Goal: Information Seeking & Learning: Check status

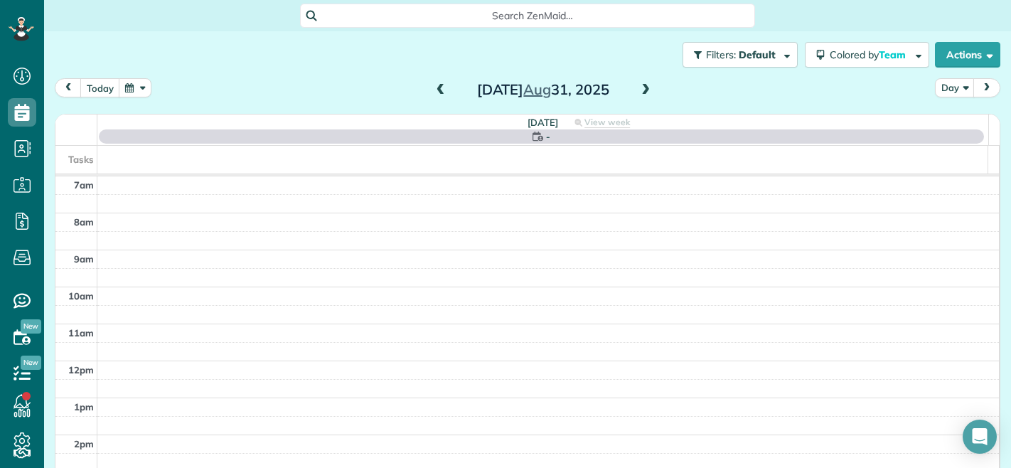
click at [435, 90] on span at bounding box center [441, 90] width 16 height 13
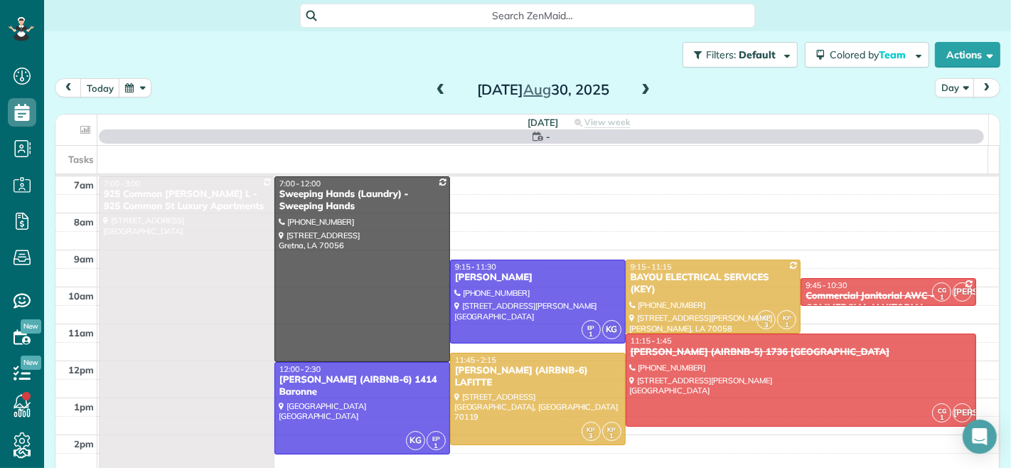
click at [435, 90] on span at bounding box center [441, 90] width 16 height 13
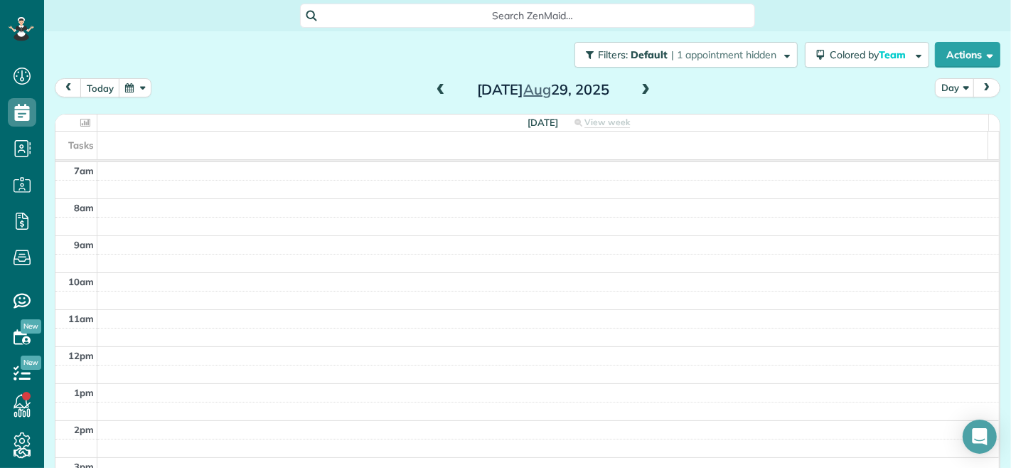
click at [433, 86] on span at bounding box center [441, 90] width 16 height 13
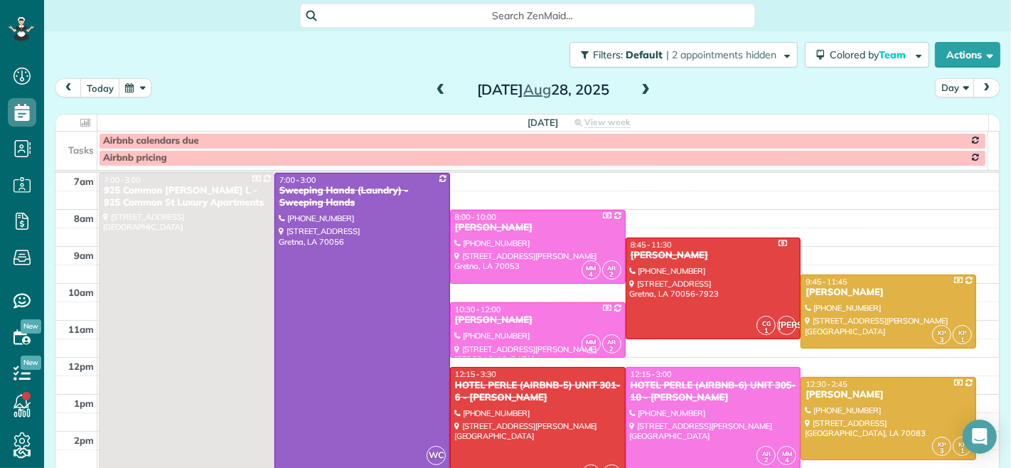
click at [640, 92] on span at bounding box center [646, 90] width 16 height 13
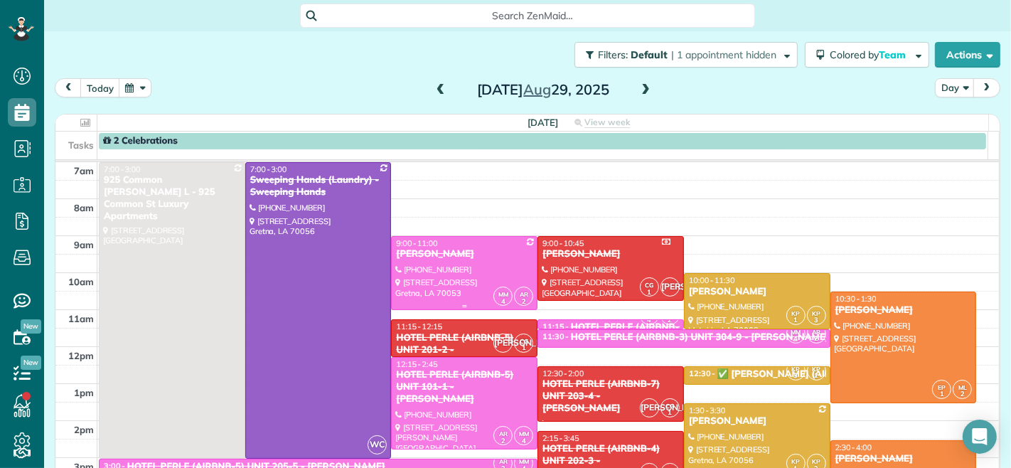
click at [415, 248] on div "[PERSON_NAME]" at bounding box center [464, 254] width 138 height 12
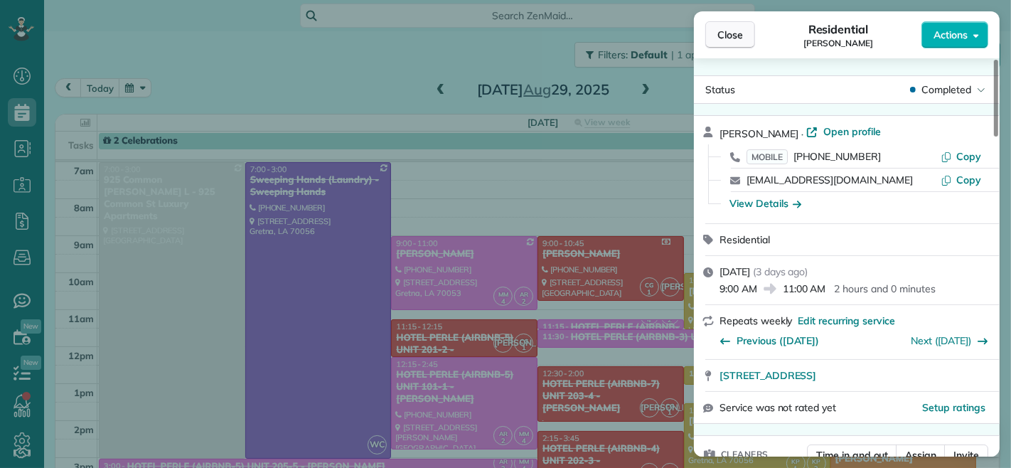
click at [714, 31] on button "Close" at bounding box center [731, 34] width 50 height 27
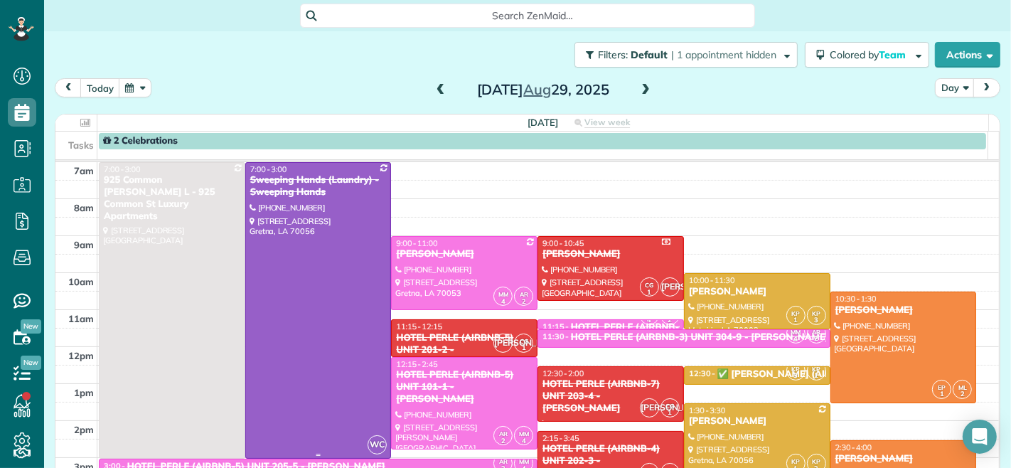
click at [324, 236] on div at bounding box center [318, 310] width 145 height 295
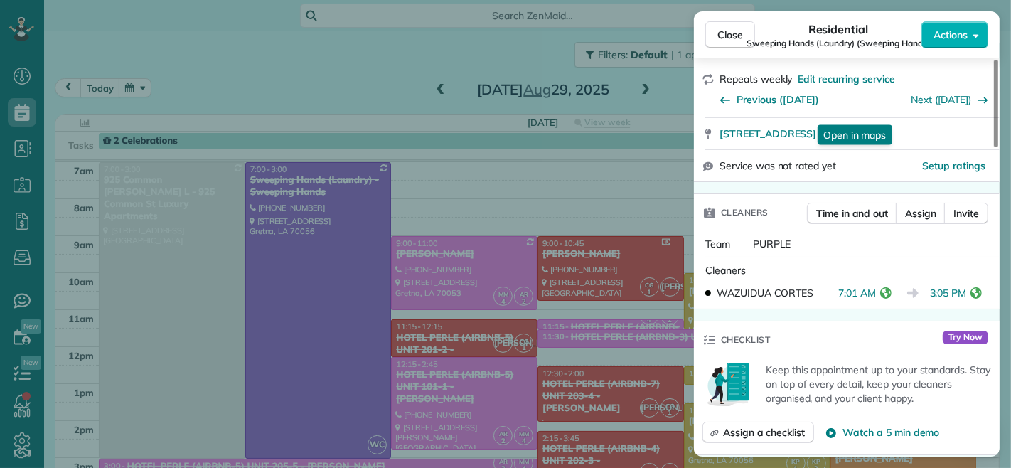
scroll to position [316, 0]
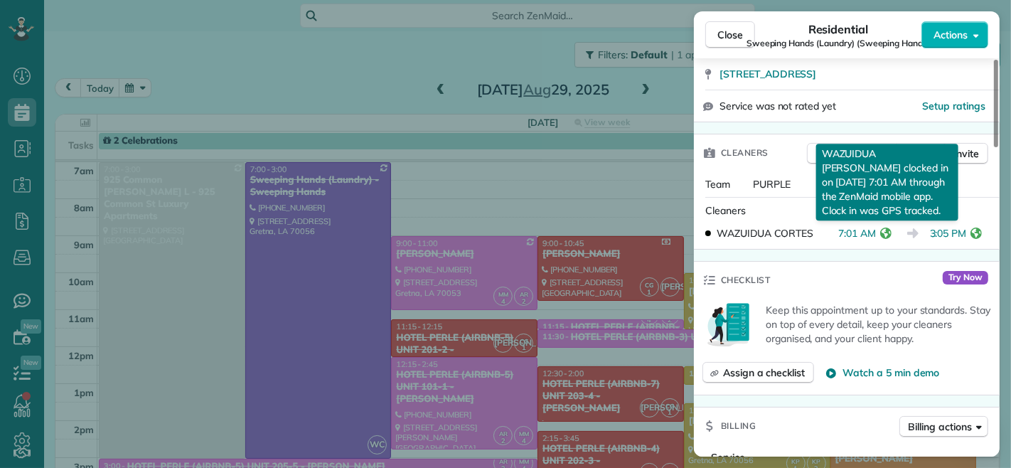
drag, startPoint x: 838, startPoint y: 237, endPoint x: 876, endPoint y: 235, distance: 37.7
click at [876, 235] on span "7:01 AM" at bounding box center [858, 233] width 38 height 14
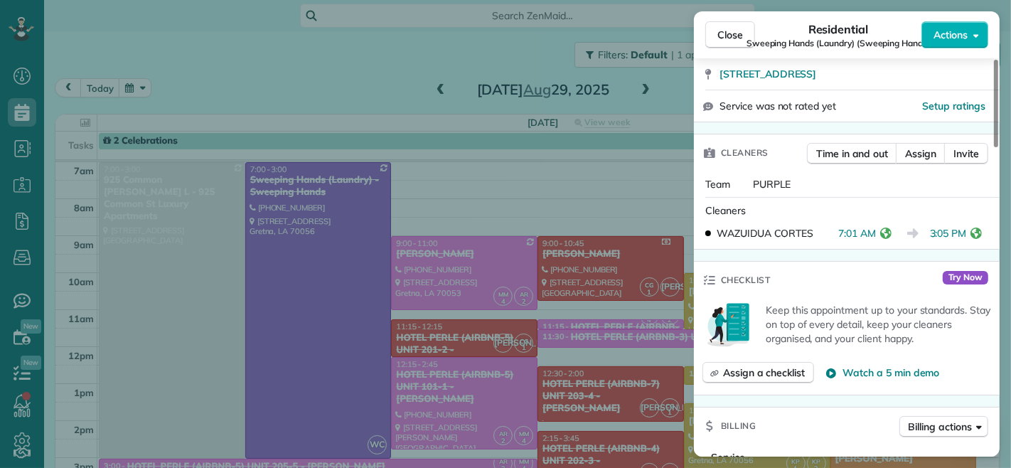
drag, startPoint x: 932, startPoint y: 237, endPoint x: 966, endPoint y: 237, distance: 34.1
click at [966, 237] on span "3:05 PM" at bounding box center [948, 233] width 37 height 14
click at [730, 16] on div "Close Residential Sweeping Hands (Laundry) (Sweeping Hands) Actions" at bounding box center [847, 34] width 306 height 47
click at [728, 29] on span "Close" at bounding box center [731, 35] width 26 height 14
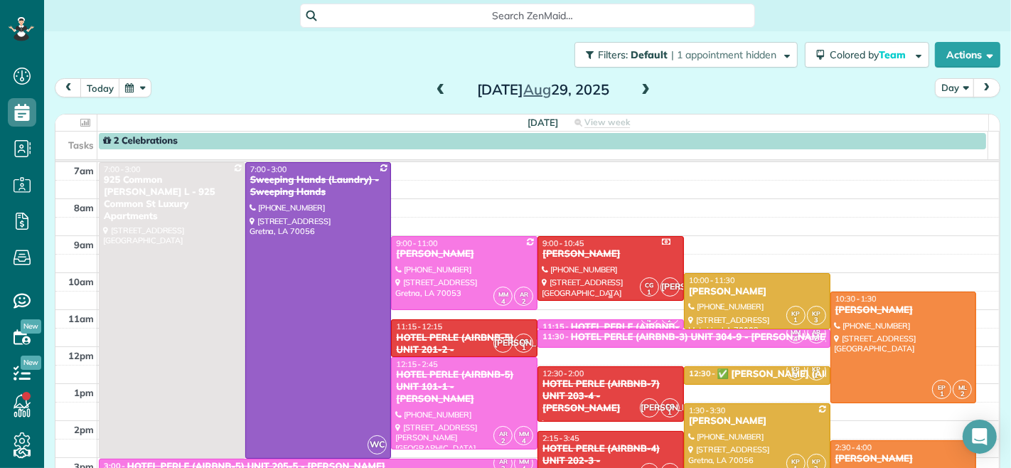
click at [576, 256] on div "[PERSON_NAME]" at bounding box center [611, 254] width 138 height 12
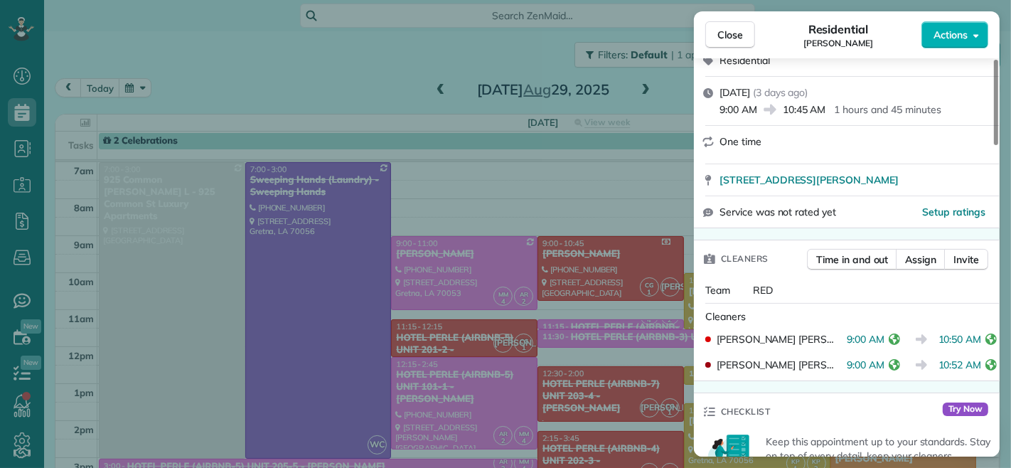
scroll to position [238, 0]
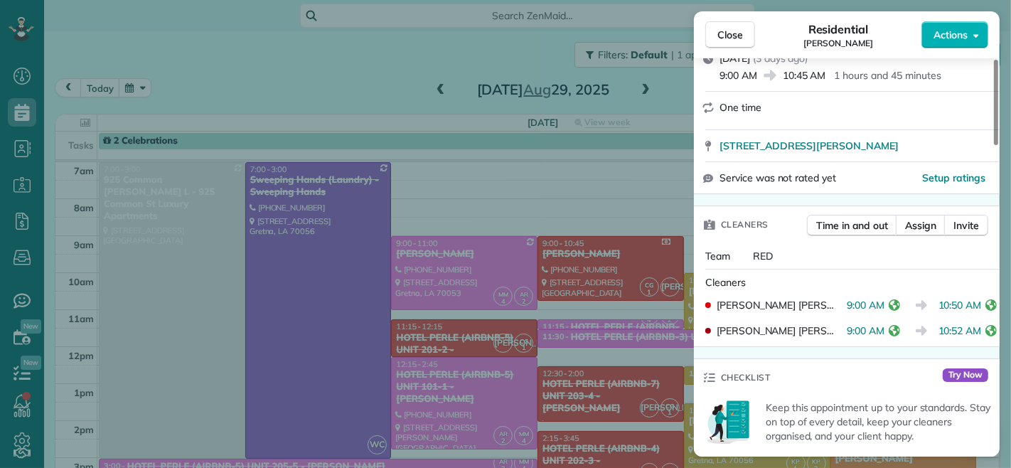
drag, startPoint x: 839, startPoint y: 302, endPoint x: 876, endPoint y: 309, distance: 37.7
click at [876, 309] on span "9:00 AM" at bounding box center [866, 305] width 38 height 14
click at [743, 33] on button "Close" at bounding box center [731, 34] width 50 height 27
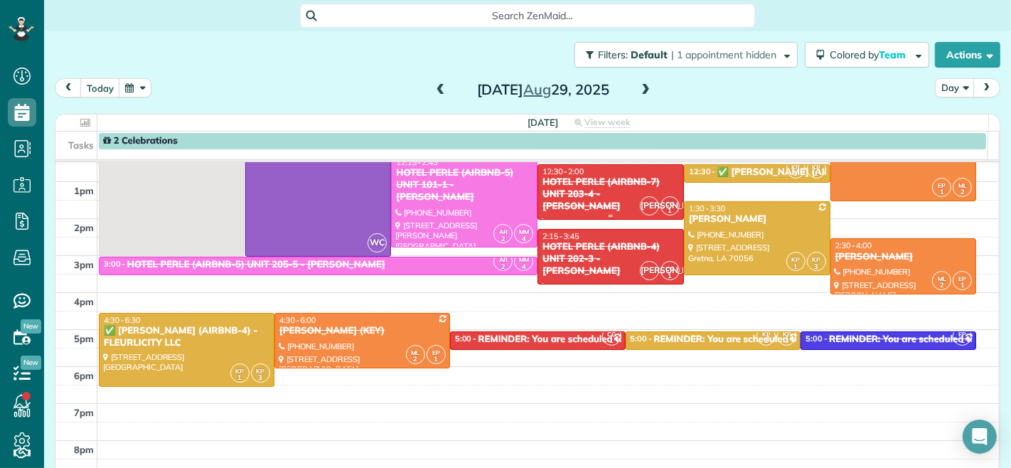
scroll to position [237, 0]
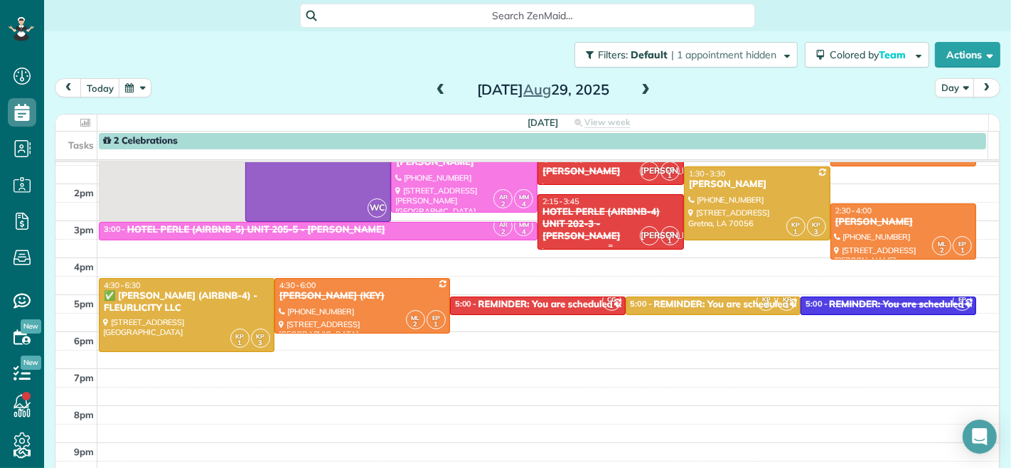
click at [571, 223] on div "HOTEL PERLE (AIRBNB-4) UNIT 202-3 - [PERSON_NAME]" at bounding box center [611, 224] width 138 height 36
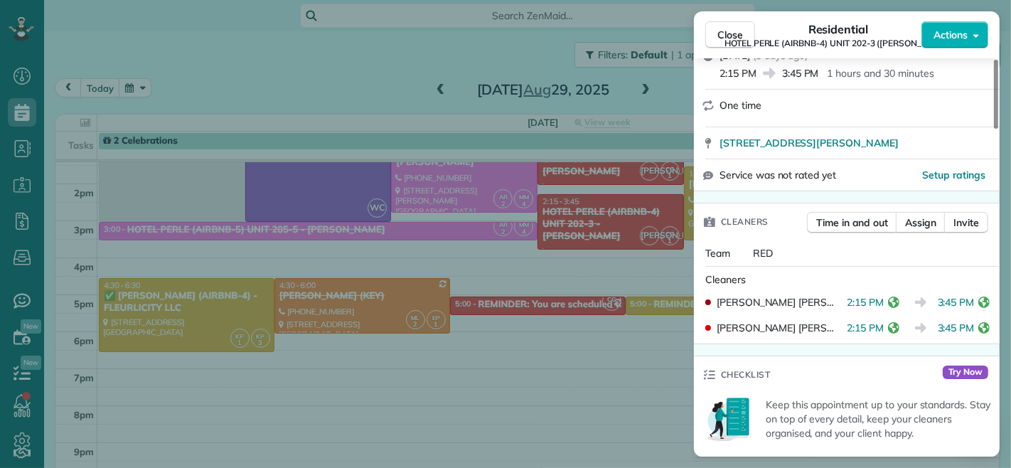
scroll to position [316, 0]
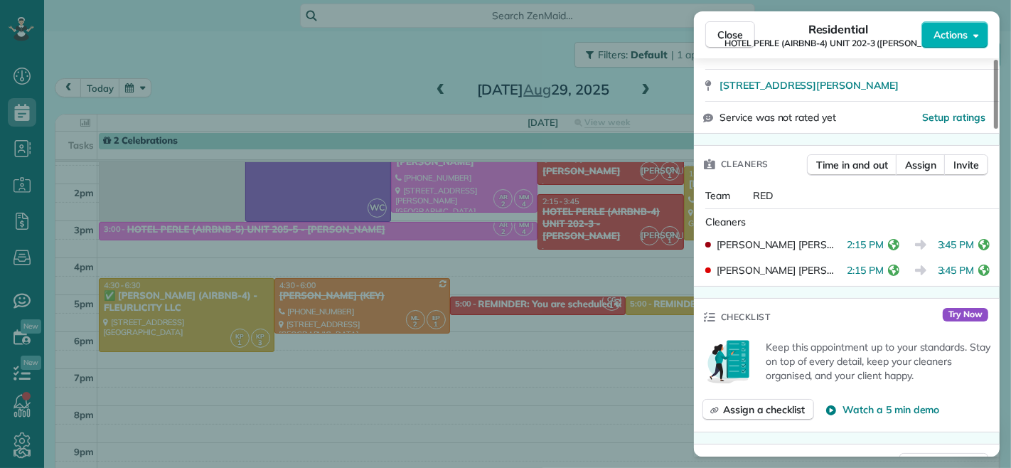
drag, startPoint x: 943, startPoint y: 243, endPoint x: 972, endPoint y: 245, distance: 29.2
click at [972, 245] on span "3:45 PM" at bounding box center [956, 245] width 37 height 14
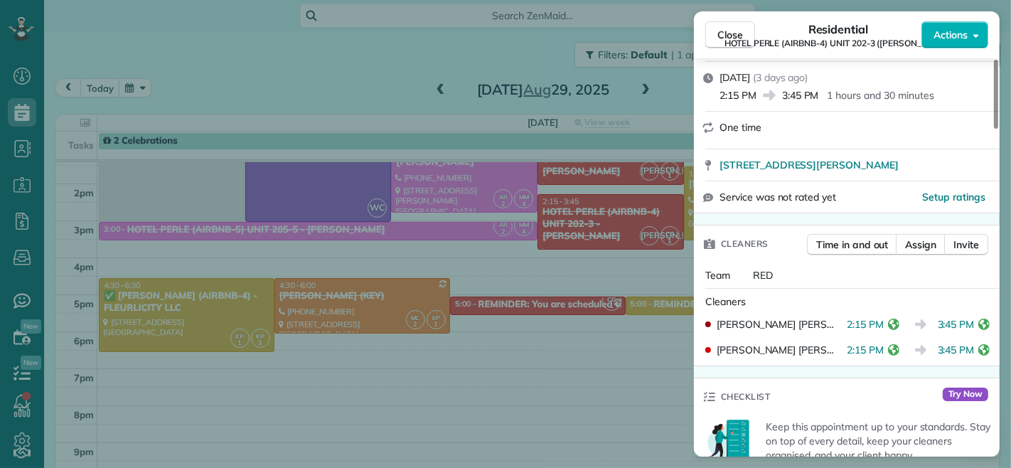
click at [735, 38] on span "HOTEL PERLE (AIRBNB-4) UNIT 202-3 ([PERSON_NAME])" at bounding box center [839, 43] width 228 height 11
click at [728, 31] on span "Close" at bounding box center [731, 35] width 26 height 14
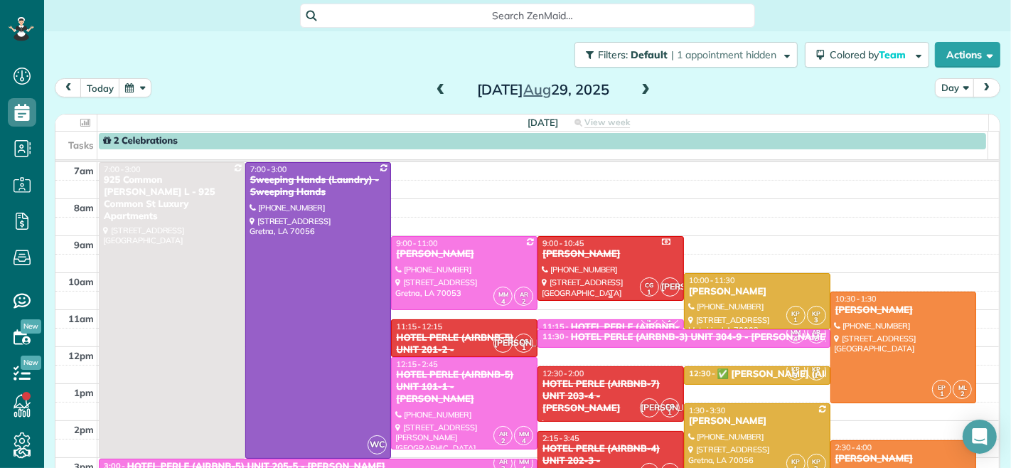
click at [571, 247] on span "9:00 - 10:45" at bounding box center [563, 243] width 41 height 10
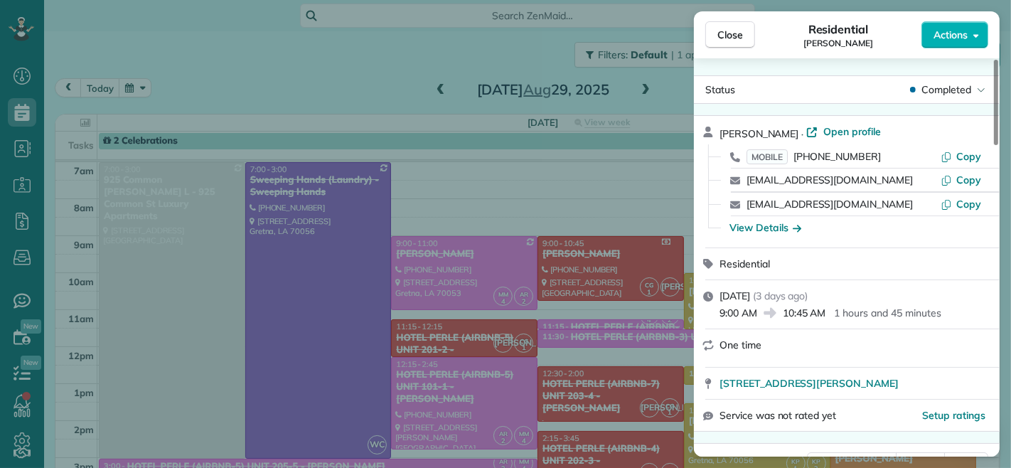
drag, startPoint x: 757, startPoint y: 313, endPoint x: 722, endPoint y: 316, distance: 35.7
click at [722, 316] on span "9:00 AM" at bounding box center [739, 313] width 38 height 14
drag, startPoint x: 738, startPoint y: 37, endPoint x: 636, endPoint y: 208, distance: 198.7
click at [738, 37] on span "Close" at bounding box center [731, 35] width 26 height 14
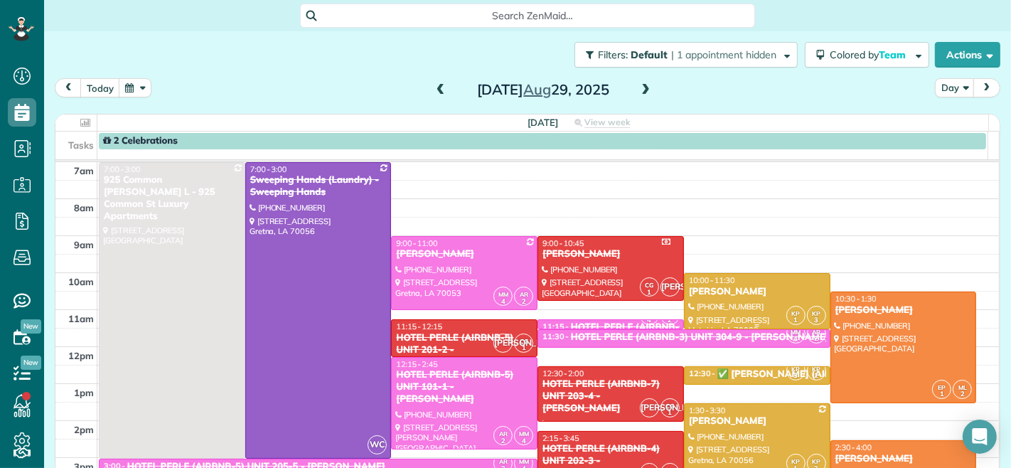
click at [708, 292] on div "[PERSON_NAME]" at bounding box center [758, 292] width 138 height 12
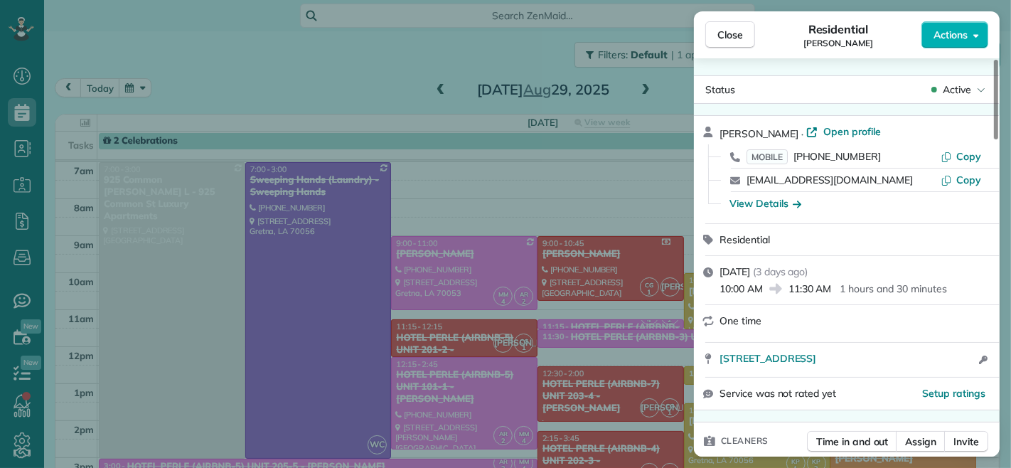
drag, startPoint x: 721, startPoint y: 292, endPoint x: 762, endPoint y: 288, distance: 42.1
click at [762, 288] on span "10:00 AM" at bounding box center [741, 289] width 43 height 14
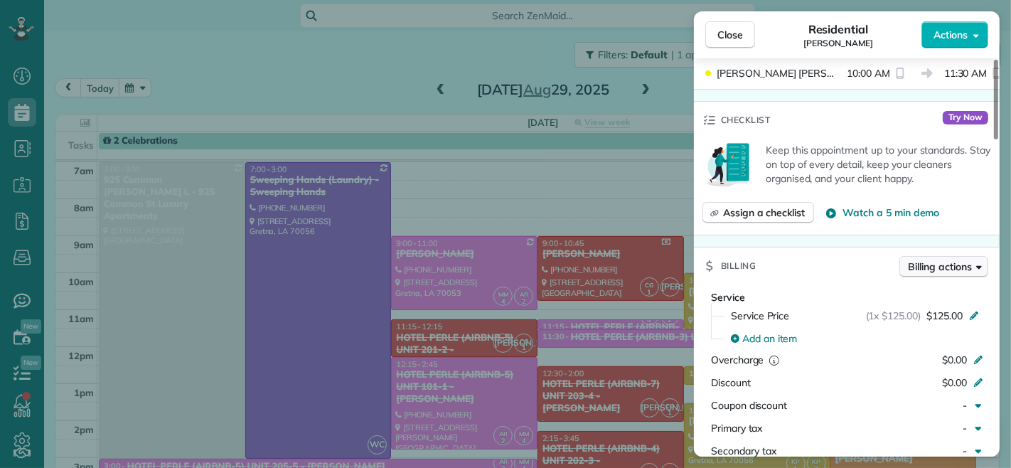
scroll to position [394, 0]
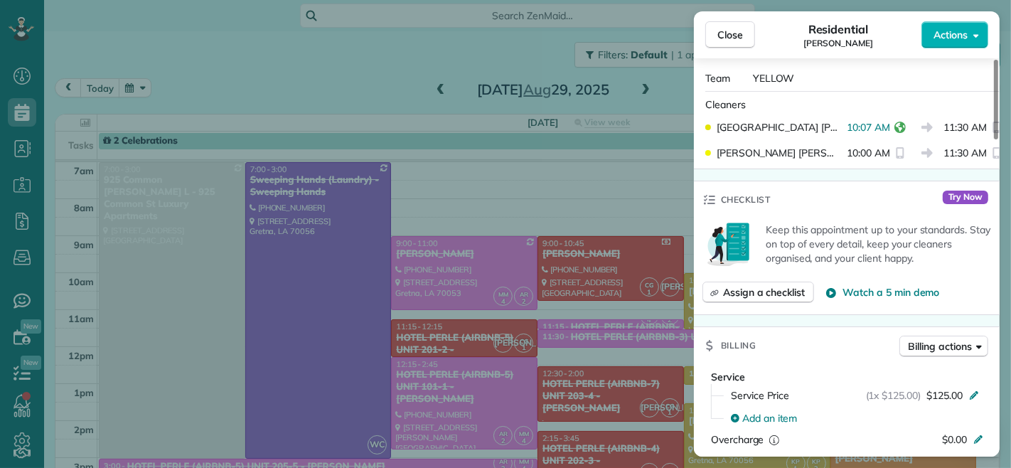
drag, startPoint x: 840, startPoint y: 132, endPoint x: 882, endPoint y: 129, distance: 42.1
click at [882, 129] on span "10:07 AM" at bounding box center [868, 127] width 43 height 14
click at [721, 36] on span "Close" at bounding box center [731, 35] width 26 height 14
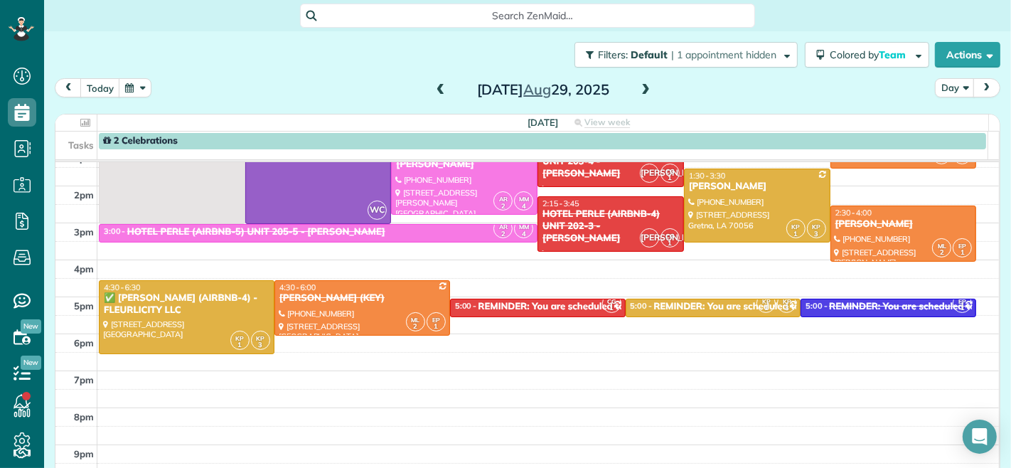
scroll to position [237, 0]
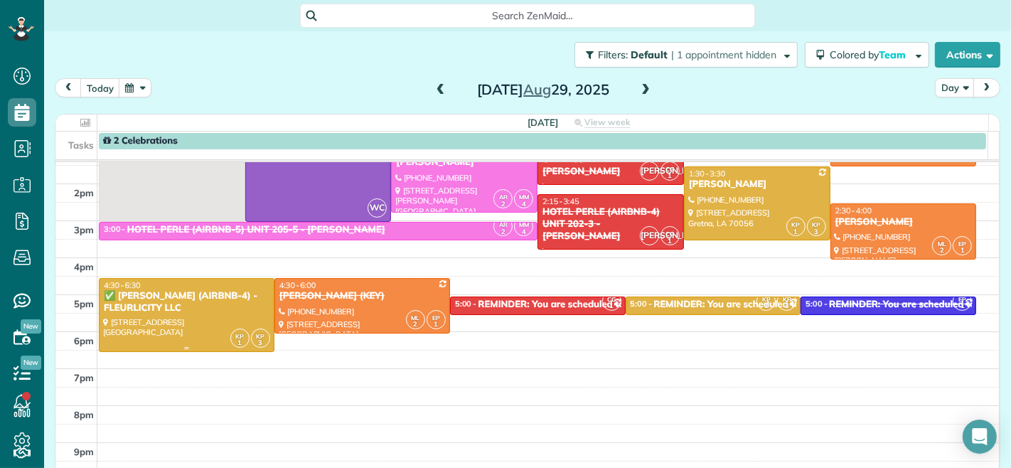
click at [166, 304] on div "✅ [PERSON_NAME] (AIRBNB-4) - FLEURLICITY LLC" at bounding box center [186, 302] width 167 height 24
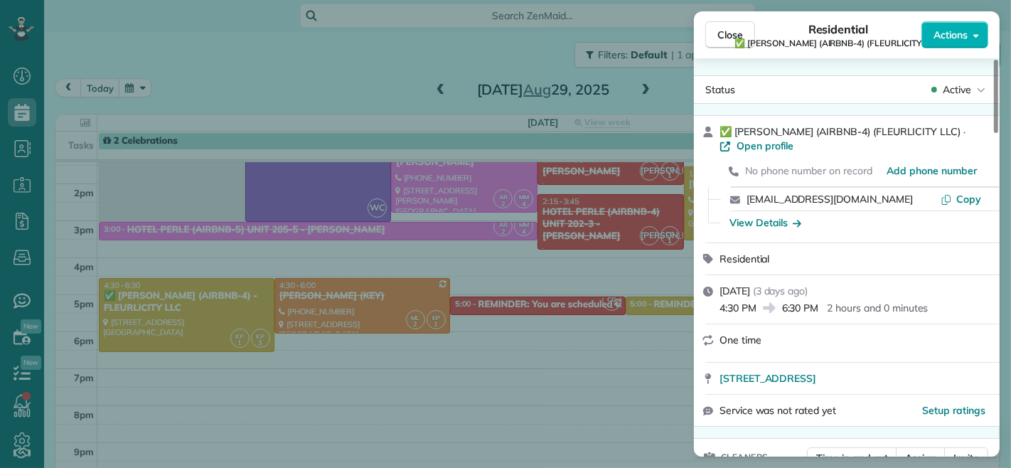
click at [783, 310] on div "4:30 PM 6:30 PM 2 hours and 0 minutes" at bounding box center [856, 306] width 272 height 17
drag, startPoint x: 783, startPoint y: 310, endPoint x: 814, endPoint y: 310, distance: 31.3
click at [814, 310] on span "6:30 PM" at bounding box center [800, 308] width 37 height 14
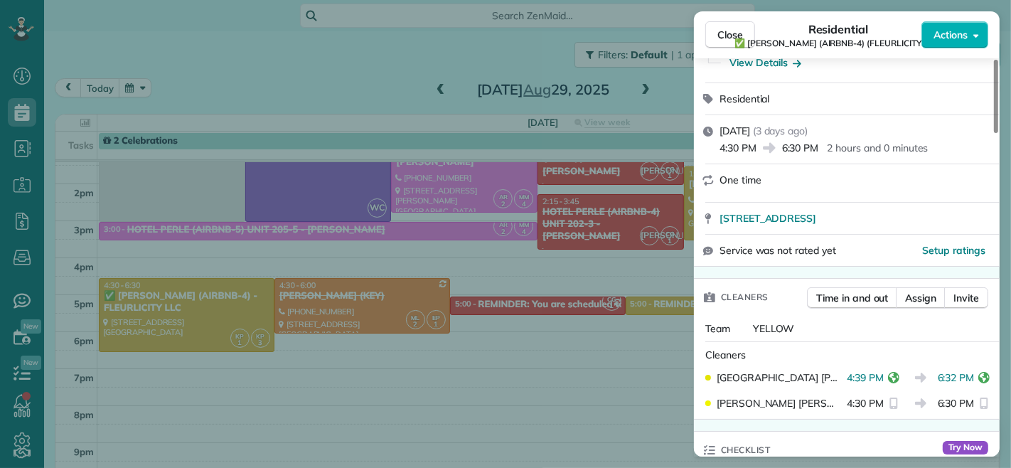
drag, startPoint x: 932, startPoint y: 381, endPoint x: 966, endPoint y: 376, distance: 34.5
click at [966, 376] on span "6:32 PM" at bounding box center [956, 378] width 37 height 14
drag, startPoint x: 728, startPoint y: 31, endPoint x: 613, endPoint y: 218, distance: 219.3
click at [728, 31] on span "Close" at bounding box center [731, 35] width 26 height 14
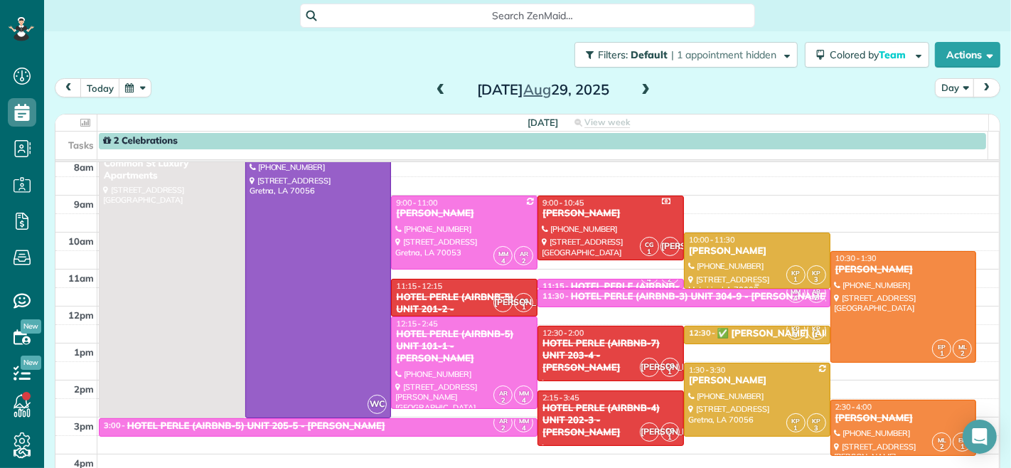
scroll to position [79, 0]
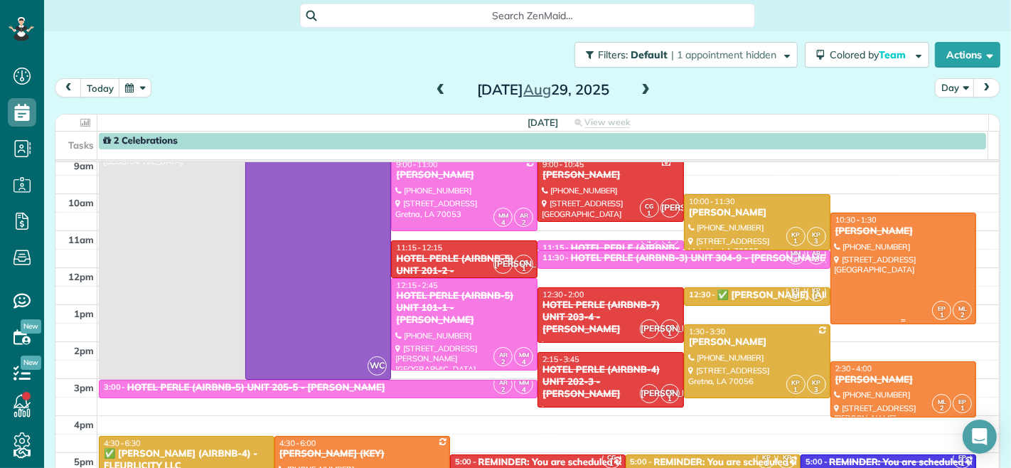
click at [862, 260] on div at bounding box center [903, 268] width 145 height 110
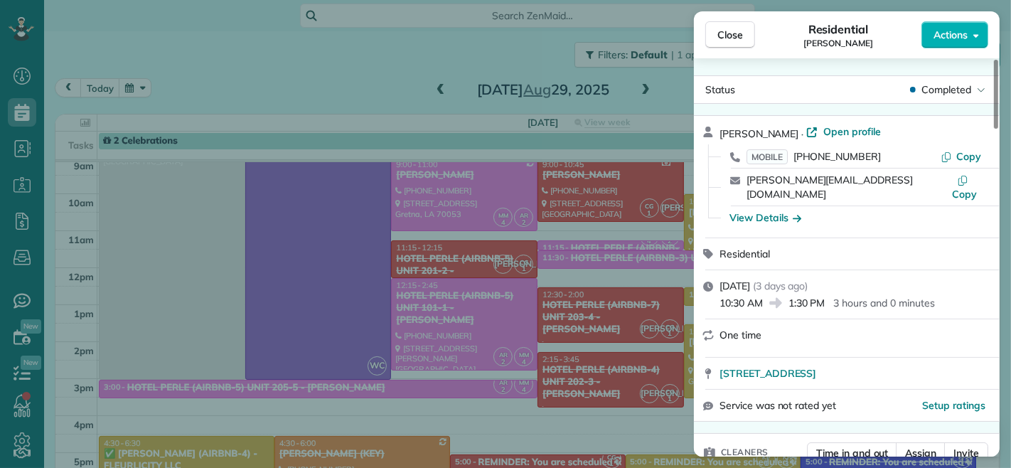
drag, startPoint x: 720, startPoint y: 290, endPoint x: 762, endPoint y: 293, distance: 42.8
click at [762, 296] on span "10:30 AM" at bounding box center [741, 303] width 43 height 14
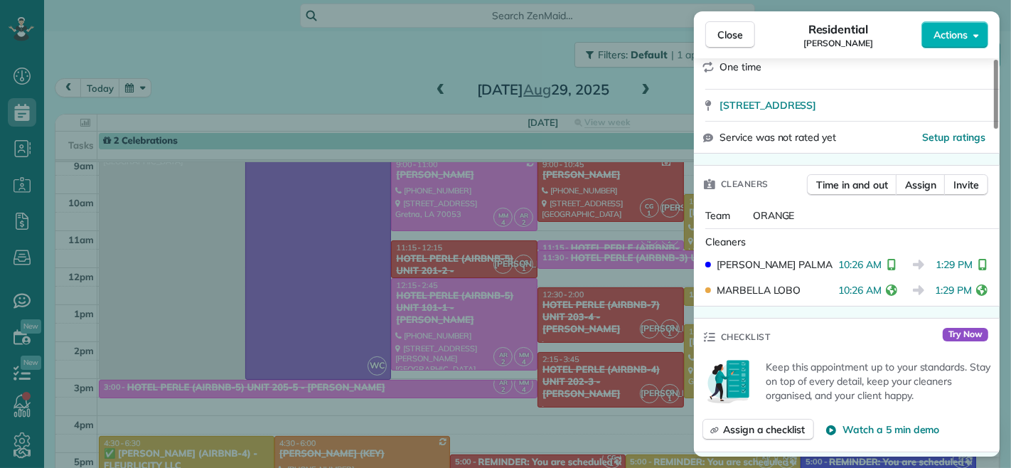
scroll to position [316, 0]
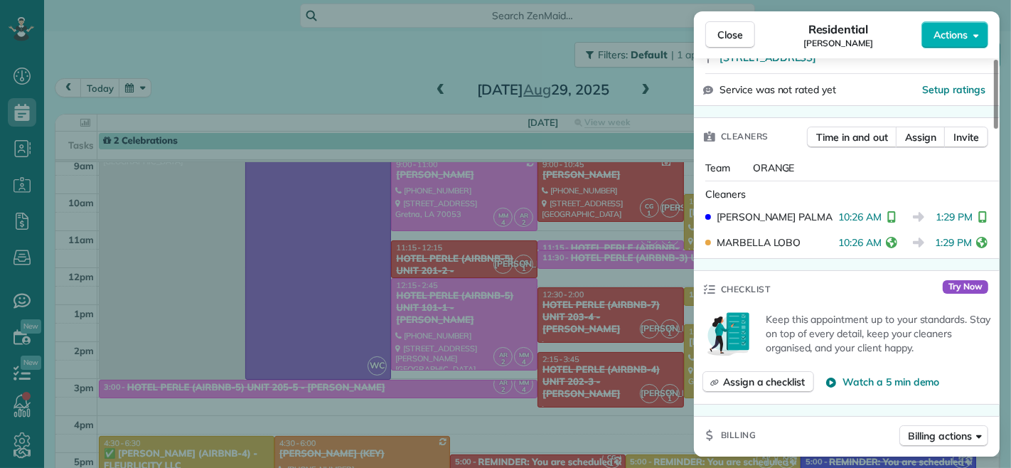
drag, startPoint x: 839, startPoint y: 233, endPoint x: 882, endPoint y: 233, distance: 42.7
click at [882, 235] on span "10:26 AM" at bounding box center [860, 242] width 43 height 14
click at [886, 270] on div "Checklist Try Now Keep this appointment up to your standards. Stay on top of ev…" at bounding box center [847, 337] width 306 height 134
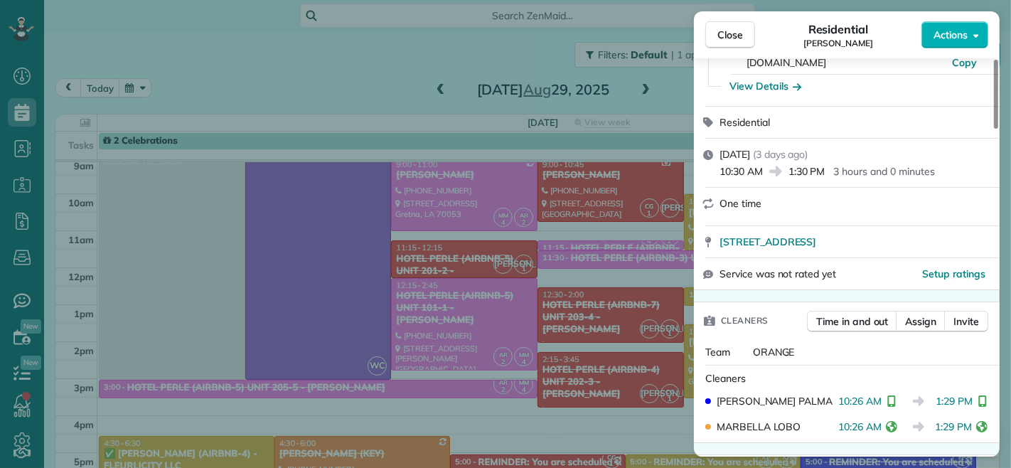
scroll to position [0, 0]
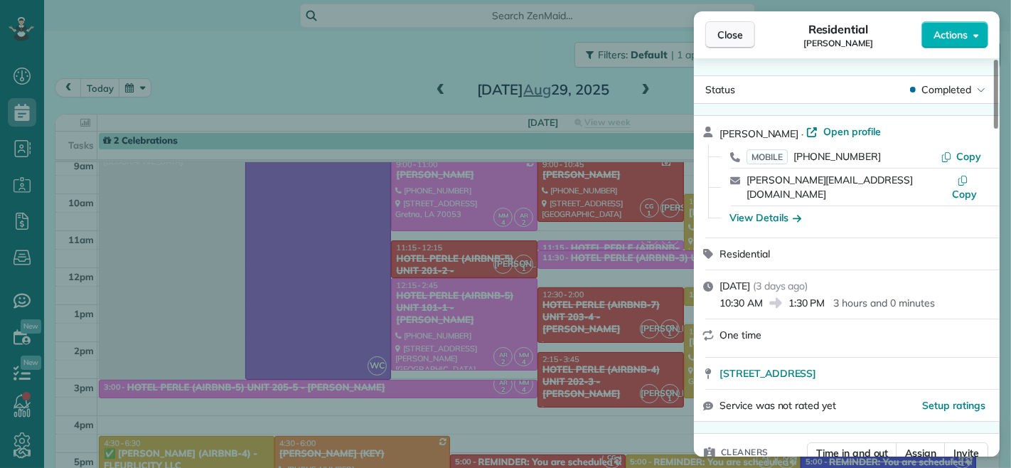
click at [723, 33] on span "Close" at bounding box center [731, 35] width 26 height 14
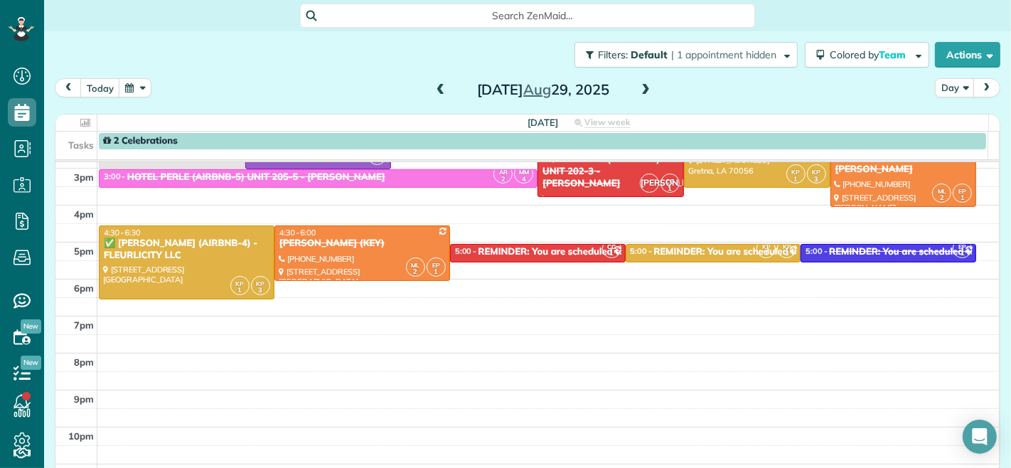
scroll to position [316, 0]
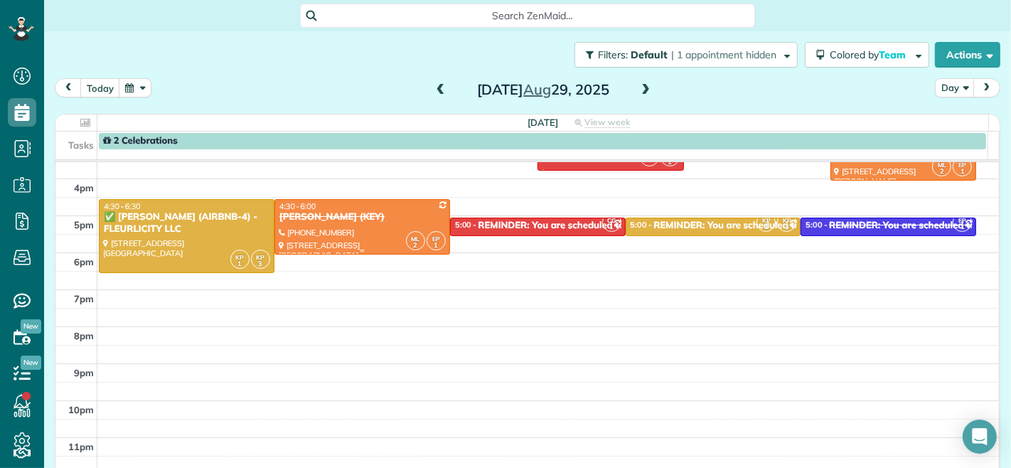
click at [352, 225] on div at bounding box center [362, 227] width 174 height 54
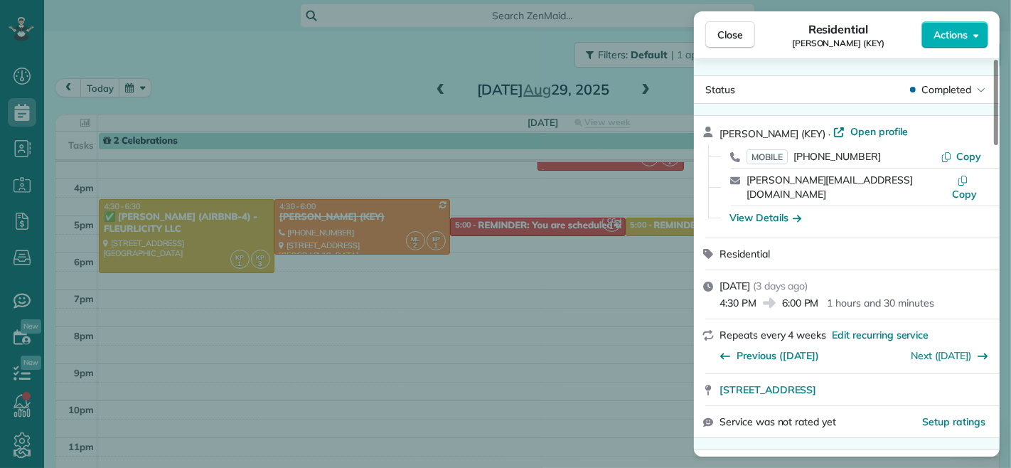
drag, startPoint x: 783, startPoint y: 290, endPoint x: 817, endPoint y: 292, distance: 33.5
click at [817, 296] on span "6:00 PM" at bounding box center [800, 303] width 37 height 14
click at [783, 297] on div "[DATE] ( [DATE] ) 4:30 PM 6:00 PM 1 hours and 30 minutes" at bounding box center [847, 294] width 306 height 48
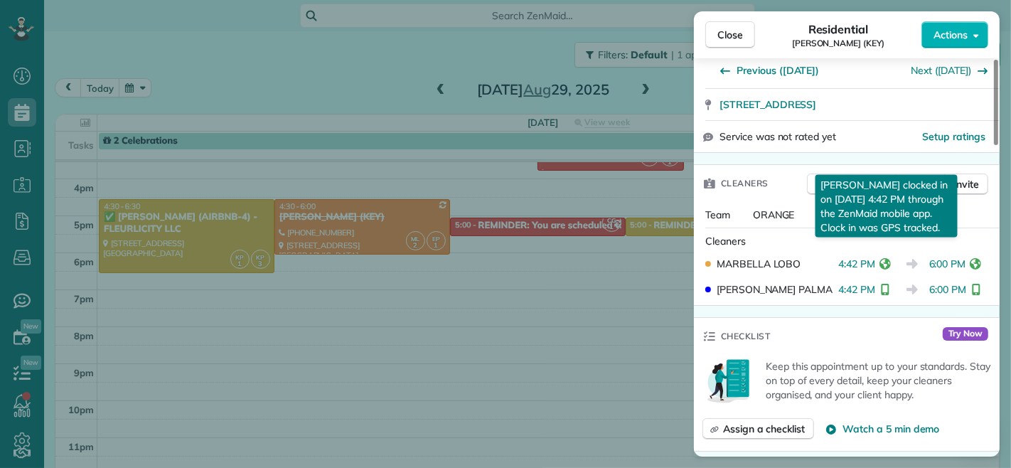
scroll to position [316, 0]
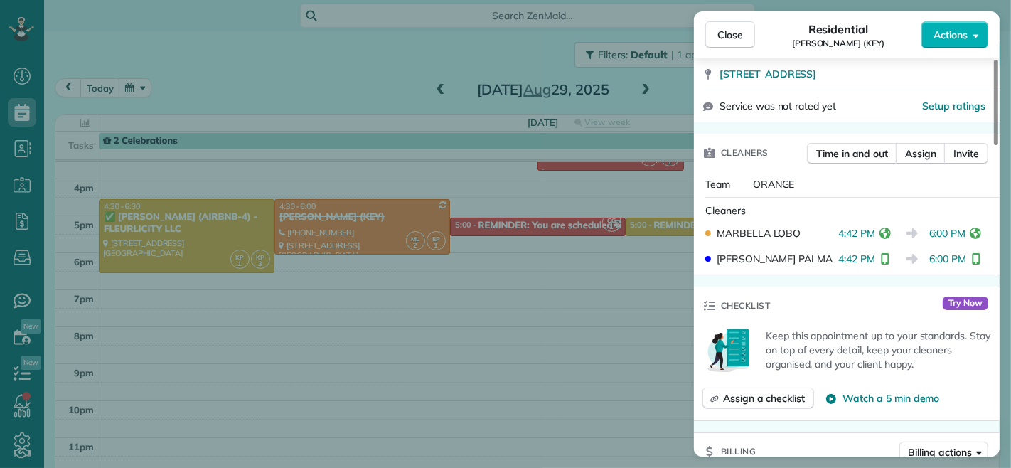
drag, startPoint x: 930, startPoint y: 223, endPoint x: 964, endPoint y: 225, distance: 34.9
click at [964, 226] on span "6:00 PM" at bounding box center [948, 233] width 37 height 14
drag, startPoint x: 731, startPoint y: 30, endPoint x: 657, endPoint y: 206, distance: 191.3
click at [731, 30] on span "Close" at bounding box center [731, 35] width 26 height 14
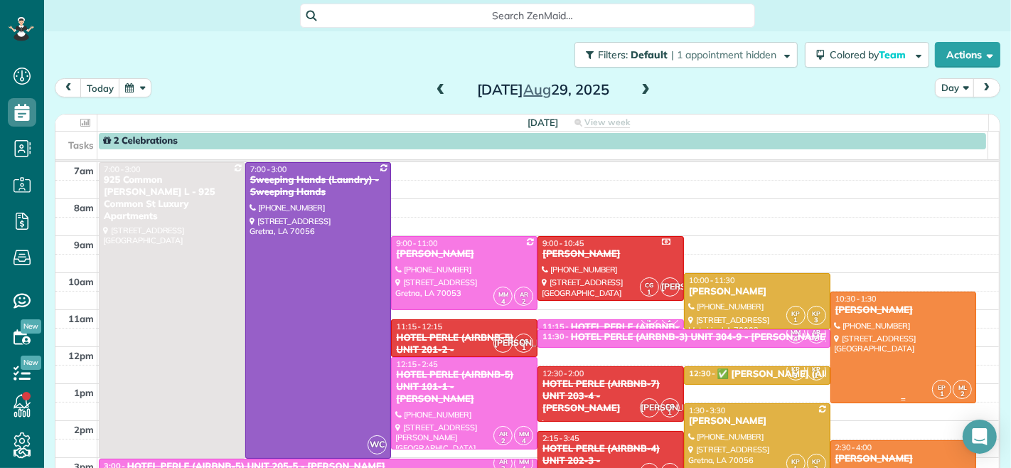
click at [864, 332] on div at bounding box center [903, 347] width 145 height 110
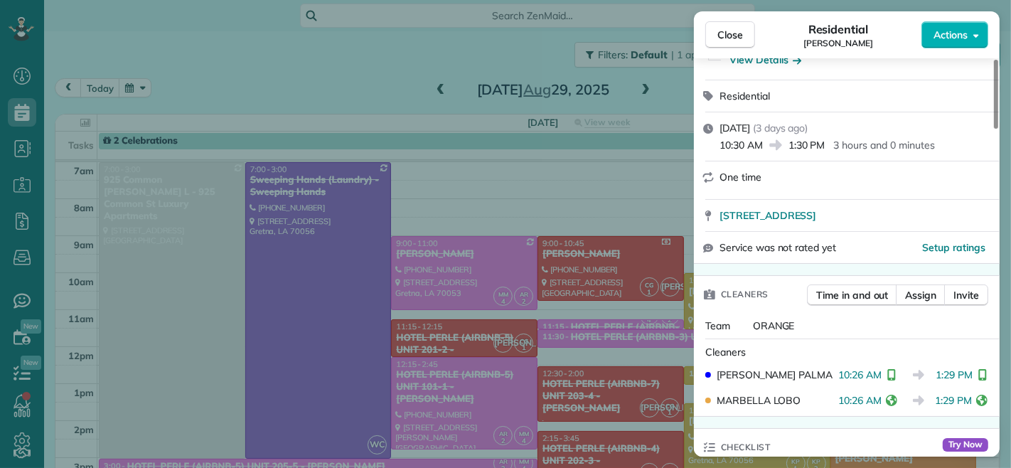
scroll to position [78, 0]
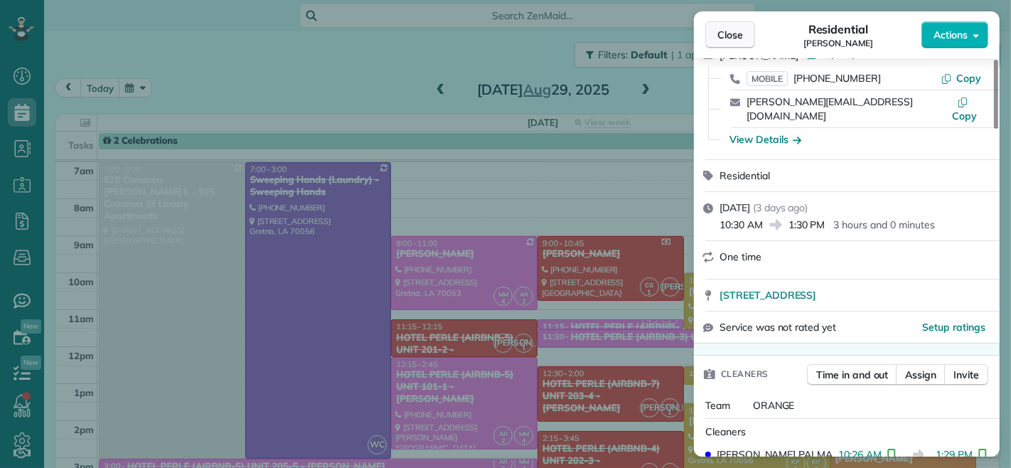
click at [728, 29] on span "Close" at bounding box center [731, 35] width 26 height 14
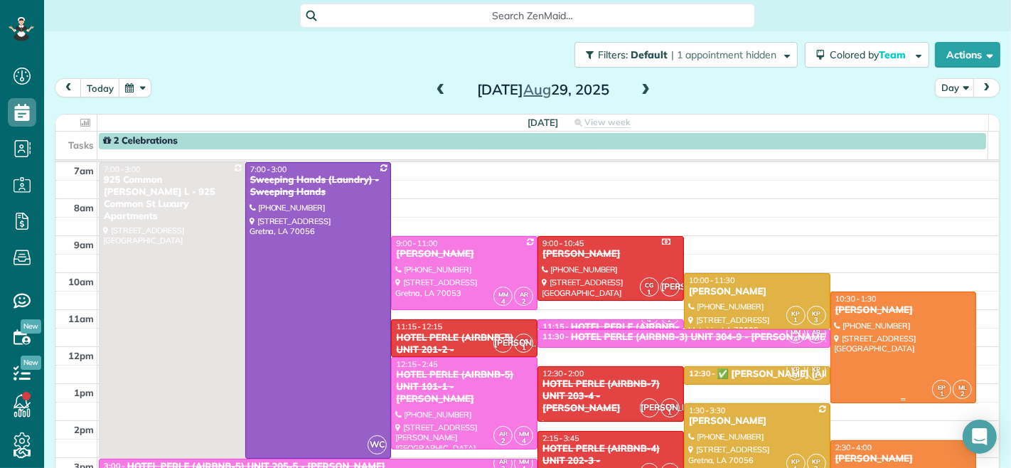
click at [869, 311] on div "[PERSON_NAME]" at bounding box center [904, 310] width 138 height 12
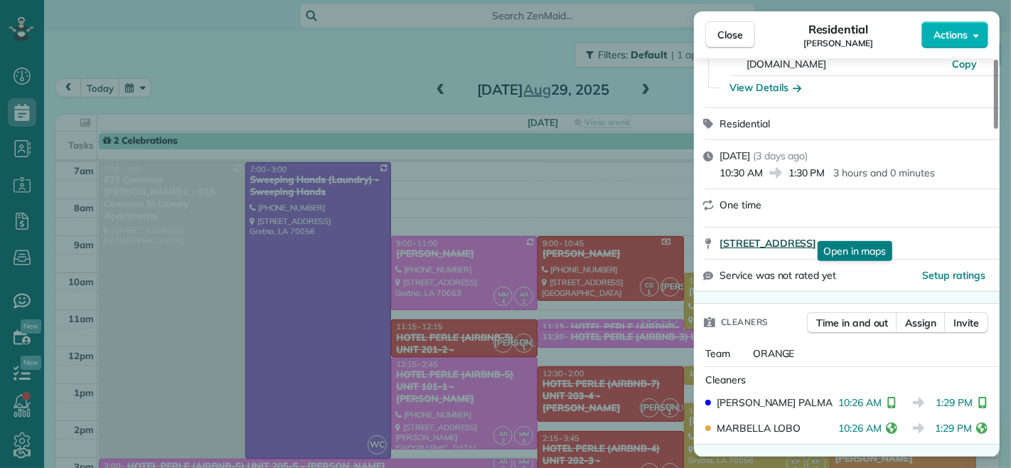
scroll to position [158, 0]
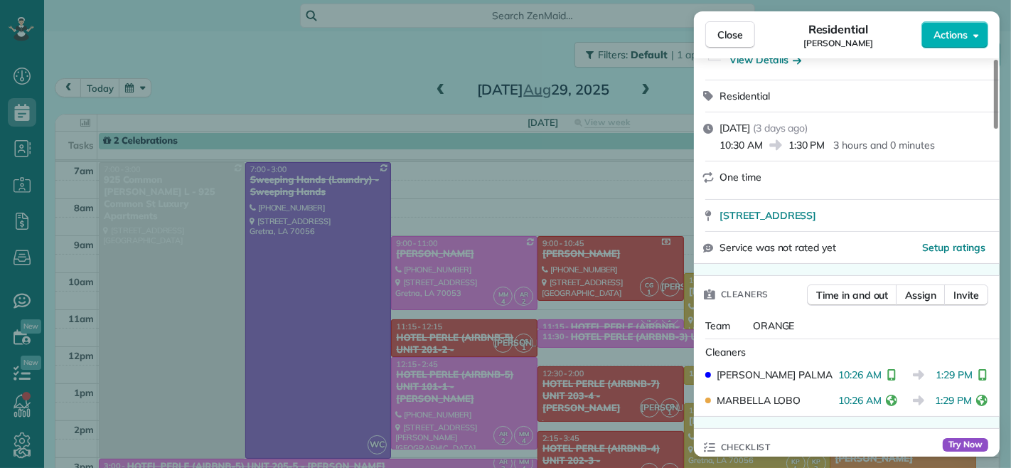
click at [841, 362] on div "[PERSON_NAME] 10:26 AM 1:29 PM" at bounding box center [847, 375] width 294 height 26
drag, startPoint x: 881, startPoint y: 361, endPoint x: 839, endPoint y: 365, distance: 41.5
click at [839, 368] on span "10:26 AM" at bounding box center [860, 375] width 43 height 14
click at [740, 41] on span "Close" at bounding box center [731, 35] width 26 height 14
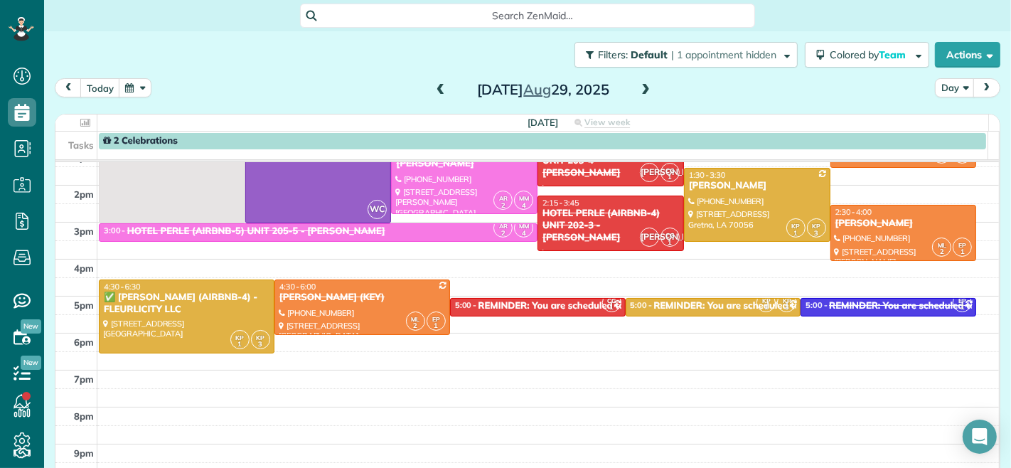
scroll to position [237, 0]
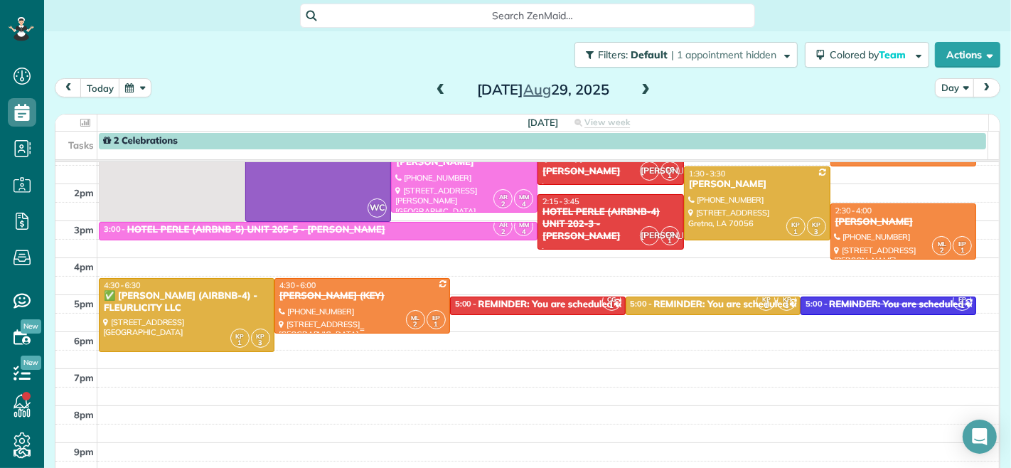
click at [332, 299] on div "[PERSON_NAME] (KEY)" at bounding box center [362, 296] width 167 height 12
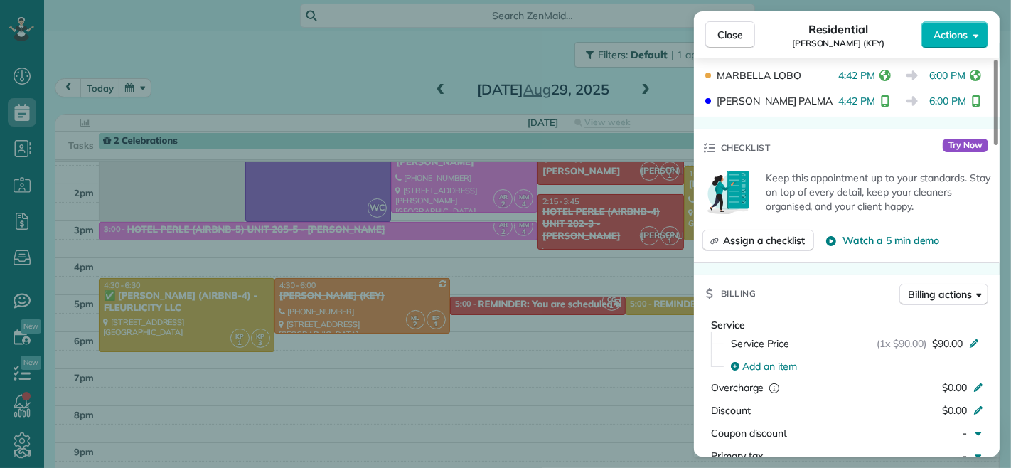
scroll to position [394, 0]
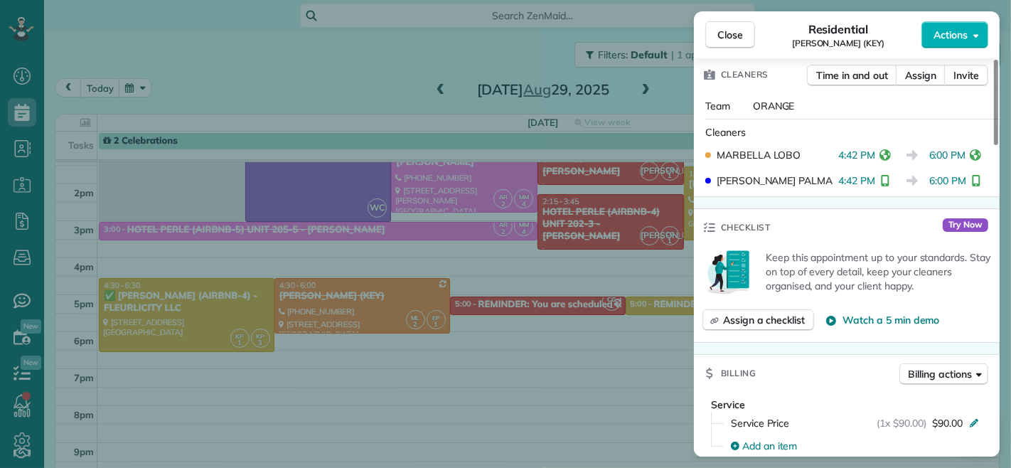
drag, startPoint x: 930, startPoint y: 144, endPoint x: 964, endPoint y: 139, distance: 34.5
click at [964, 148] on span "6:00 PM" at bounding box center [948, 155] width 37 height 14
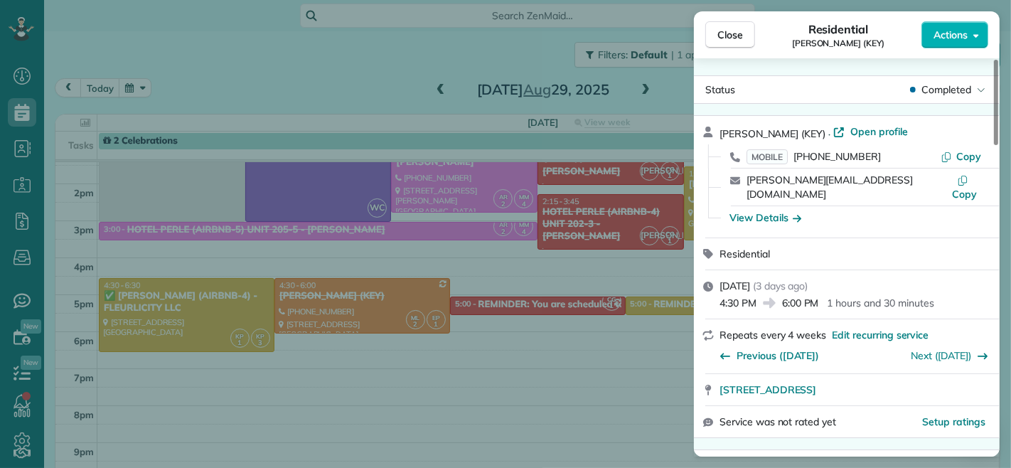
drag, startPoint x: 731, startPoint y: 41, endPoint x: 590, endPoint y: 174, distance: 193.2
click at [731, 41] on span "Close" at bounding box center [731, 35] width 26 height 14
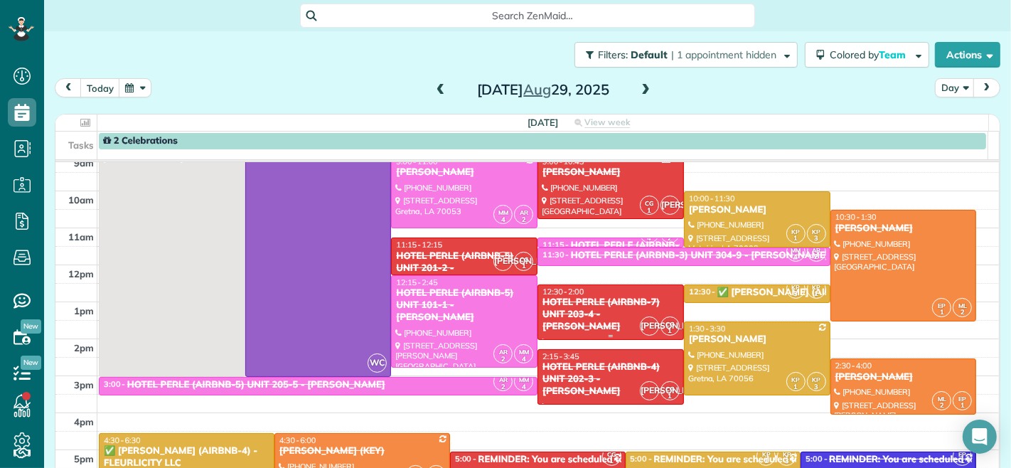
scroll to position [79, 0]
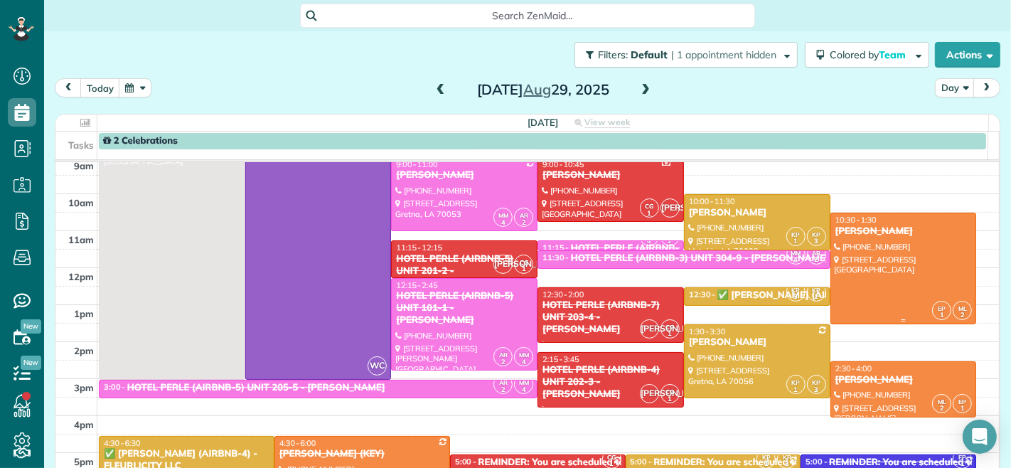
click at [869, 230] on div "[PERSON_NAME]" at bounding box center [904, 231] width 138 height 12
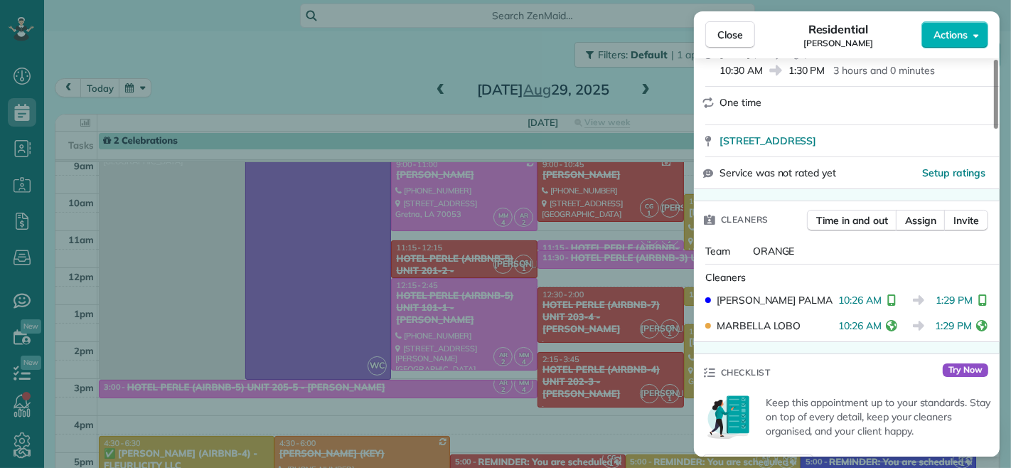
scroll to position [153, 0]
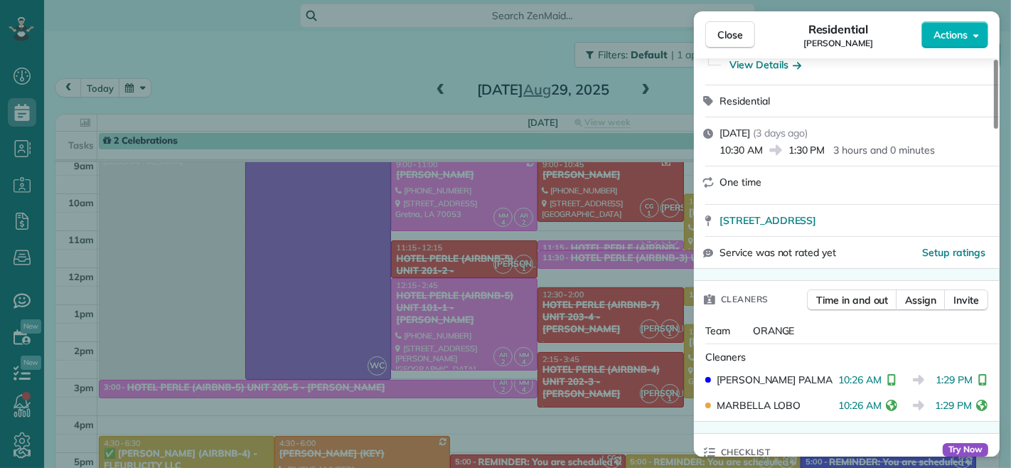
drag, startPoint x: 719, startPoint y: 137, endPoint x: 761, endPoint y: 137, distance: 42.0
click at [761, 143] on span "10:30 AM" at bounding box center [741, 150] width 43 height 14
drag, startPoint x: 731, startPoint y: 28, endPoint x: 550, endPoint y: 265, distance: 297.8
click at [731, 28] on span "Close" at bounding box center [731, 35] width 26 height 14
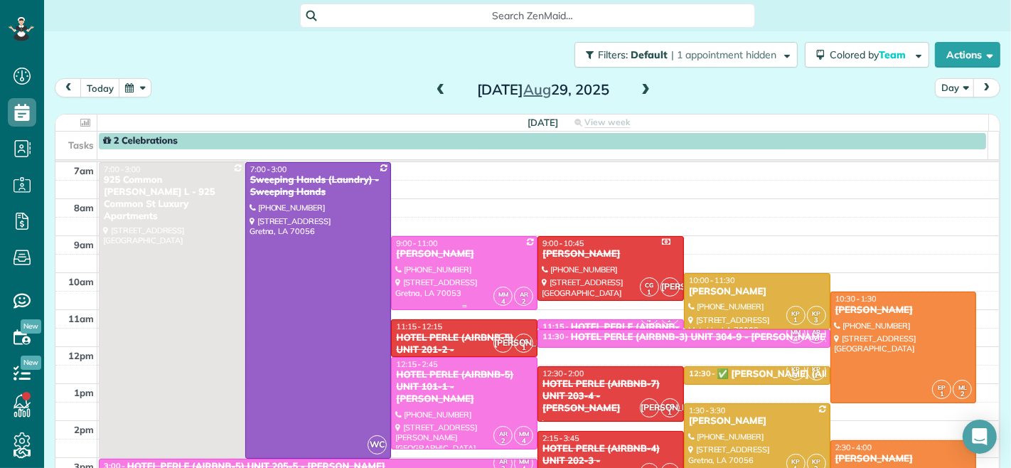
click at [464, 275] on div at bounding box center [464, 273] width 145 height 73
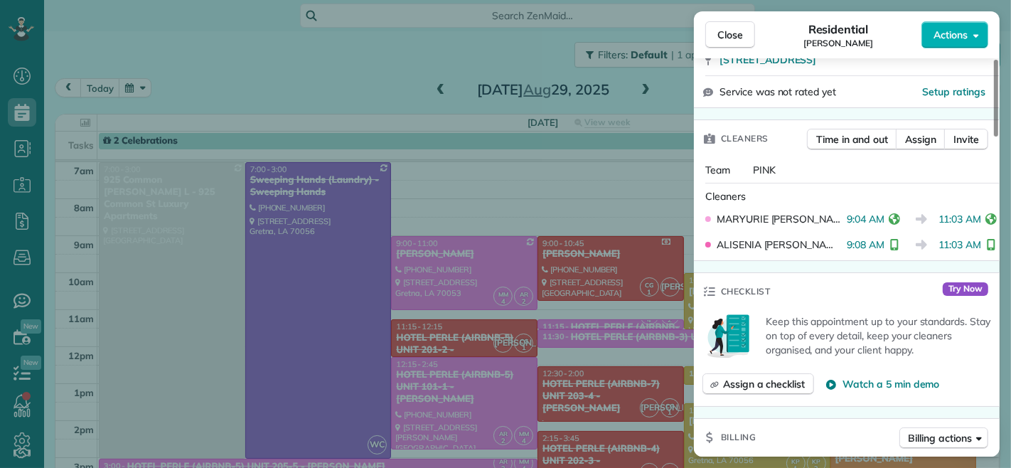
scroll to position [156, 0]
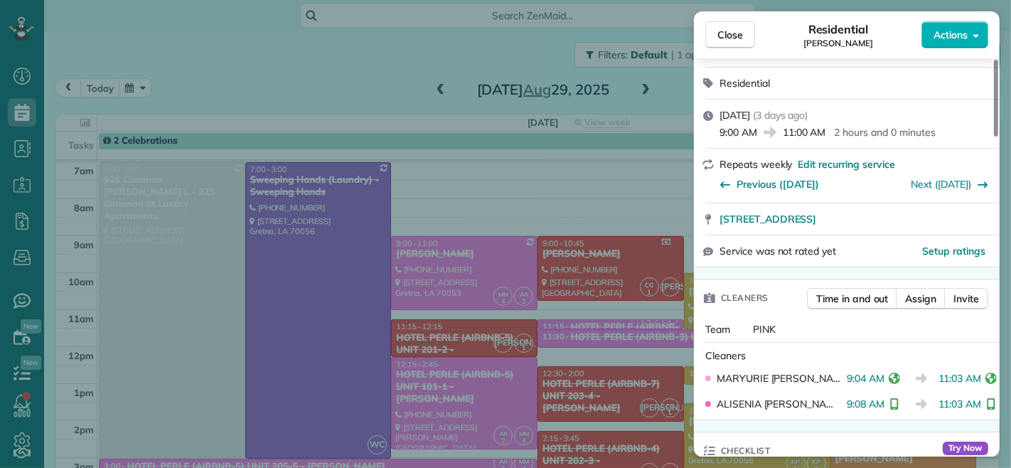
drag, startPoint x: 756, startPoint y: 132, endPoint x: 722, endPoint y: 134, distance: 34.2
click at [722, 134] on span "9:00 AM" at bounding box center [739, 132] width 38 height 14
drag, startPoint x: 840, startPoint y: 378, endPoint x: 875, endPoint y: 378, distance: 34.9
click at [875, 378] on span "9:04 AM" at bounding box center [866, 378] width 38 height 14
drag, startPoint x: 839, startPoint y: 404, endPoint x: 876, endPoint y: 404, distance: 36.3
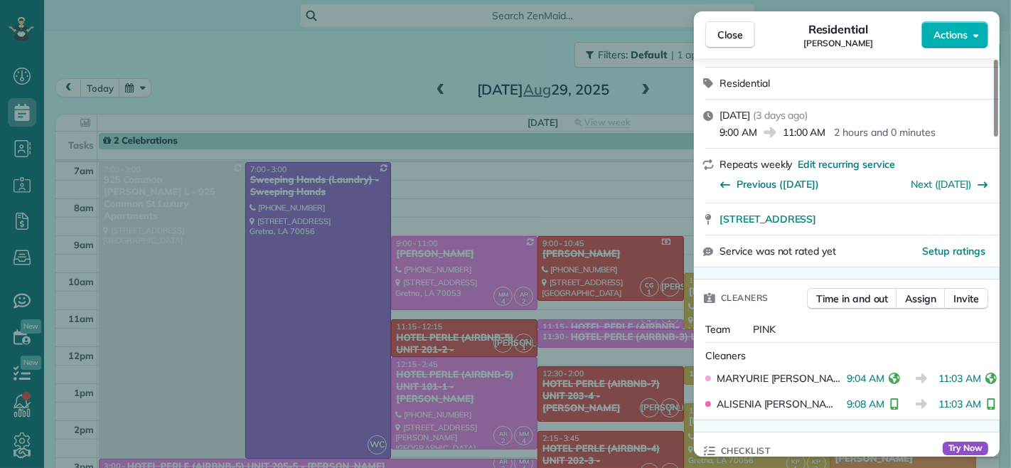
click at [876, 404] on span "9:08 AM" at bounding box center [866, 404] width 38 height 14
drag, startPoint x: 721, startPoint y: 38, endPoint x: 559, endPoint y: 202, distance: 230.4
click at [721, 38] on span "Close" at bounding box center [731, 35] width 26 height 14
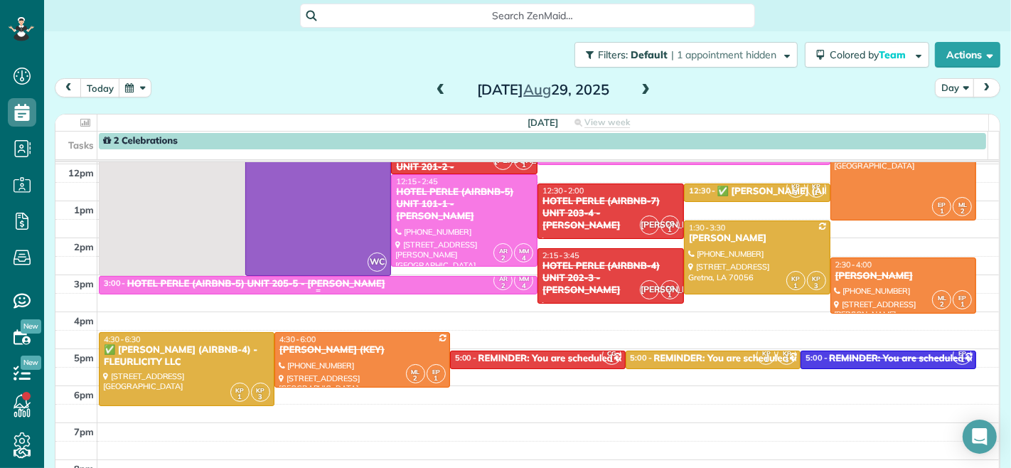
scroll to position [158, 0]
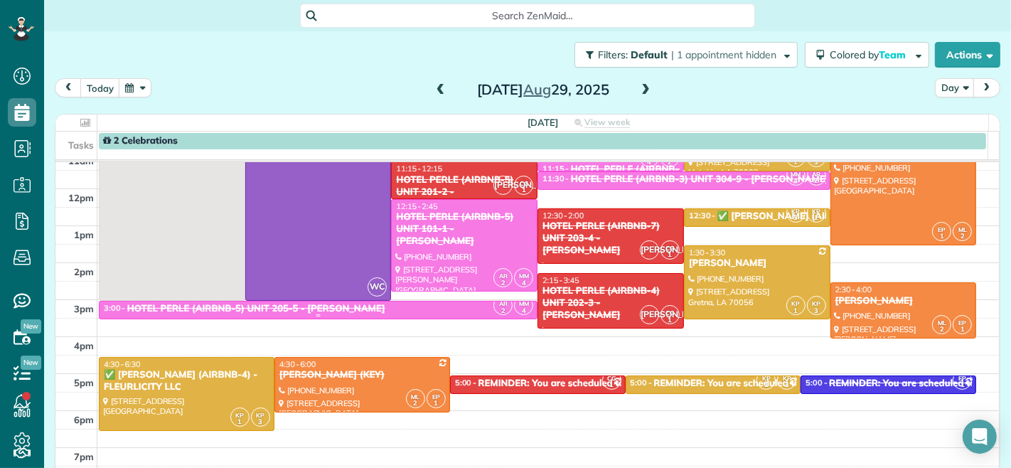
click at [236, 311] on div "HOTEL PERLE (AIRBNB-5) UNIT 205-5 - [PERSON_NAME]" at bounding box center [256, 309] width 258 height 12
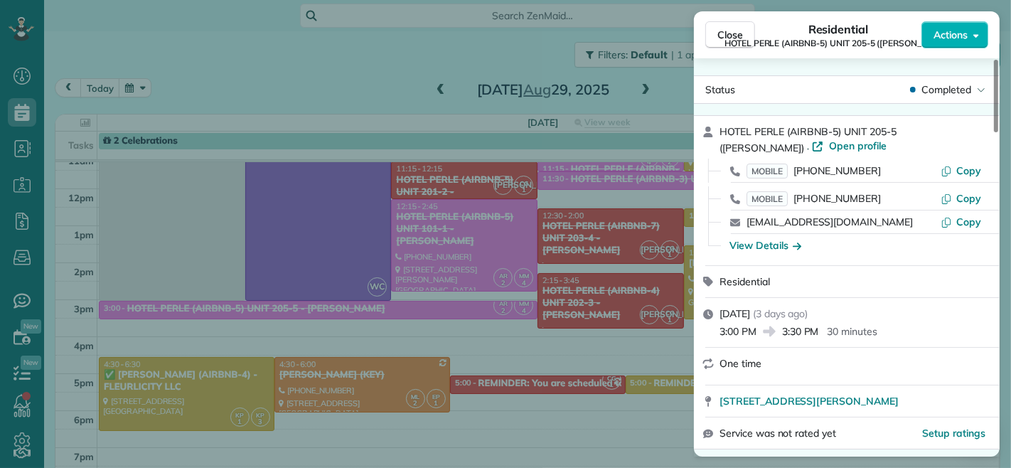
drag, startPoint x: 784, startPoint y: 331, endPoint x: 820, endPoint y: 331, distance: 36.3
click at [819, 331] on span "3:30 PM" at bounding box center [800, 331] width 37 height 14
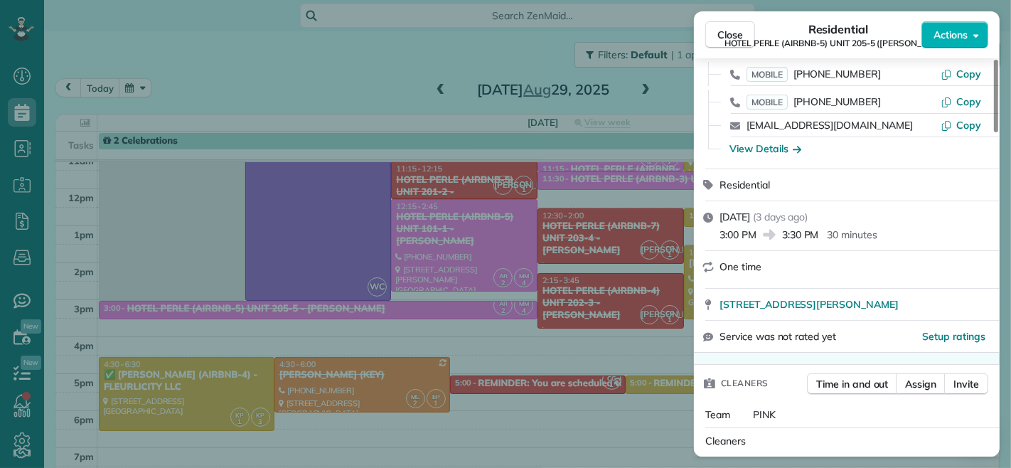
scroll to position [237, 0]
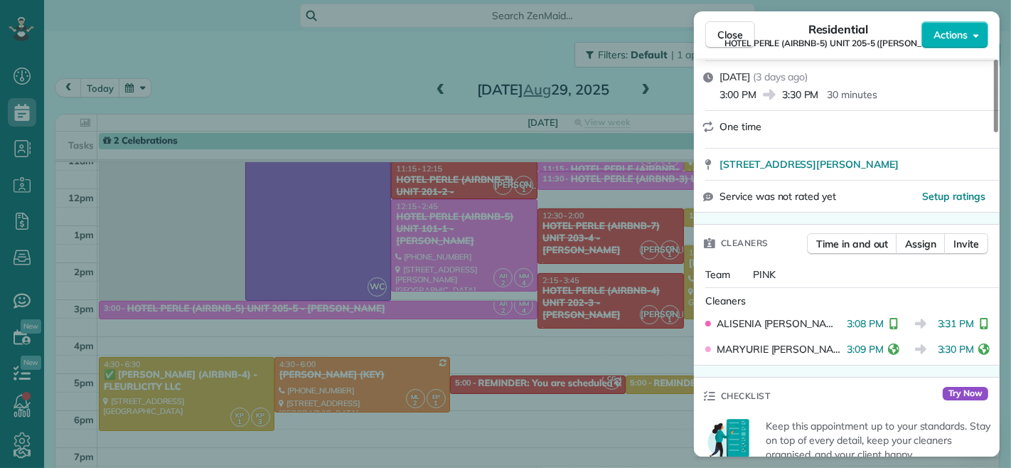
drag, startPoint x: 930, startPoint y: 352, endPoint x: 964, endPoint y: 352, distance: 34.1
click at [964, 352] on span "3:30 PM" at bounding box center [956, 349] width 37 height 14
click at [932, 325] on div "3:08 PM 3:31 PM" at bounding box center [918, 324] width 142 height 14
drag, startPoint x: 932, startPoint y: 325, endPoint x: 965, endPoint y: 325, distance: 32.7
click at [965, 325] on span "3:31 PM" at bounding box center [956, 324] width 37 height 14
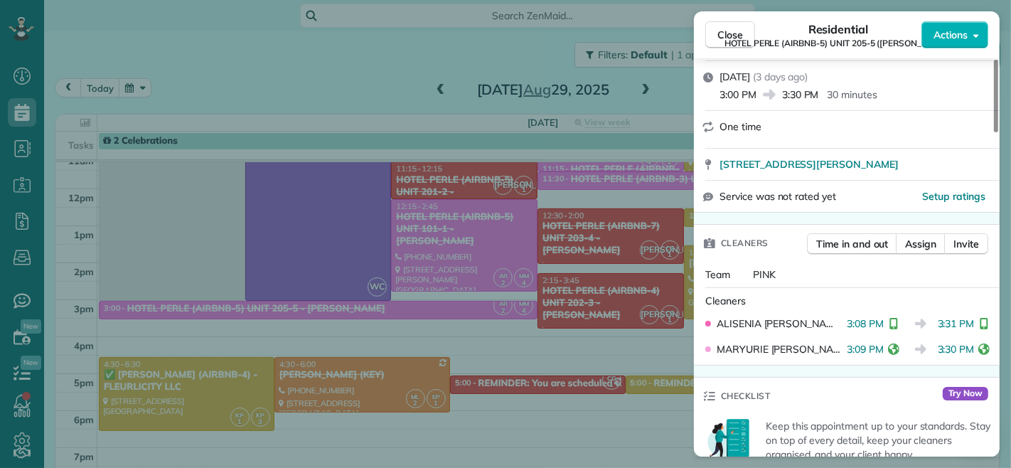
click at [849, 307] on div "Cleaners" at bounding box center [850, 301] width 289 height 14
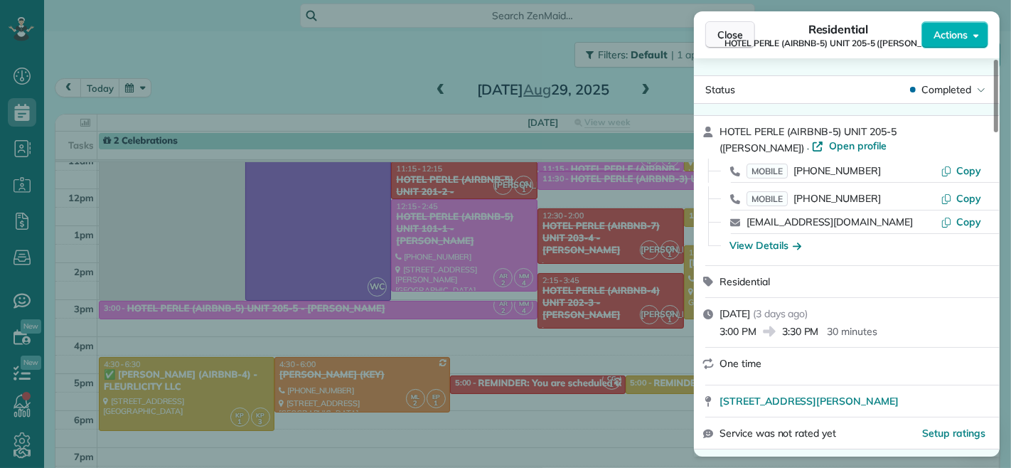
click at [742, 30] on span "Close" at bounding box center [731, 35] width 26 height 14
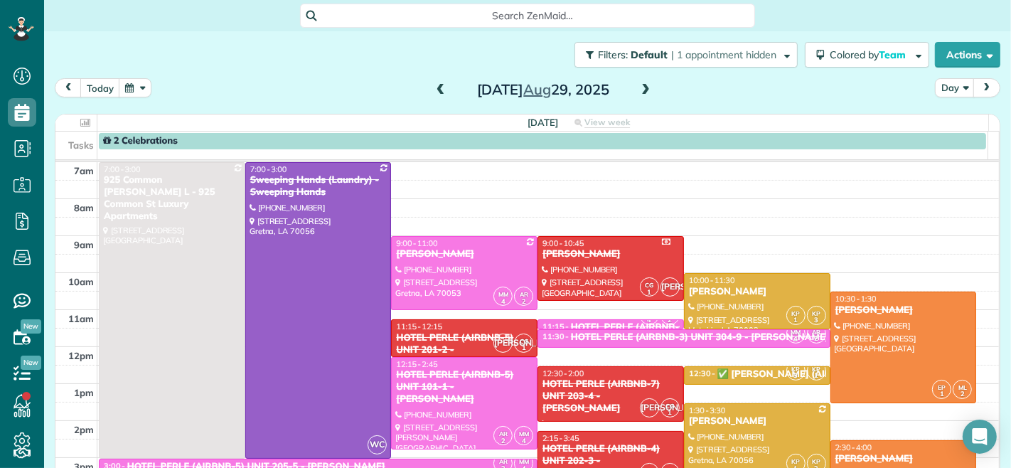
click at [642, 91] on span at bounding box center [646, 90] width 16 height 13
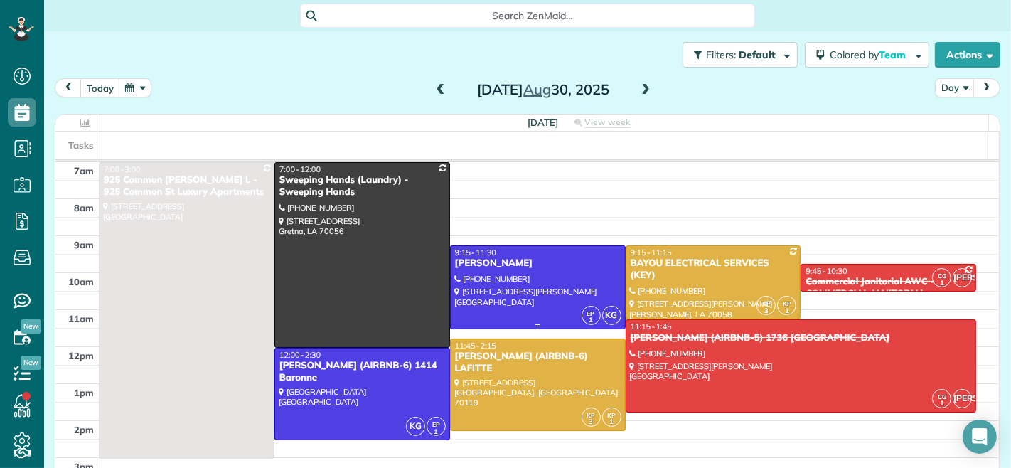
click at [514, 264] on div "[PERSON_NAME]" at bounding box center [537, 263] width 167 height 12
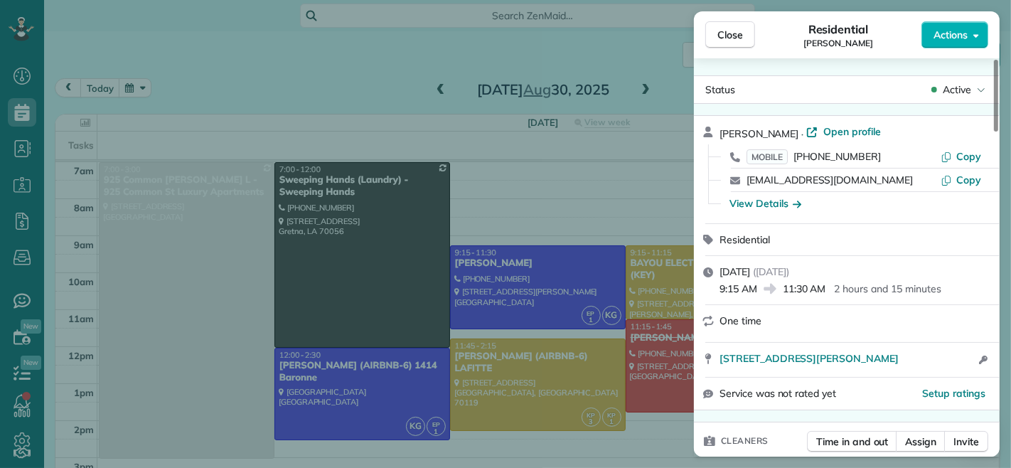
click at [721, 290] on span "9:15 AM" at bounding box center [739, 289] width 38 height 14
drag, startPoint x: 721, startPoint y: 290, endPoint x: 755, endPoint y: 292, distance: 34.2
click at [755, 292] on span "9:15 AM" at bounding box center [739, 289] width 38 height 14
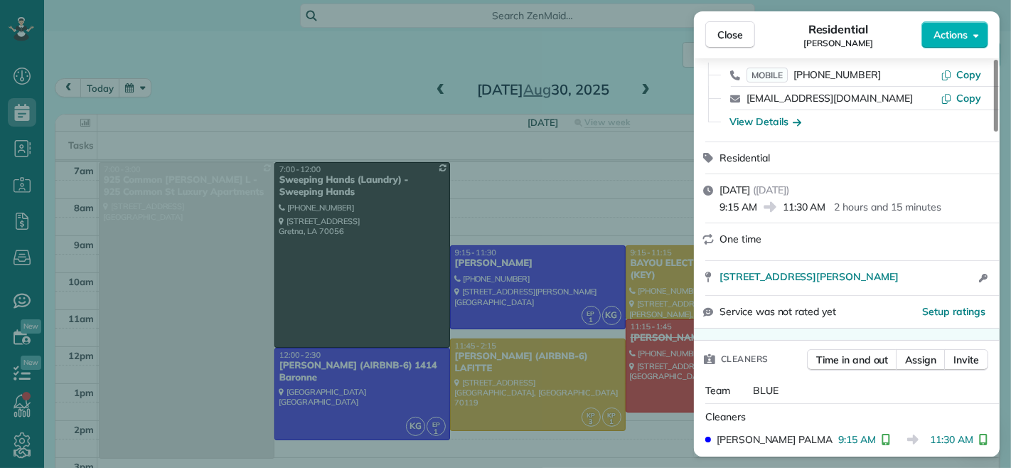
scroll to position [162, 0]
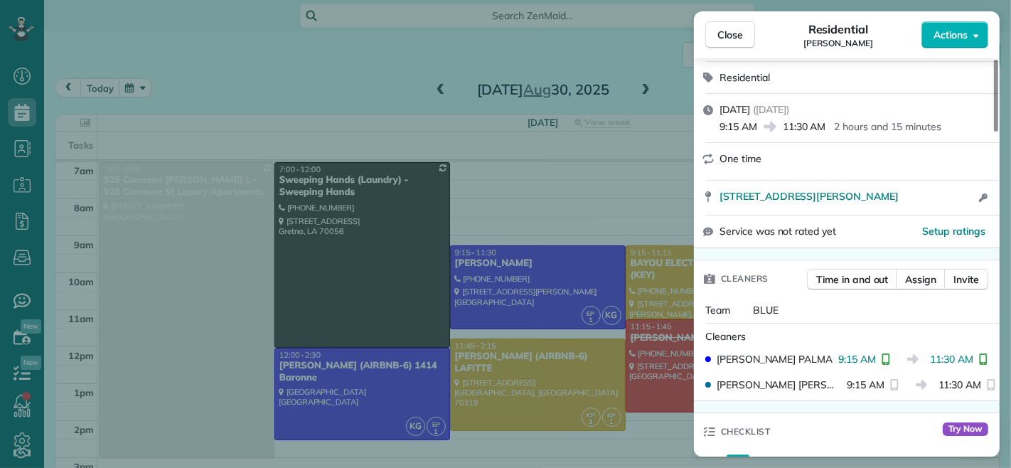
drag, startPoint x: 734, startPoint y: 32, endPoint x: 522, endPoint y: 261, distance: 312.1
click at [734, 32] on span "Close" at bounding box center [731, 35] width 26 height 14
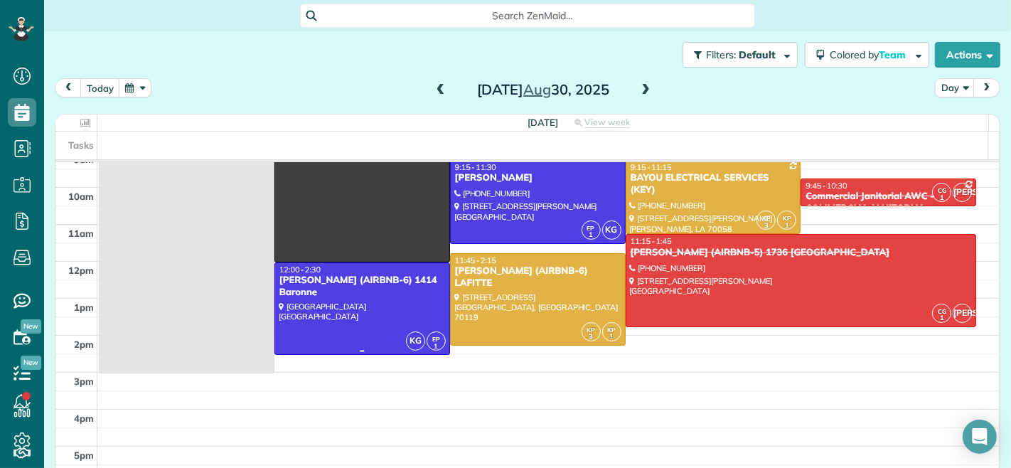
scroll to position [79, 0]
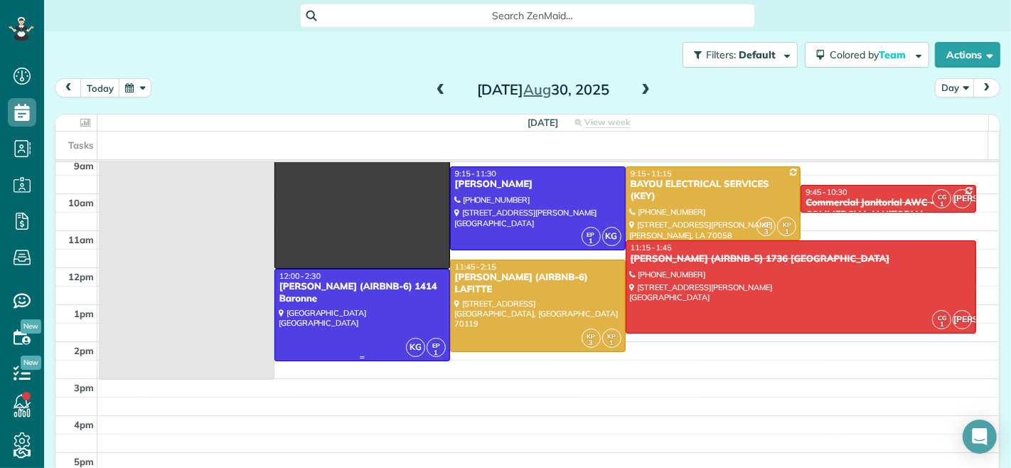
click at [363, 299] on div "[PERSON_NAME] (AIRBNB-6) 1414 Baronne" at bounding box center [362, 293] width 167 height 24
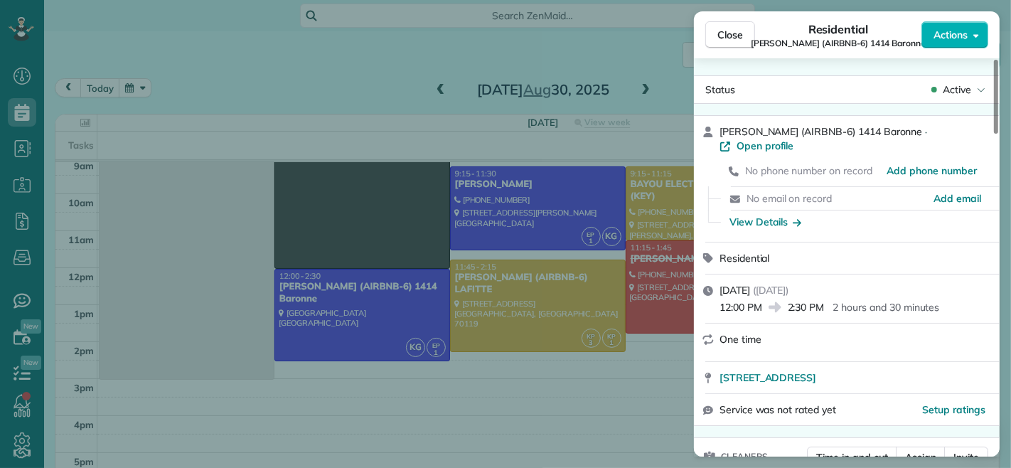
drag, startPoint x: 789, startPoint y: 293, endPoint x: 823, endPoint y: 296, distance: 33.6
click at [823, 300] on span "2:30 PM" at bounding box center [806, 307] width 37 height 14
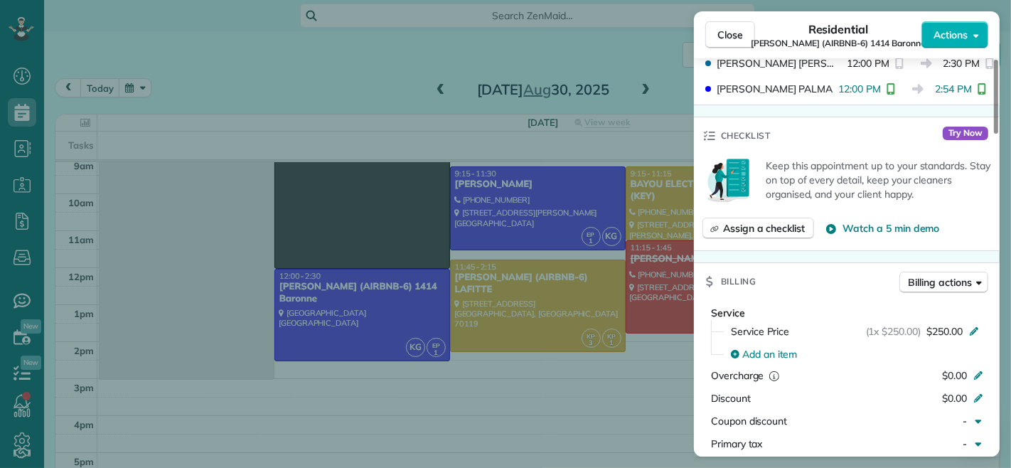
scroll to position [316, 0]
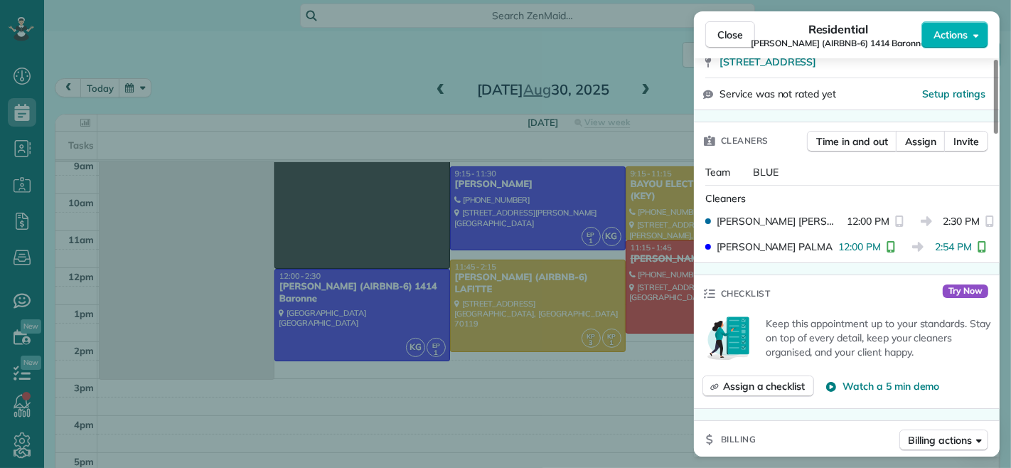
drag, startPoint x: 936, startPoint y: 235, endPoint x: 970, endPoint y: 233, distance: 34.2
click at [970, 240] on span "2:54 PM" at bounding box center [953, 247] width 37 height 14
drag, startPoint x: 716, startPoint y: 31, endPoint x: 659, endPoint y: 278, distance: 254.1
click at [716, 31] on button "Close" at bounding box center [731, 34] width 50 height 27
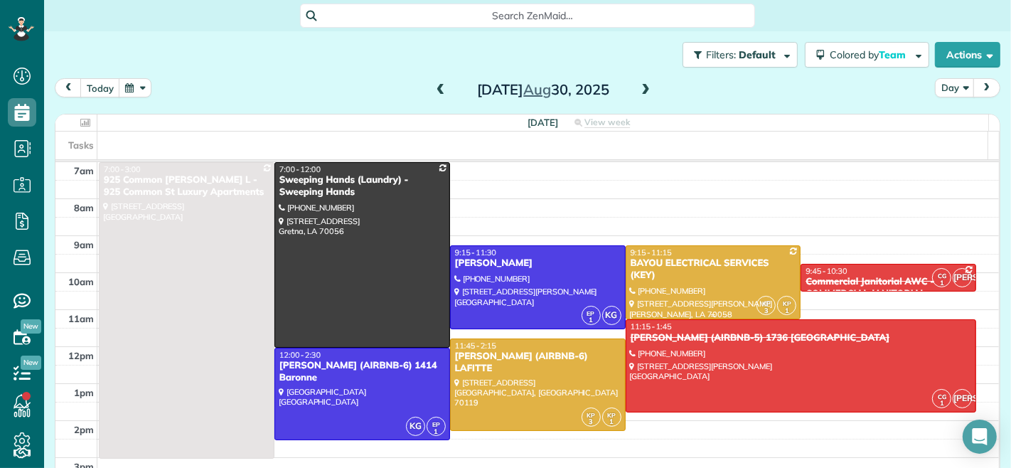
click at [666, 274] on div "BAYOU ELECTRICAL SERVICES (KEY)" at bounding box center [713, 269] width 167 height 24
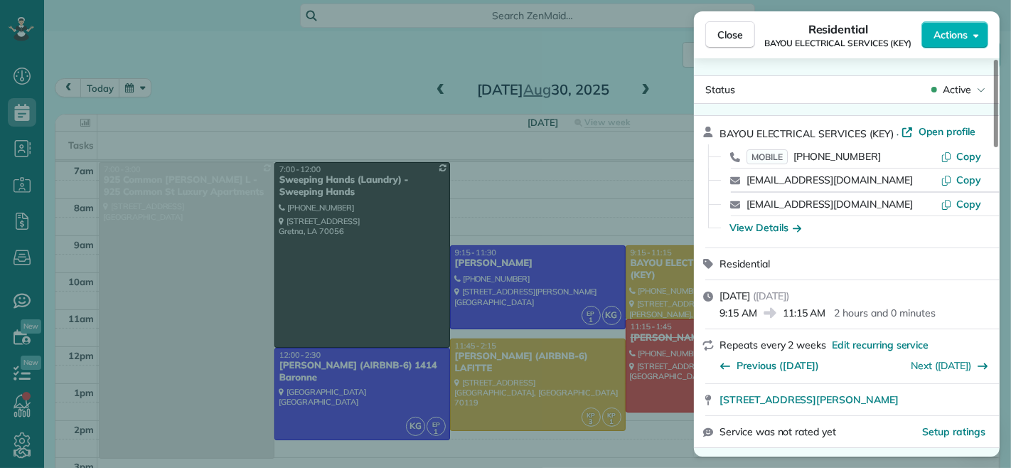
drag, startPoint x: 757, startPoint y: 316, endPoint x: 694, endPoint y: 316, distance: 63.3
click at [694, 316] on div "[DATE] ( [DATE] ) 9:15 AM 11:15 AM 2 hours and 0 minutes" at bounding box center [847, 304] width 306 height 48
click at [717, 314] on div "[DATE] ( [DATE] ) 9:15 AM 11:15 AM 2 hours and 0 minutes" at bounding box center [847, 304] width 306 height 48
drag, startPoint x: 721, startPoint y: 314, endPoint x: 757, endPoint y: 314, distance: 36.3
click at [757, 314] on span "9:15 AM" at bounding box center [739, 313] width 38 height 14
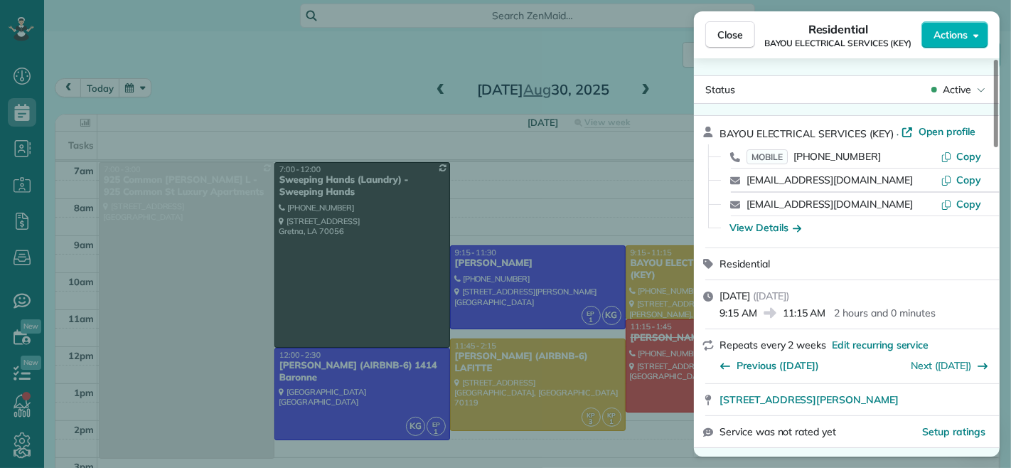
scroll to position [159, 0]
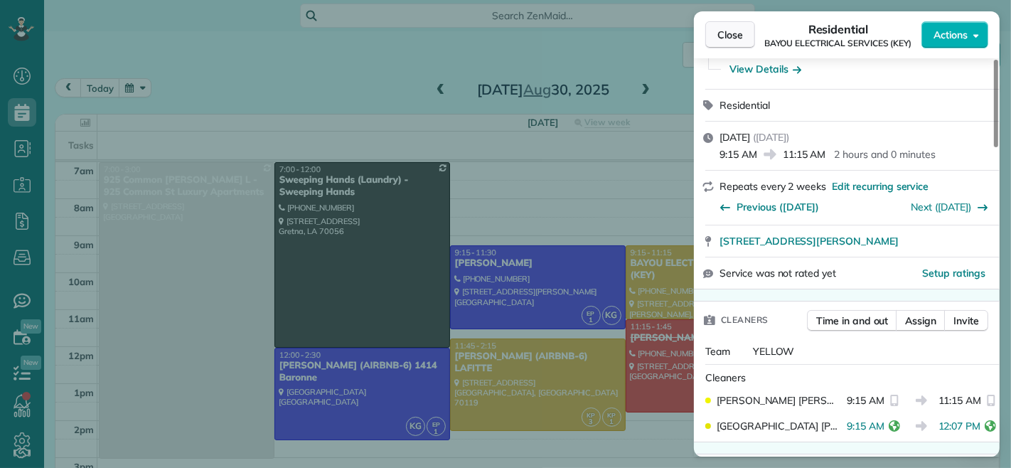
click at [730, 38] on span "Close" at bounding box center [731, 35] width 26 height 14
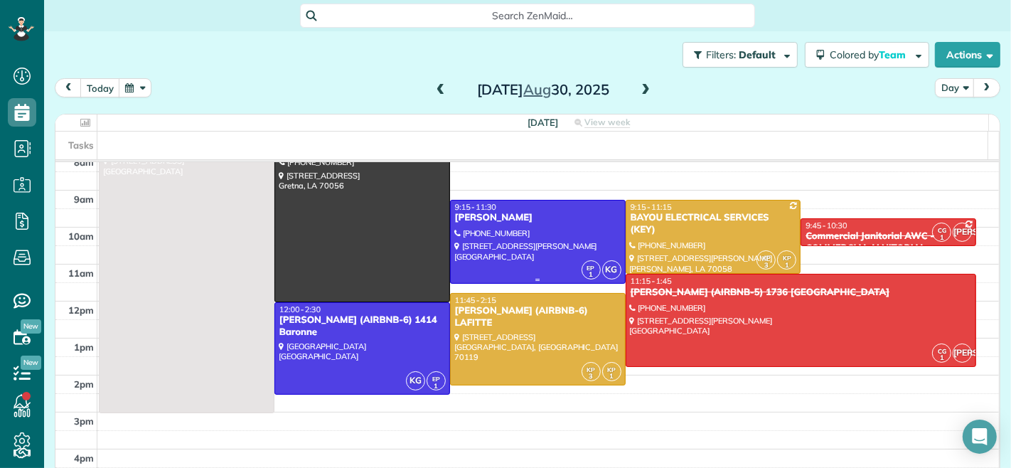
scroll to position [79, 0]
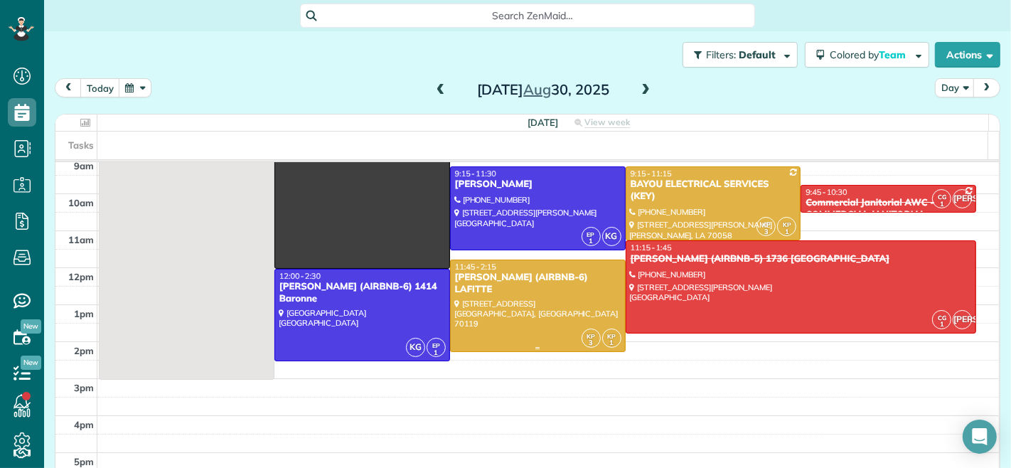
click at [494, 292] on div at bounding box center [538, 306] width 174 height 92
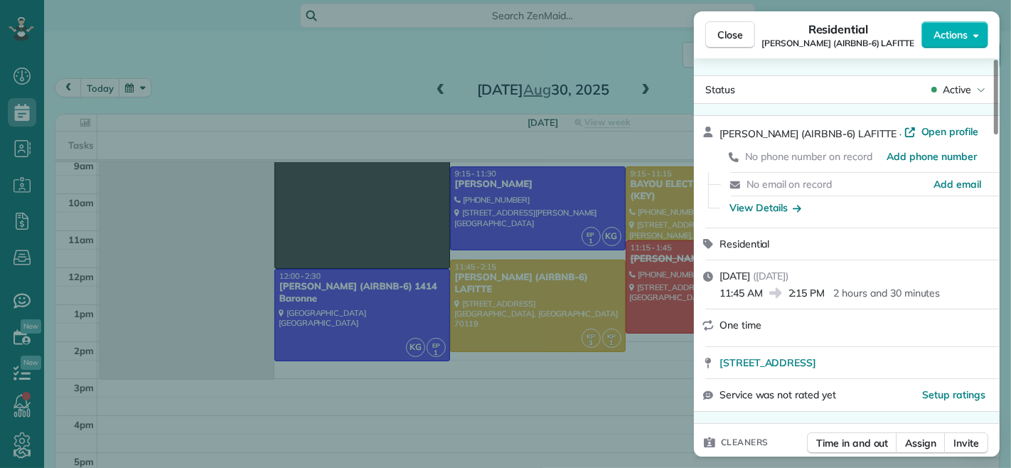
drag, startPoint x: 792, startPoint y: 294, endPoint x: 824, endPoint y: 297, distance: 32.1
click at [824, 297] on span "2:15 PM" at bounding box center [807, 293] width 37 height 14
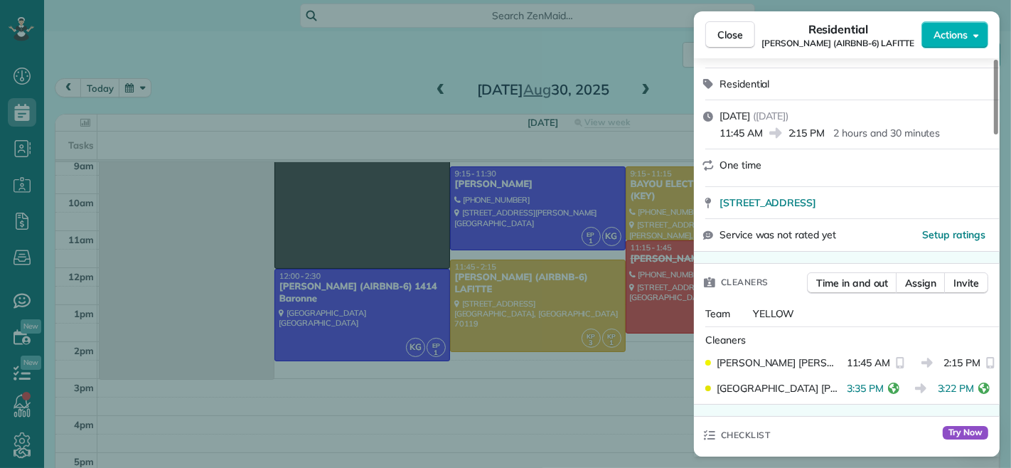
drag, startPoint x: 930, startPoint y: 388, endPoint x: 964, endPoint y: 388, distance: 34.1
click at [964, 388] on span "3:22 PM" at bounding box center [956, 388] width 37 height 14
click at [719, 36] on span "Close" at bounding box center [731, 35] width 26 height 14
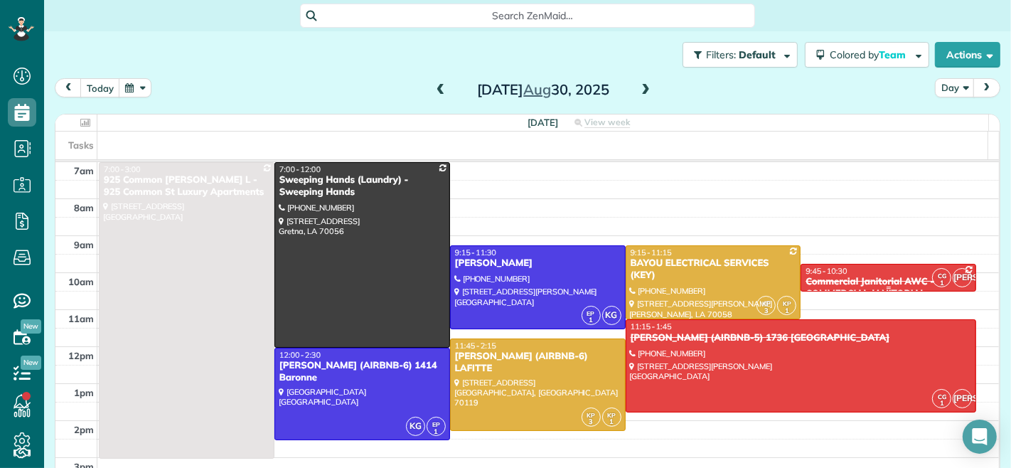
click at [818, 271] on span "9:45 - 10:30" at bounding box center [826, 271] width 41 height 10
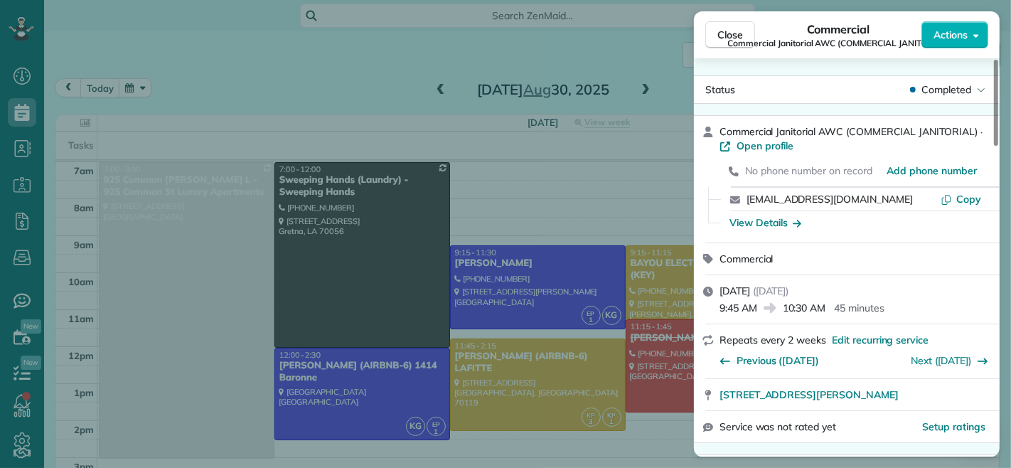
click at [720, 312] on span "9:45 AM" at bounding box center [739, 308] width 38 height 14
drag, startPoint x: 721, startPoint y: 309, endPoint x: 757, endPoint y: 311, distance: 37.0
click at [757, 311] on span "9:45 AM" at bounding box center [739, 308] width 38 height 14
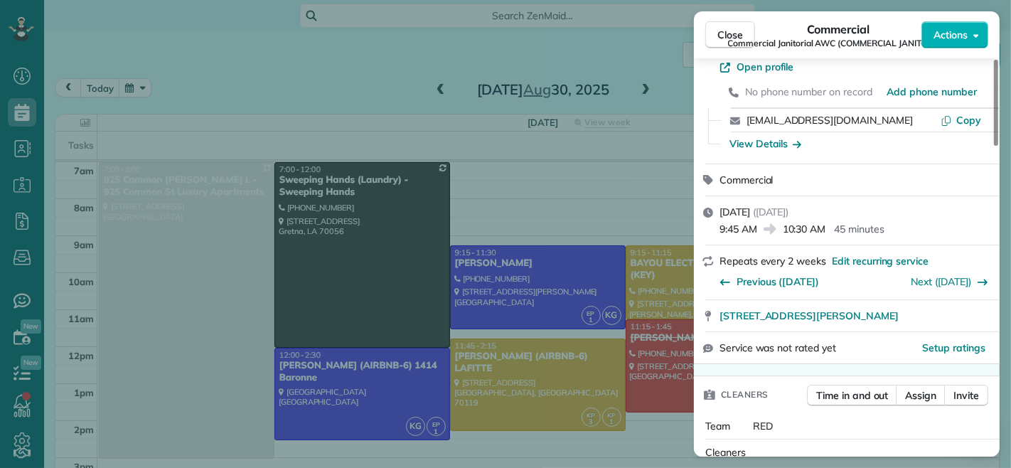
scroll to position [319, 0]
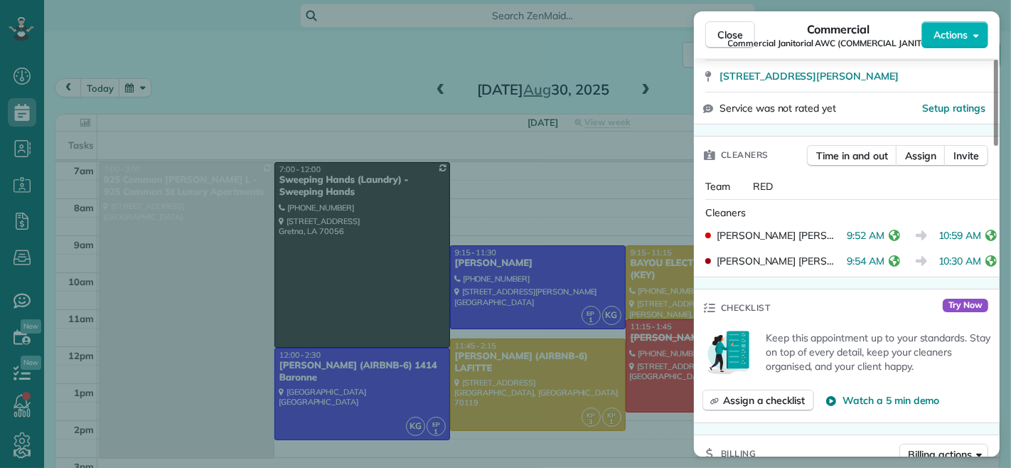
drag, startPoint x: 838, startPoint y: 237, endPoint x: 873, endPoint y: 237, distance: 35.6
click at [873, 237] on span "9:52 AM" at bounding box center [866, 235] width 38 height 14
drag, startPoint x: 849, startPoint y: 261, endPoint x: 887, endPoint y: 262, distance: 38.4
click at [887, 262] on div "9:54 AM" at bounding box center [876, 261] width 58 height 14
click at [728, 38] on span "Commercial Janitorial AWC (COMMERCIAL JANITORIAL)" at bounding box center [838, 43] width 221 height 11
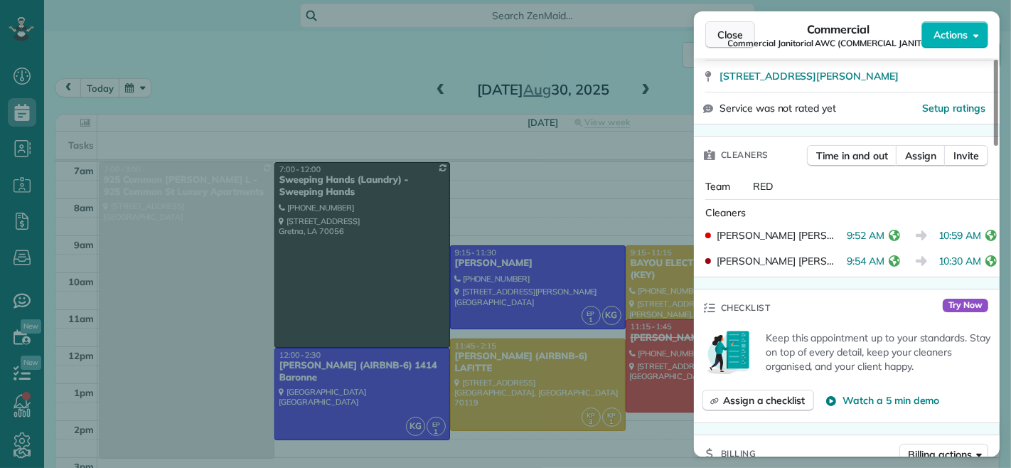
click at [724, 33] on span "Close" at bounding box center [731, 35] width 26 height 14
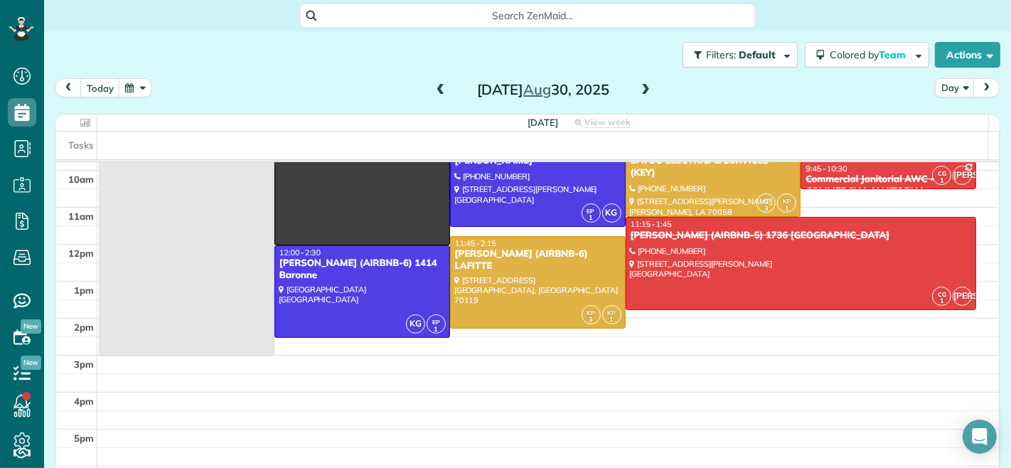
scroll to position [79, 0]
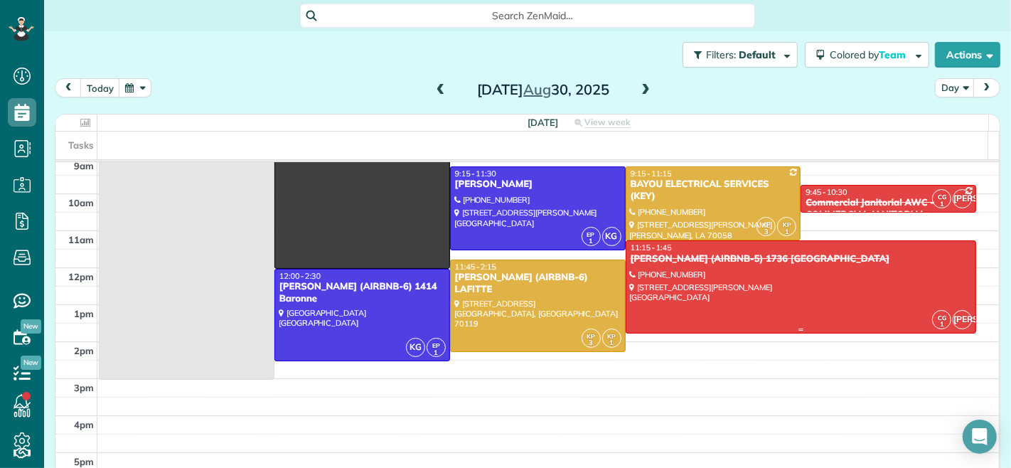
click at [670, 273] on div at bounding box center [802, 287] width 350 height 92
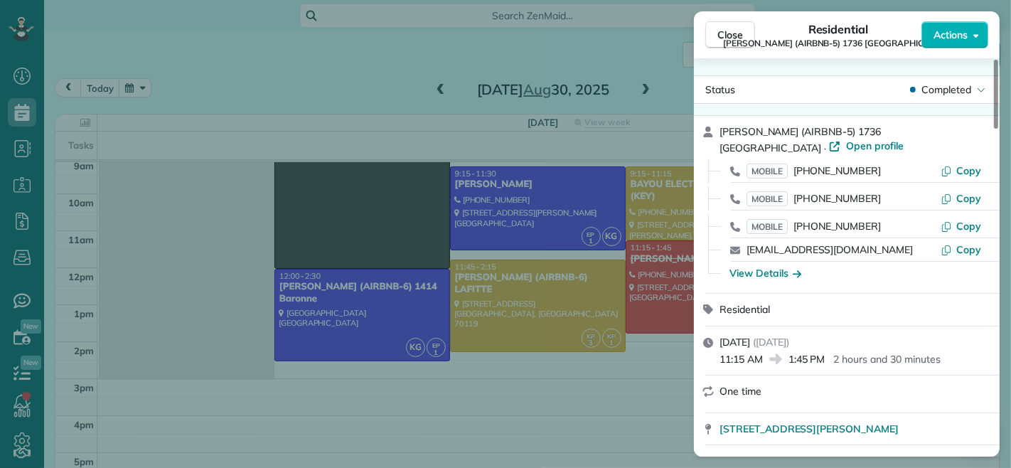
drag, startPoint x: 792, startPoint y: 345, endPoint x: 826, endPoint y: 349, distance: 35.1
click at [826, 352] on span "1:45 PM" at bounding box center [807, 359] width 37 height 14
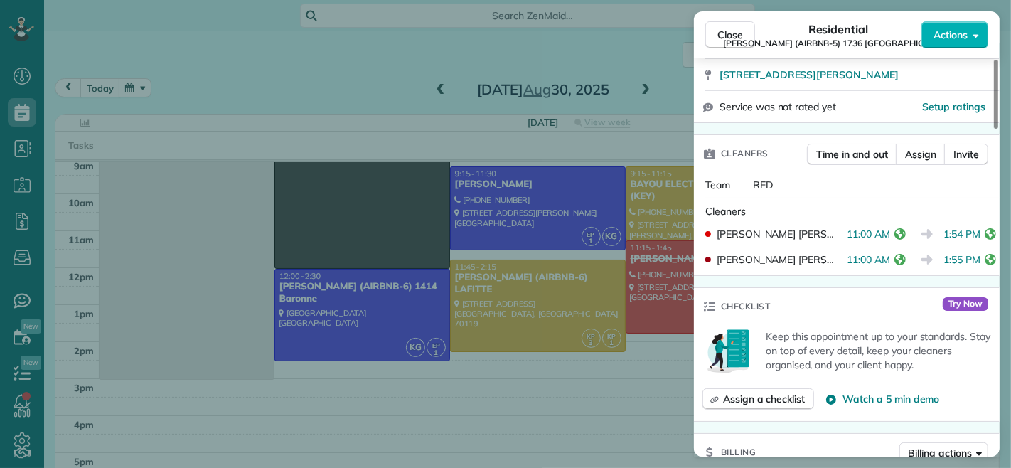
scroll to position [316, 0]
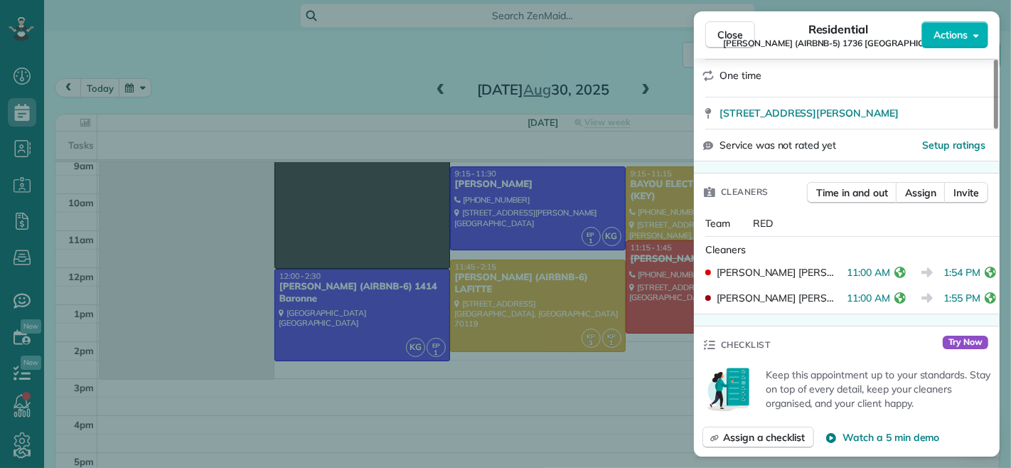
drag, startPoint x: 939, startPoint y: 260, endPoint x: 979, endPoint y: 260, distance: 39.8
click at [979, 265] on div "1:54 PM" at bounding box center [973, 272] width 57 height 14
drag, startPoint x: 947, startPoint y: 285, endPoint x: 982, endPoint y: 288, distance: 34.3
click at [982, 291] on span "1:55 PM" at bounding box center [963, 298] width 37 height 14
drag, startPoint x: 728, startPoint y: 32, endPoint x: 807, endPoint y: 329, distance: 307.8
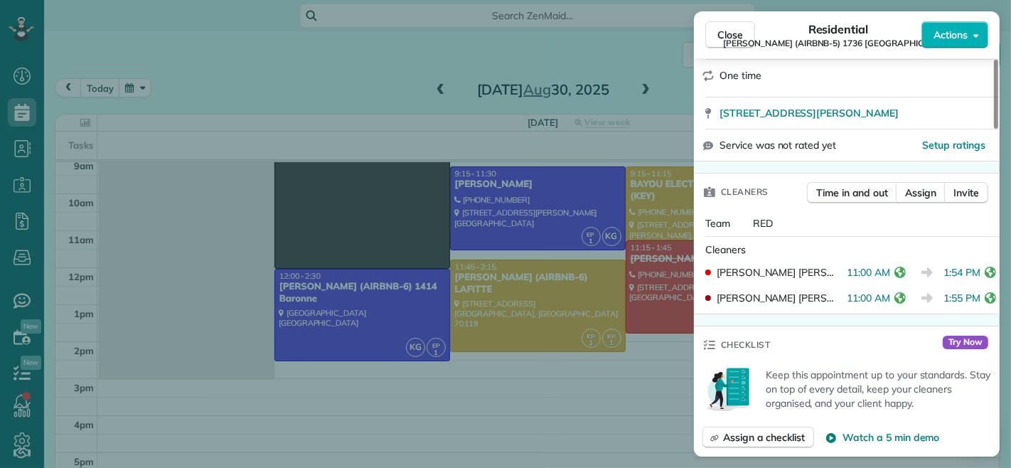
click at [728, 32] on span "Close" at bounding box center [731, 35] width 26 height 14
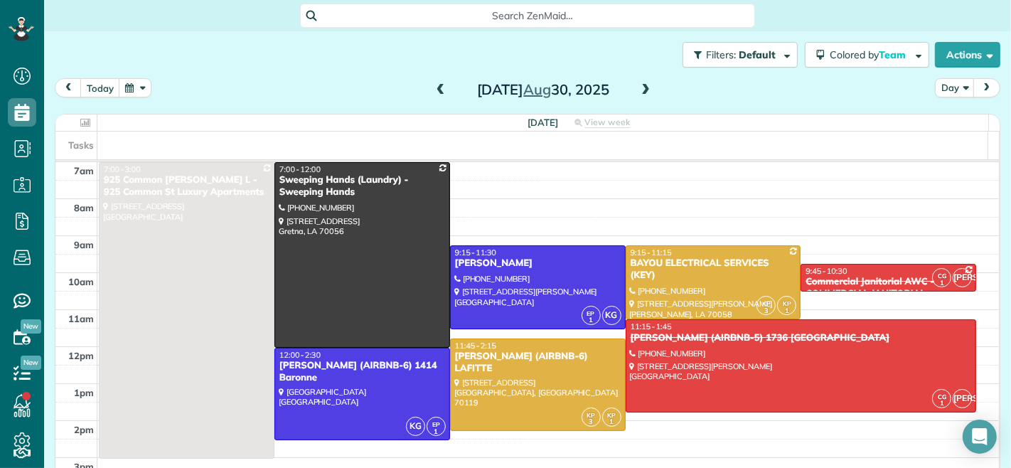
click at [644, 90] on span at bounding box center [646, 90] width 16 height 13
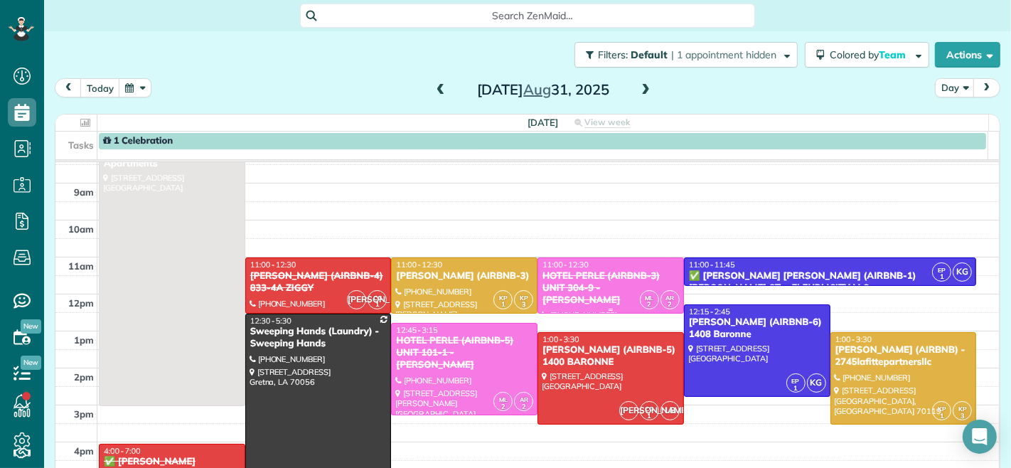
scroll to position [79, 0]
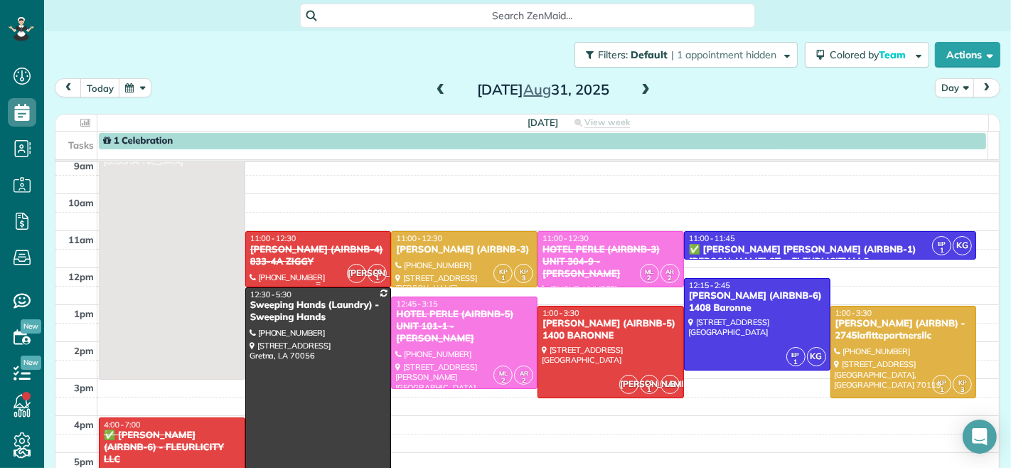
click at [323, 250] on div "[PERSON_NAME] (AIRBNB-4) 833-4A ZIGGY" at bounding box center [319, 256] width 138 height 24
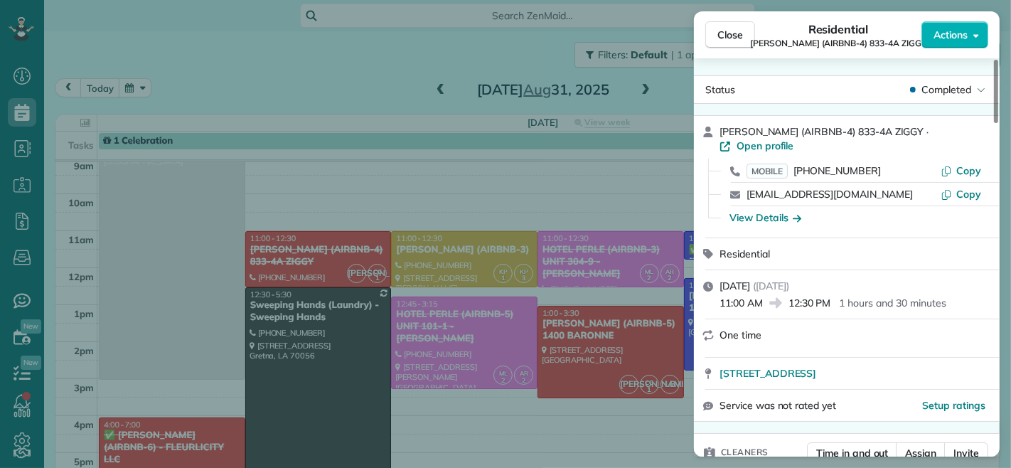
drag, startPoint x: 761, startPoint y: 292, endPoint x: 685, endPoint y: 292, distance: 76.1
click at [685, 292] on div "Close Residential [PERSON_NAME] (AIRBNB-4) 833-4A ZIGGY Actions Status Complete…" at bounding box center [505, 234] width 1011 height 468
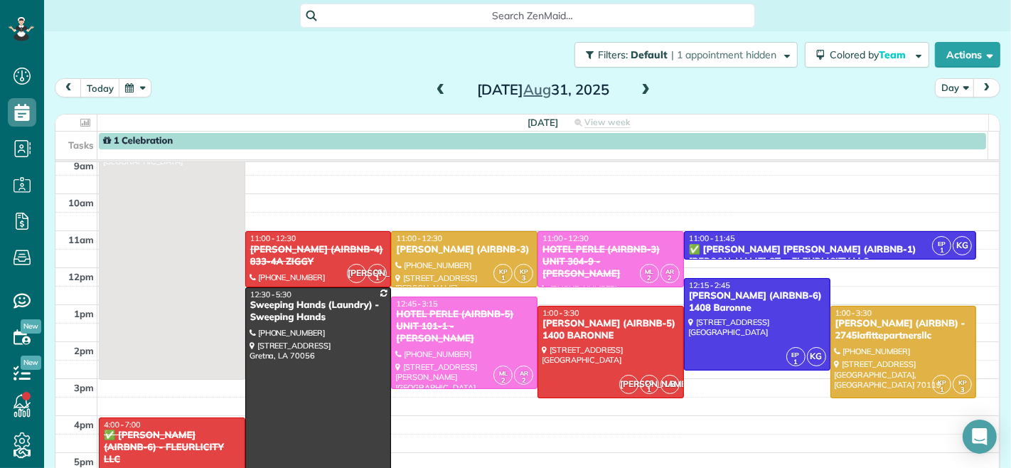
click at [754, 289] on div "12:15 - 2:45" at bounding box center [758, 285] width 138 height 10
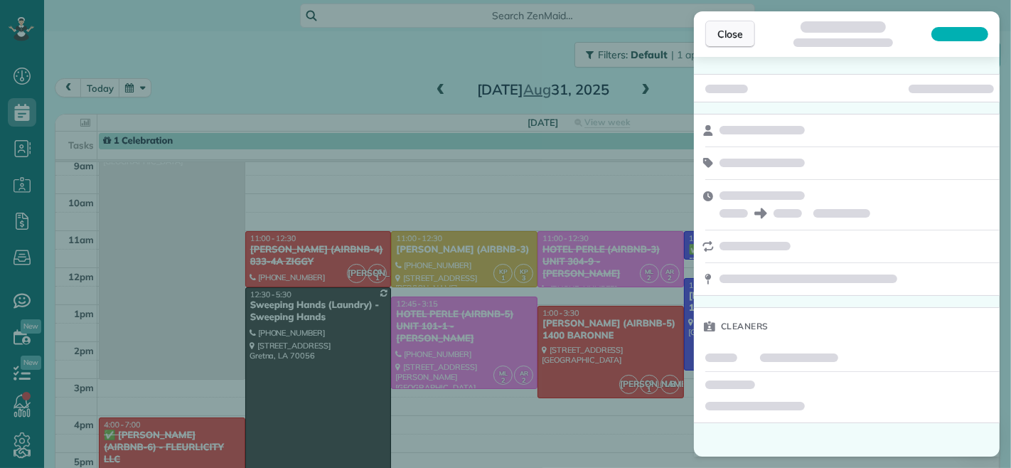
click at [715, 37] on button "Close" at bounding box center [731, 34] width 50 height 27
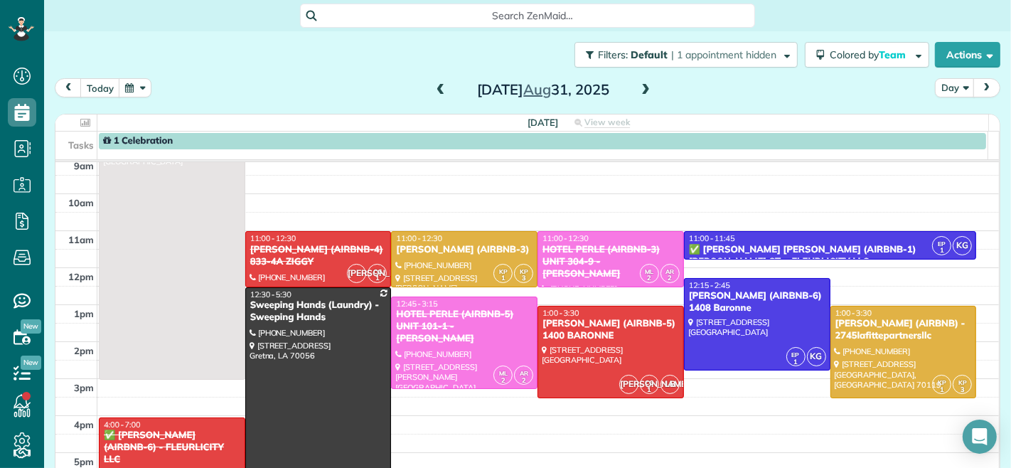
click at [231, 253] on div at bounding box center [172, 231] width 145 height 295
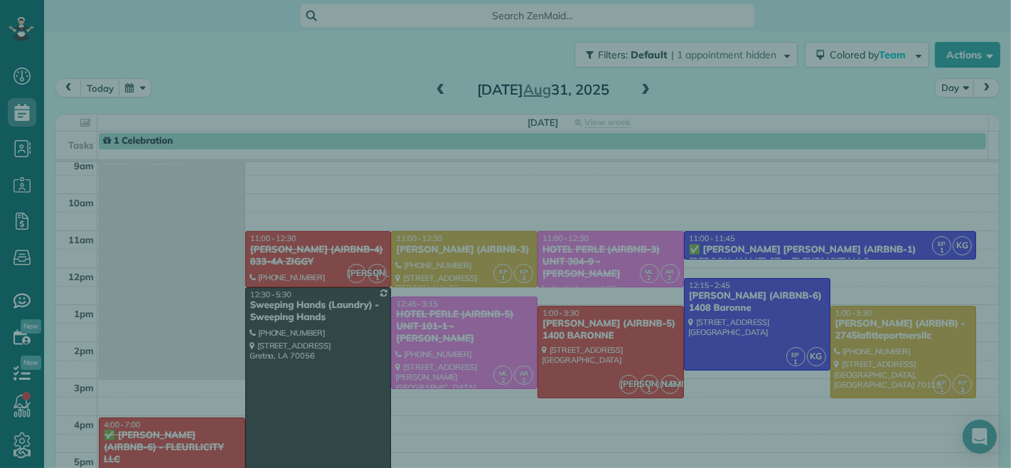
click at [297, 250] on div "Close Cleaners" at bounding box center [505, 234] width 1011 height 468
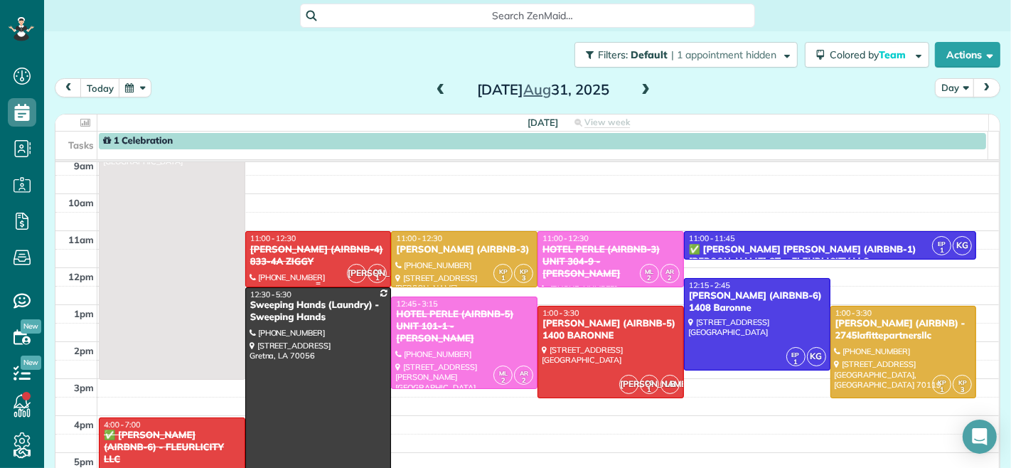
click at [324, 243] on div "11:00 - 12:30" at bounding box center [319, 238] width 138 height 10
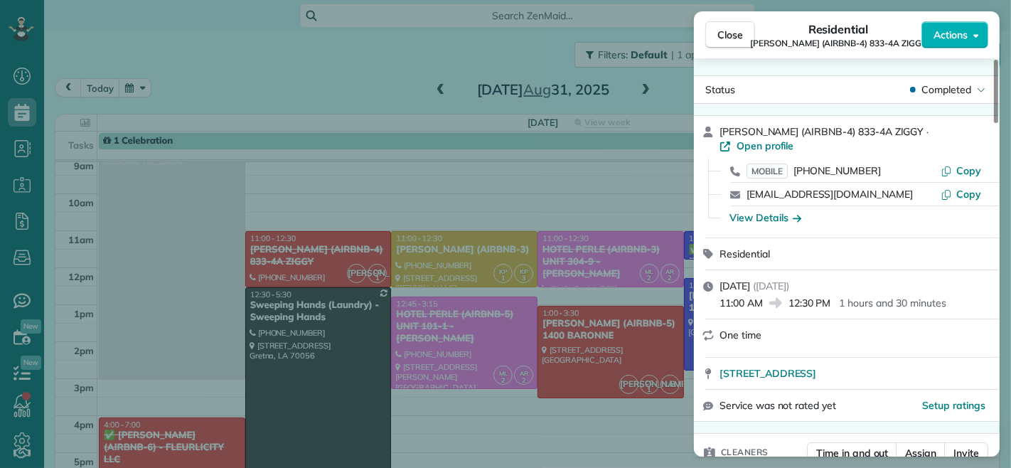
drag, startPoint x: 761, startPoint y: 289, endPoint x: 722, endPoint y: 296, distance: 39.8
click at [722, 296] on div "[DATE] ( [DATE] ) 11:00 AM 12:30 PM 1 hours and 30 minutes" at bounding box center [847, 294] width 306 height 48
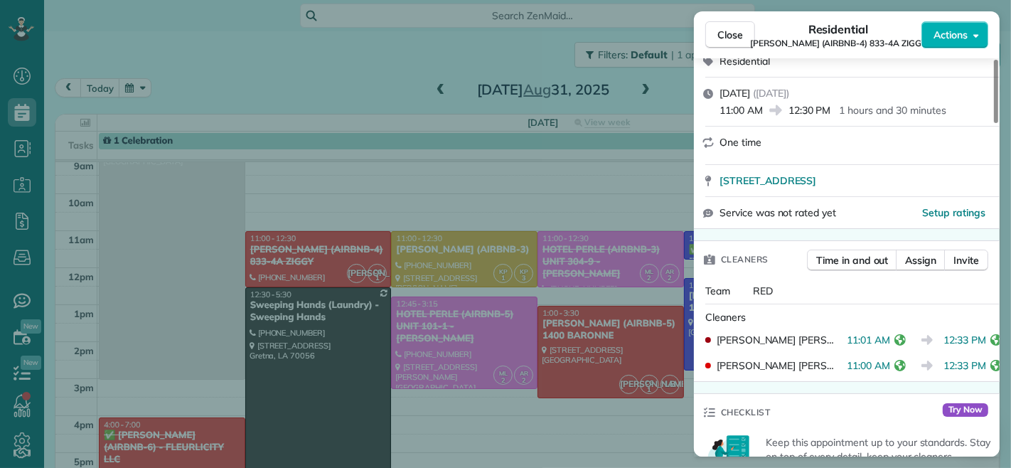
scroll to position [238, 0]
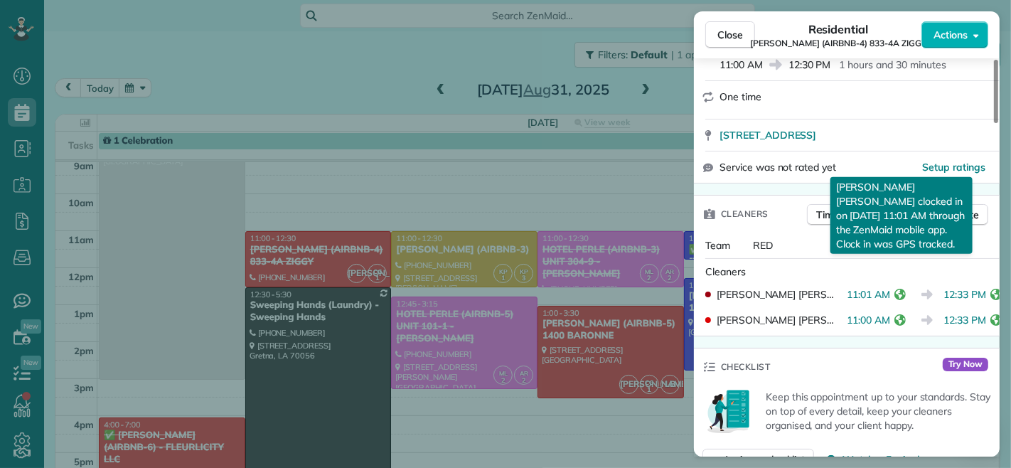
drag, startPoint x: 849, startPoint y: 283, endPoint x: 887, endPoint y: 283, distance: 38.4
click at [887, 287] on span "11:01 AM" at bounding box center [868, 294] width 43 height 14
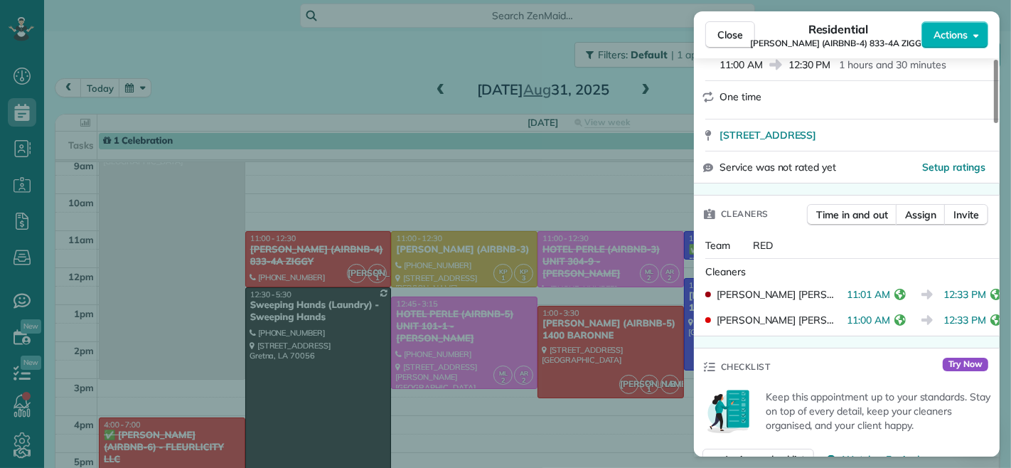
drag, startPoint x: 839, startPoint y: 307, endPoint x: 881, endPoint y: 303, distance: 41.5
click at [881, 313] on span "11:00 AM" at bounding box center [868, 320] width 43 height 14
drag, startPoint x: 720, startPoint y: 26, endPoint x: 427, endPoint y: 151, distance: 318.4
click at [720, 26] on button "Close" at bounding box center [731, 34] width 50 height 27
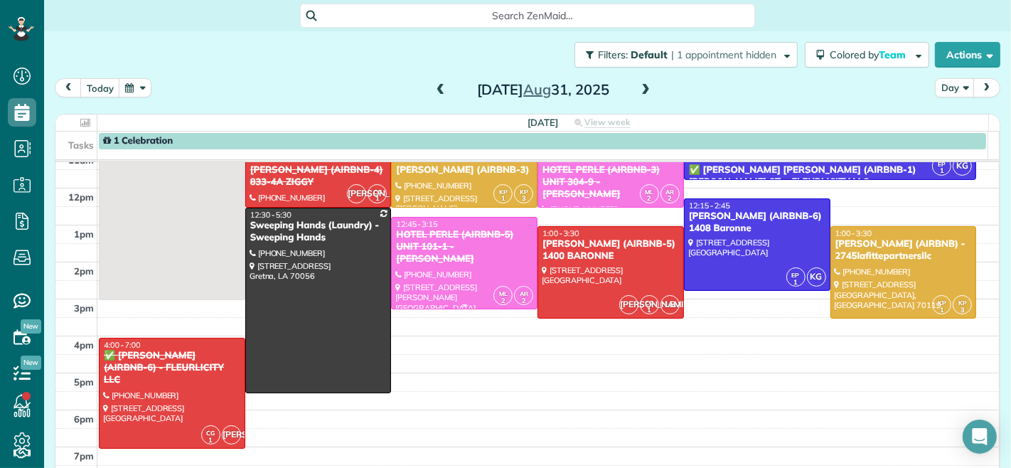
scroll to position [237, 0]
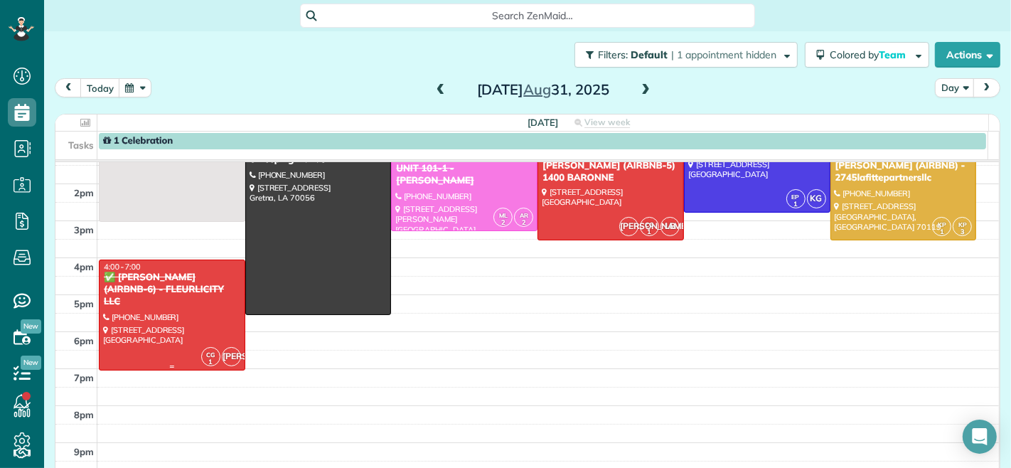
click at [175, 302] on div "✅ [PERSON_NAME] (AIRBNB-6) - FLEURLICITY LLC" at bounding box center [172, 290] width 138 height 36
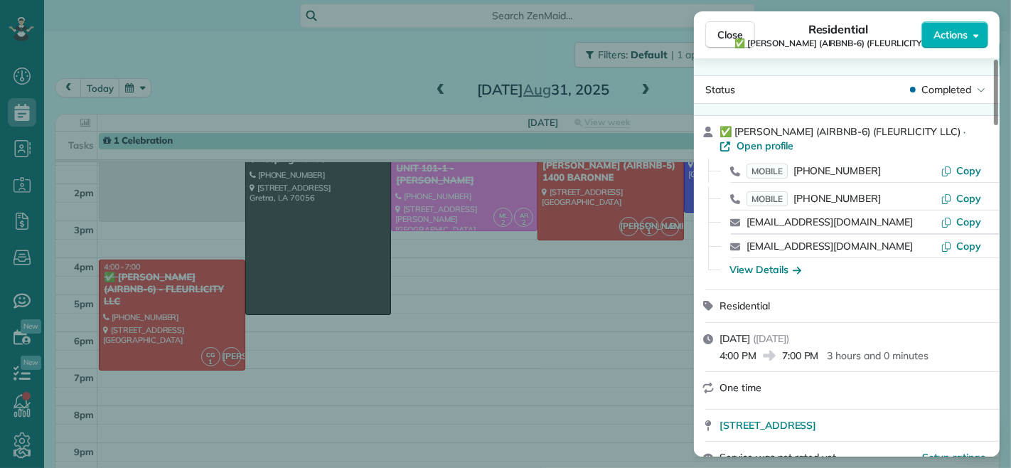
drag, startPoint x: 785, startPoint y: 358, endPoint x: 817, endPoint y: 356, distance: 31.4
click at [817, 356] on span "7:00 PM" at bounding box center [800, 356] width 37 height 14
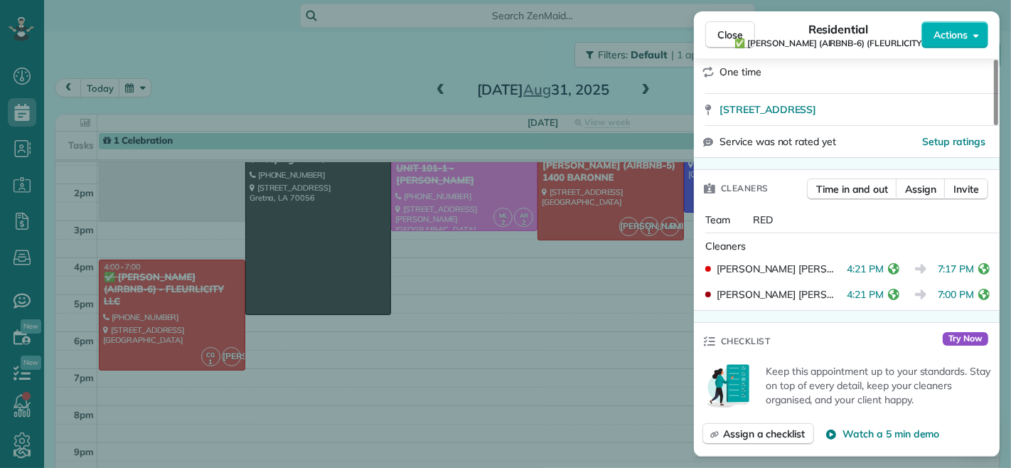
drag, startPoint x: 930, startPoint y: 265, endPoint x: 967, endPoint y: 270, distance: 37.4
click at [967, 270] on span "7:17 PM" at bounding box center [956, 269] width 37 height 14
drag, startPoint x: 937, startPoint y: 294, endPoint x: 975, endPoint y: 296, distance: 37.7
click at [975, 296] on div "4:21 PM 7:00 PM" at bounding box center [918, 294] width 142 height 14
click at [726, 31] on span "Close" at bounding box center [731, 35] width 26 height 14
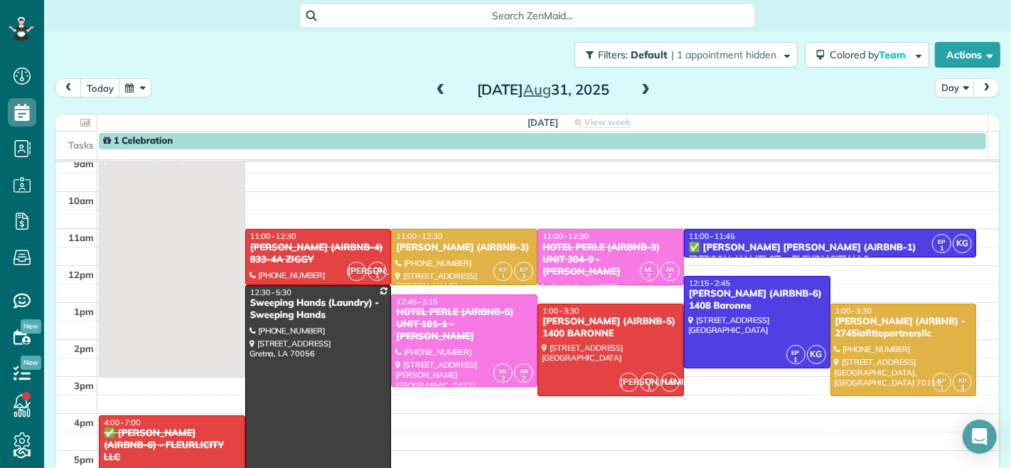
scroll to position [79, 0]
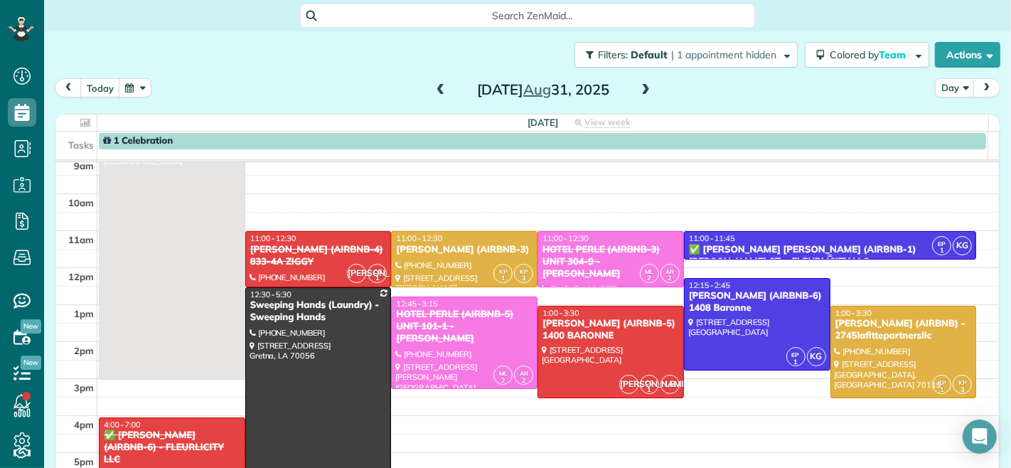
click at [751, 239] on div "11:00 - 11:45" at bounding box center [831, 238] width 284 height 10
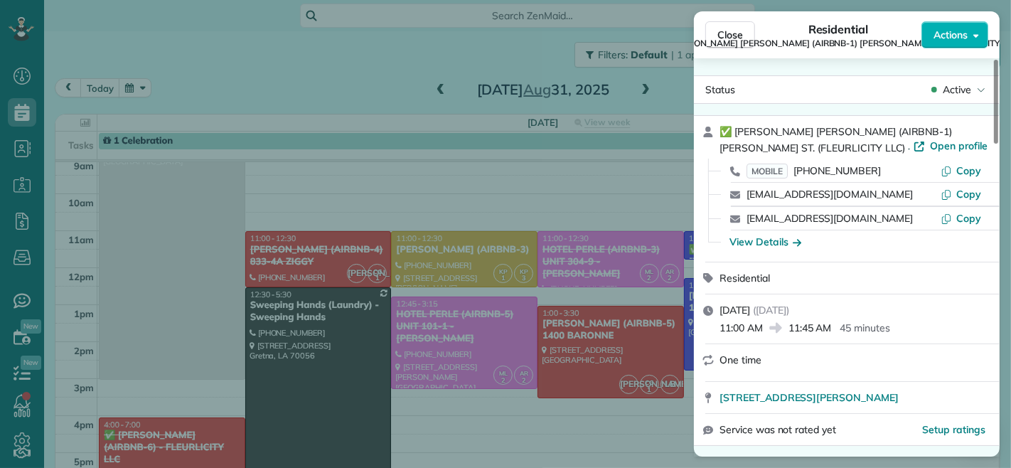
drag, startPoint x: 759, startPoint y: 330, endPoint x: 717, endPoint y: 330, distance: 42.0
click at [717, 330] on div "[DATE] ( [DATE] ) 11:00 AM 11:45 AM 45 minutes" at bounding box center [847, 318] width 306 height 48
click at [723, 327] on span "11:00 AM" at bounding box center [741, 328] width 43 height 14
drag, startPoint x: 721, startPoint y: 328, endPoint x: 762, endPoint y: 329, distance: 40.6
click at [762, 329] on span "11:00 AM" at bounding box center [741, 328] width 43 height 14
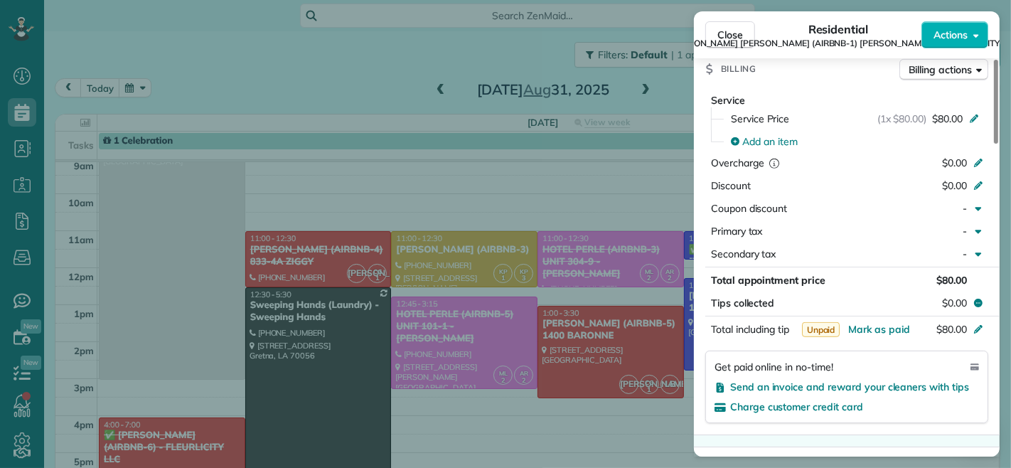
scroll to position [713, 0]
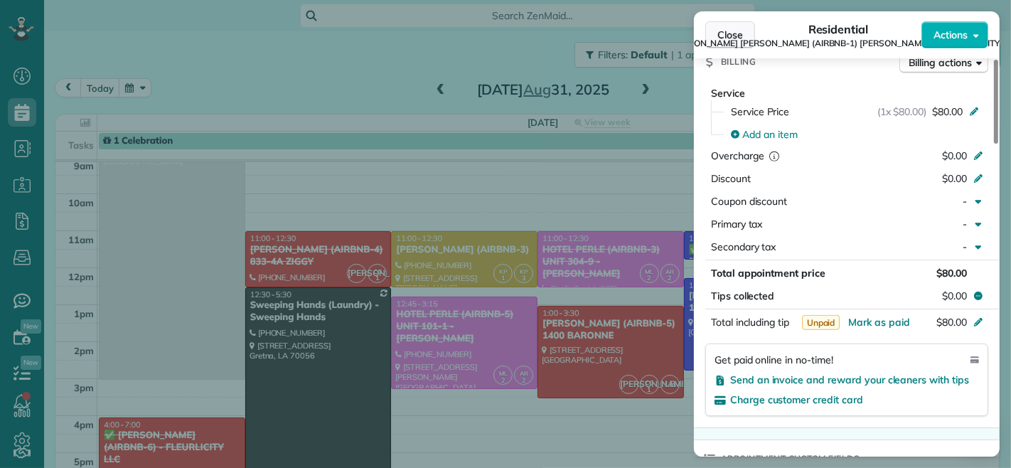
click at [728, 32] on span "Close" at bounding box center [731, 35] width 26 height 14
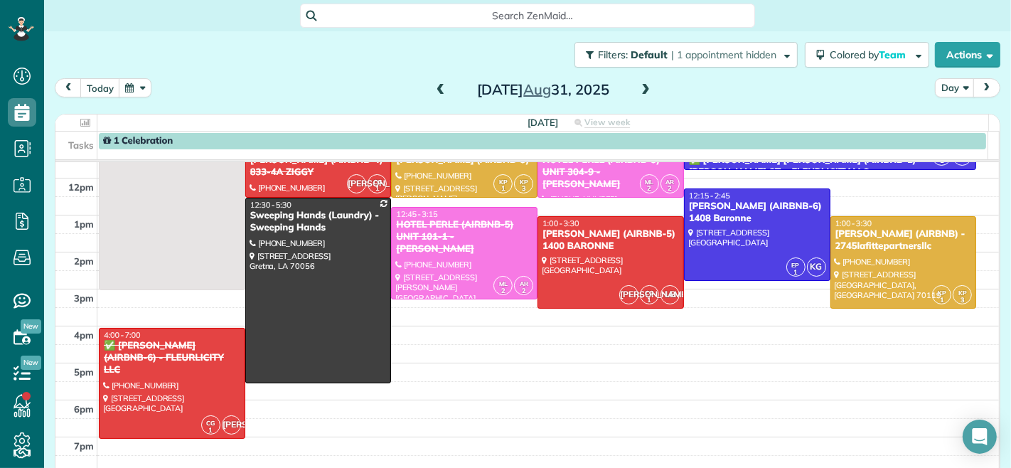
scroll to position [161, 0]
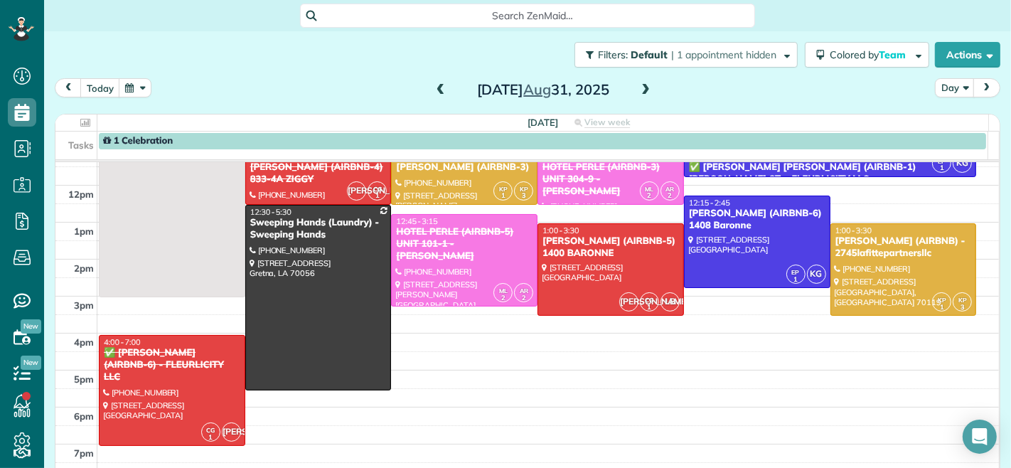
click at [722, 265] on div at bounding box center [757, 242] width 145 height 92
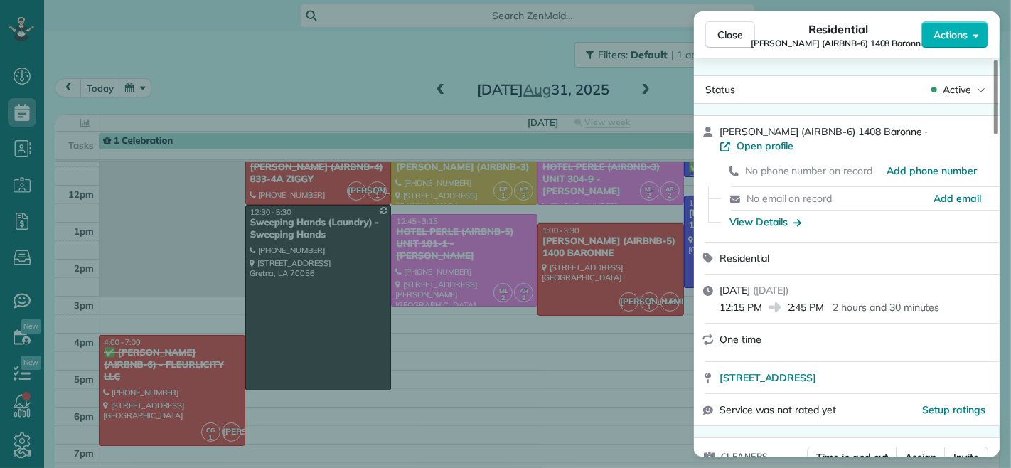
drag, startPoint x: 826, startPoint y: 294, endPoint x: 791, endPoint y: 294, distance: 34.9
click at [791, 300] on span "2:45 PM" at bounding box center [806, 307] width 37 height 14
click at [789, 284] on span "( [DATE] )" at bounding box center [771, 290] width 36 height 13
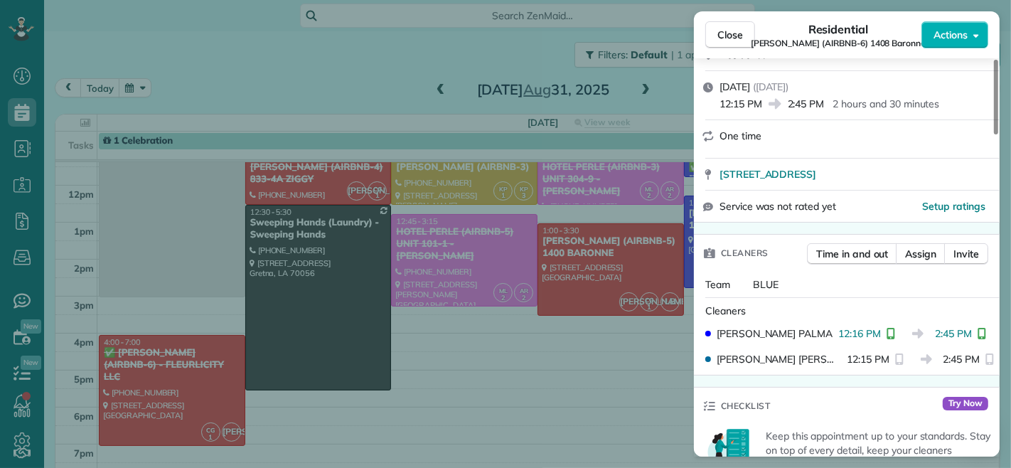
scroll to position [238, 0]
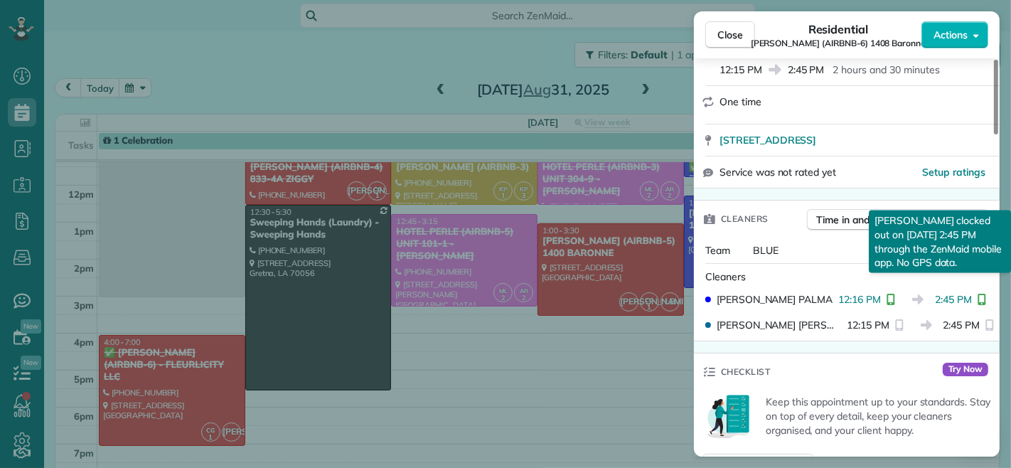
drag, startPoint x: 935, startPoint y: 286, endPoint x: 977, endPoint y: 286, distance: 41.3
click at [977, 292] on div "2:45 PM [PERSON_NAME] clocked out on [DATE] 2:45 PM through the ZenMaid mobile …" at bounding box center [963, 299] width 57 height 14
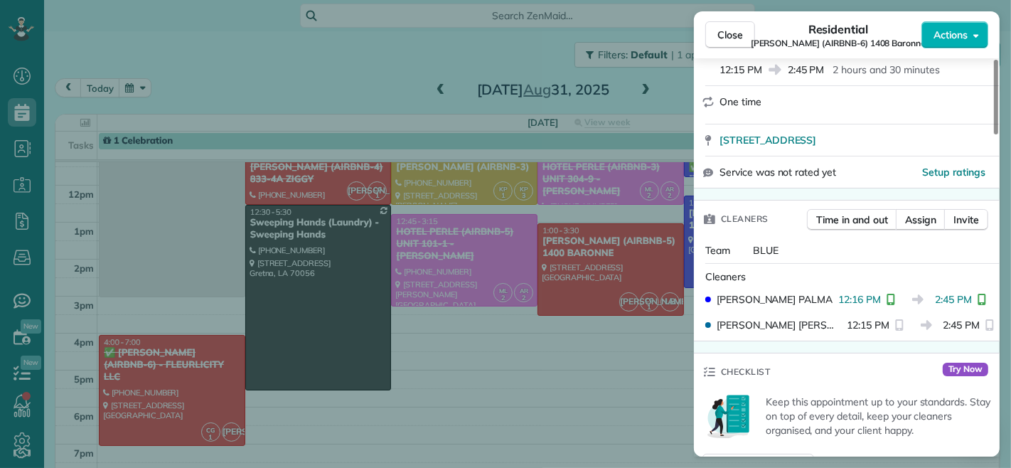
drag, startPoint x: 726, startPoint y: 34, endPoint x: 549, endPoint y: 220, distance: 257.1
click at [726, 34] on span "Close" at bounding box center [731, 35] width 26 height 14
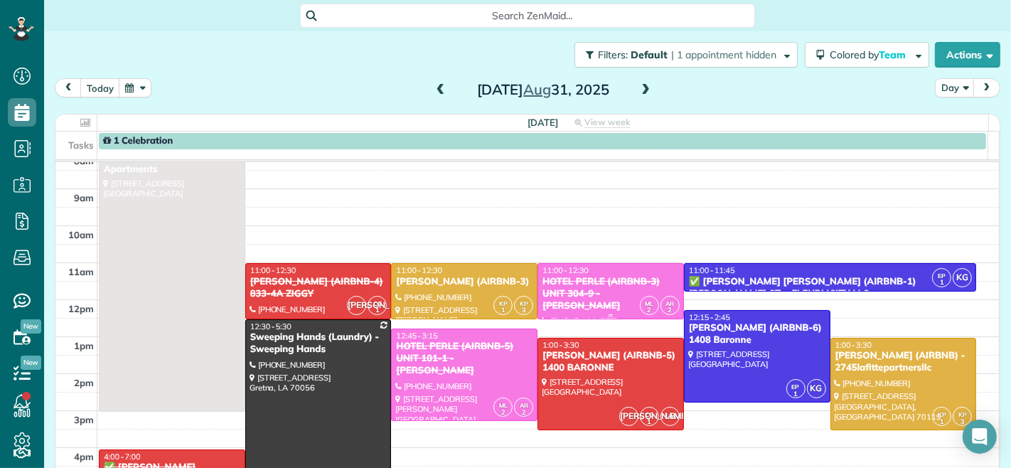
scroll to position [83, 0]
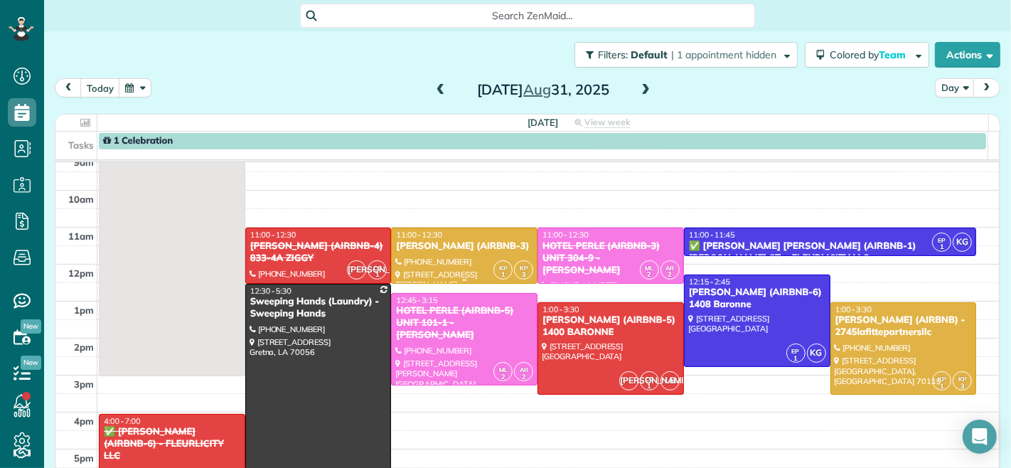
click at [435, 235] on span "11:00 - 12:30" at bounding box center [419, 235] width 46 height 10
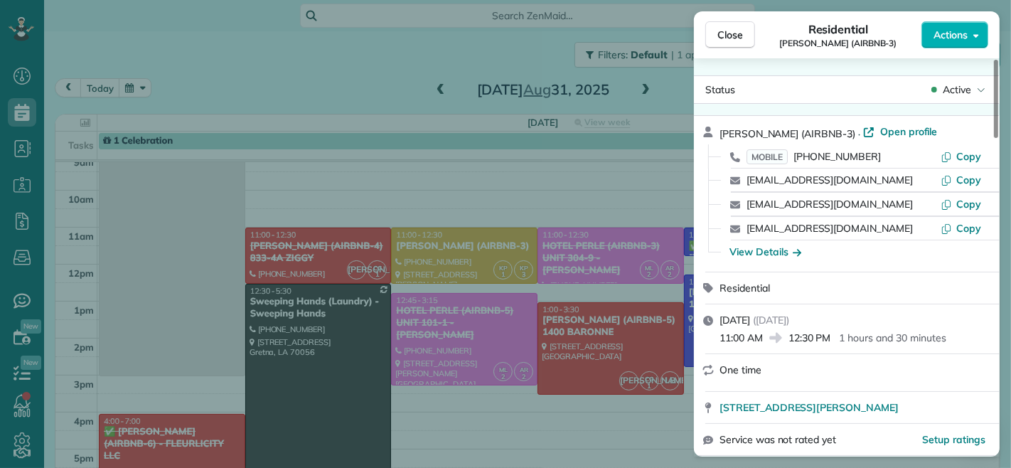
drag, startPoint x: 721, startPoint y: 338, endPoint x: 765, endPoint y: 341, distance: 44.2
click at [765, 341] on div "11:00 AM 12:30 PM 1 hours and 30 minutes" at bounding box center [856, 336] width 272 height 17
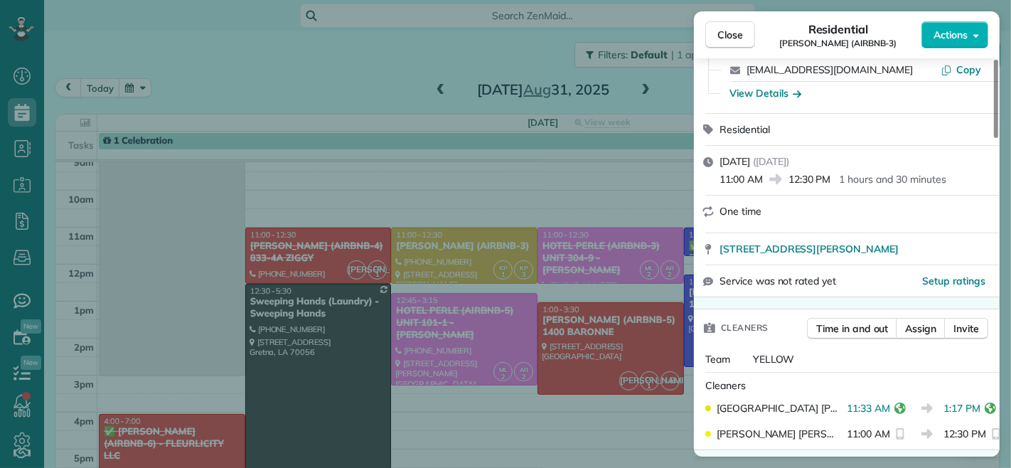
scroll to position [239, 0]
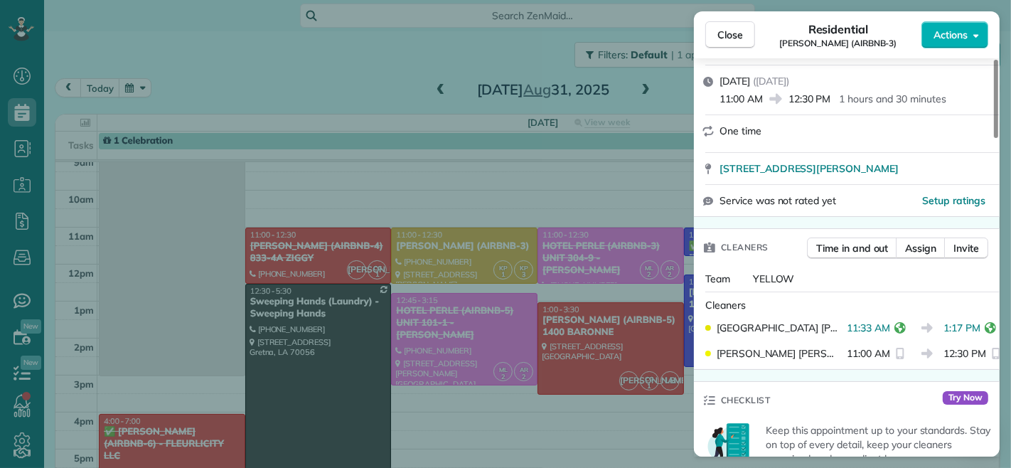
drag, startPoint x: 882, startPoint y: 330, endPoint x: 805, endPoint y: 328, distance: 76.8
click at [805, 328] on div "[PERSON_NAME] 11:33 AM 1:17 PM" at bounding box center [847, 328] width 294 height 26
drag, startPoint x: 814, startPoint y: 330, endPoint x: 738, endPoint y: 225, distance: 130.3
click at [814, 330] on div "[PERSON_NAME]" at bounding box center [777, 328] width 142 height 14
click at [726, 25] on button "Close" at bounding box center [731, 34] width 50 height 27
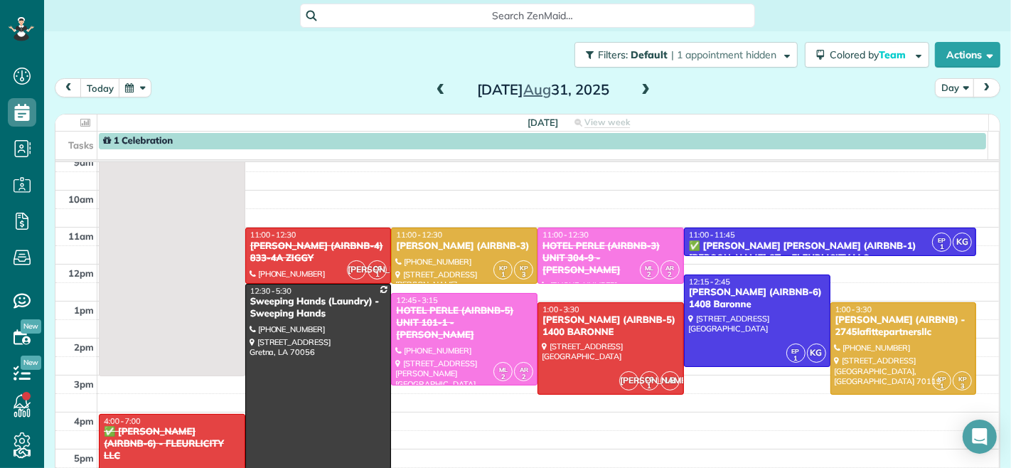
click at [726, 33] on span "Close" at bounding box center [731, 35] width 26 height 14
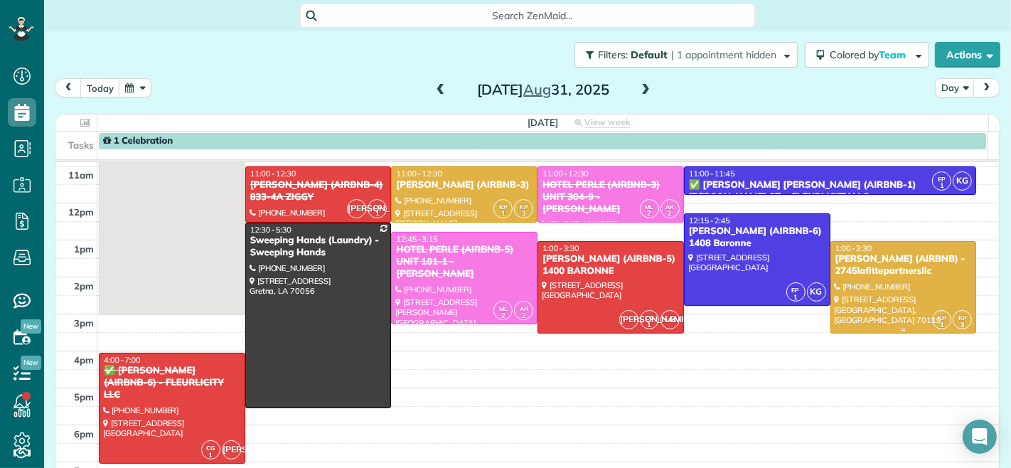
scroll to position [240, 0]
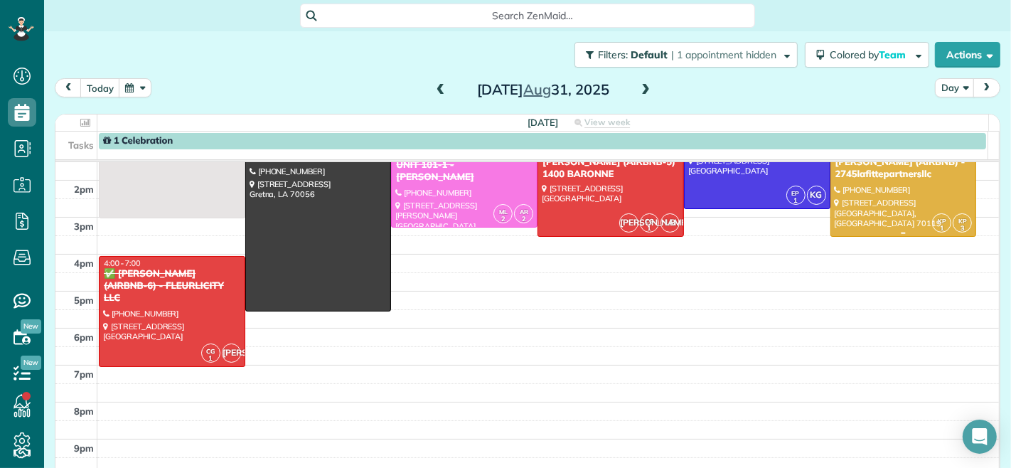
click at [835, 181] on div "[PERSON_NAME] (AIRBNB) - 2745lafittepartnersllc" at bounding box center [904, 168] width 138 height 24
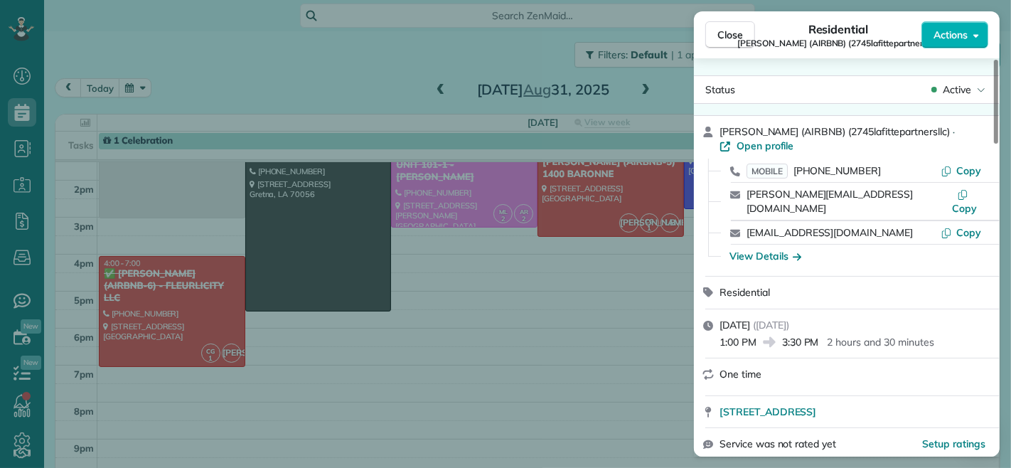
drag, startPoint x: 785, startPoint y: 331, endPoint x: 819, endPoint y: 331, distance: 34.1
click at [819, 335] on span "3:30 PM" at bounding box center [800, 342] width 37 height 14
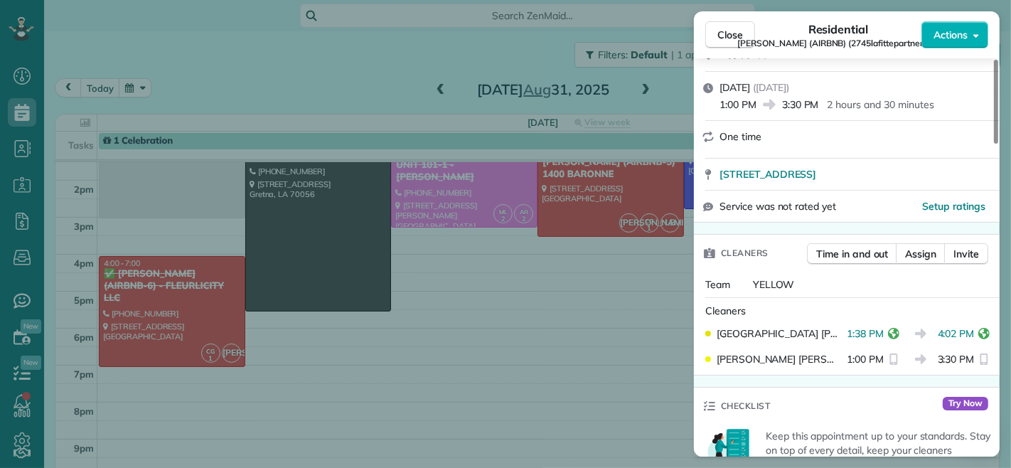
drag, startPoint x: 932, startPoint y: 318, endPoint x: 967, endPoint y: 321, distance: 35.7
click at [967, 326] on span "4:02 PM" at bounding box center [956, 333] width 37 height 14
click at [932, 304] on div "Cleaners" at bounding box center [850, 311] width 289 height 14
click at [723, 31] on span "Close" at bounding box center [731, 35] width 26 height 14
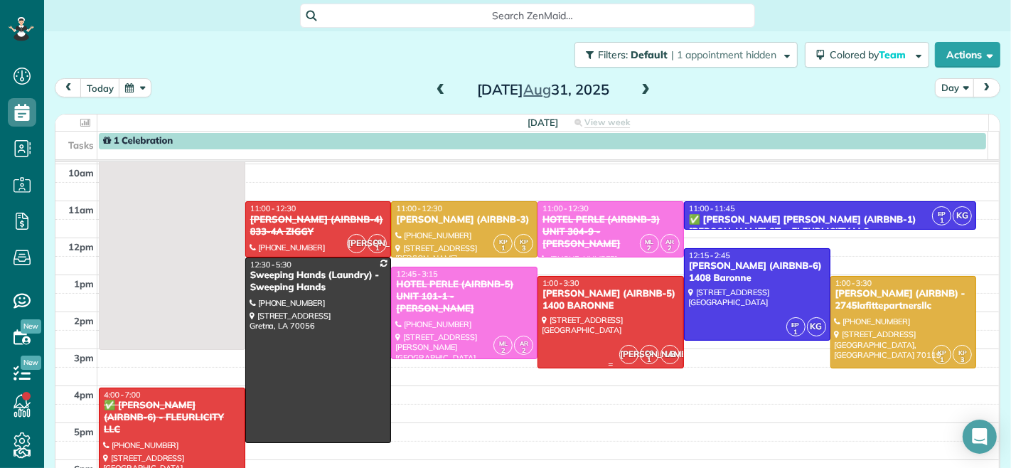
scroll to position [83, 0]
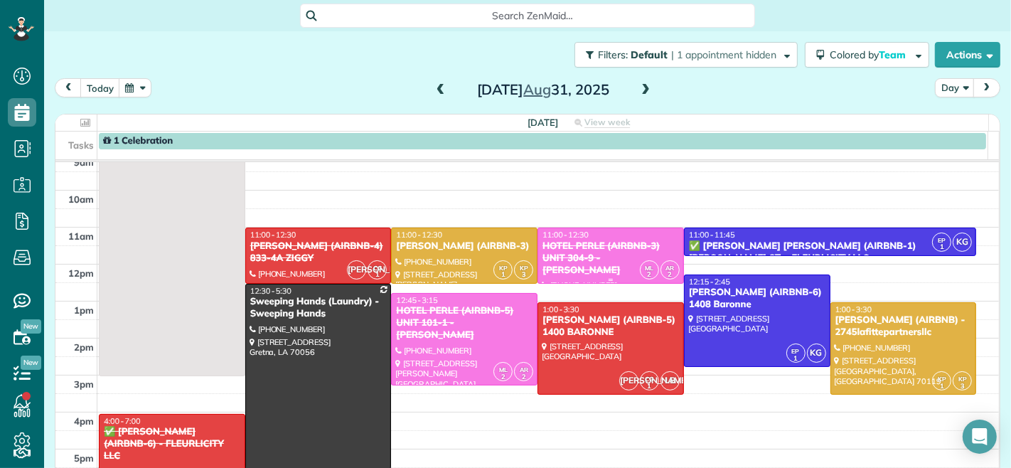
click at [580, 235] on div "11:00 - 12:30" at bounding box center [611, 235] width 138 height 10
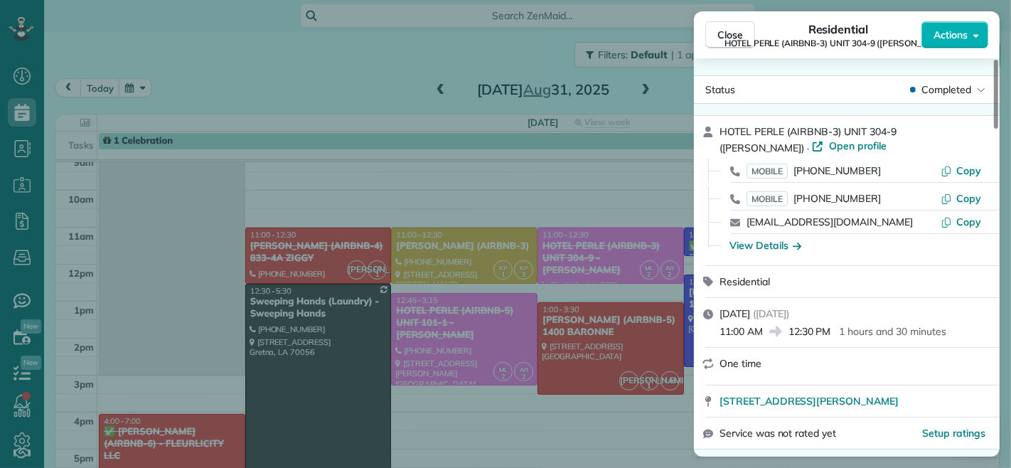
drag, startPoint x: 720, startPoint y: 334, endPoint x: 760, endPoint y: 331, distance: 39.9
click at [760, 331] on span "11:00 AM" at bounding box center [741, 331] width 43 height 14
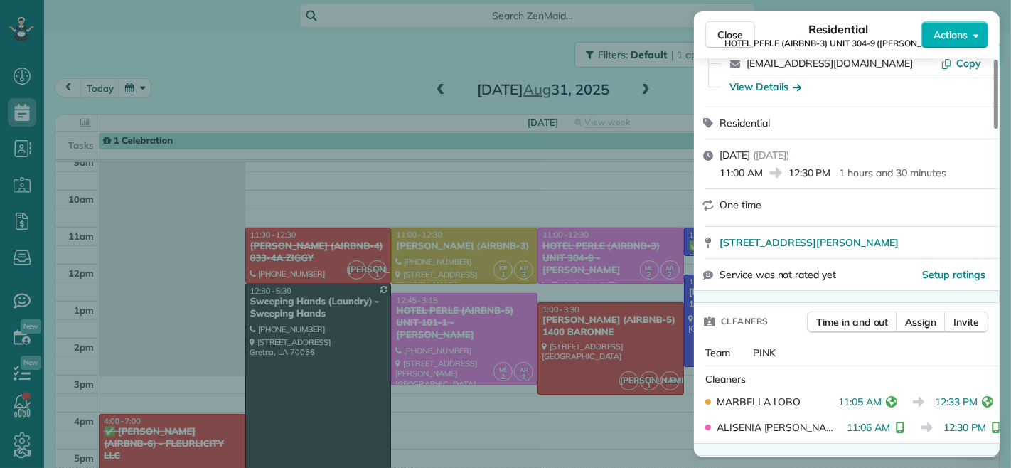
drag, startPoint x: 839, startPoint y: 401, endPoint x: 882, endPoint y: 402, distance: 42.7
click at [882, 402] on span "11:05 AM" at bounding box center [860, 402] width 43 height 14
click at [728, 31] on span "Close" at bounding box center [731, 35] width 26 height 14
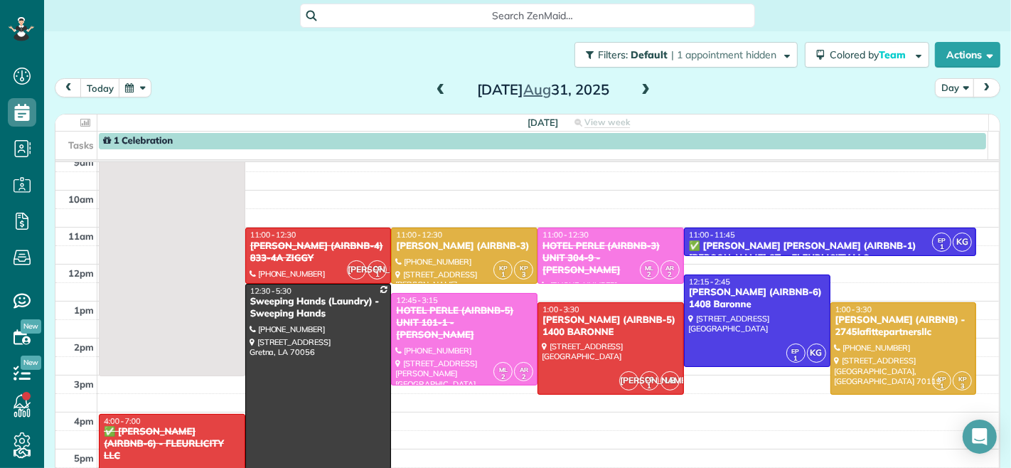
click at [433, 90] on span at bounding box center [441, 90] width 16 height 13
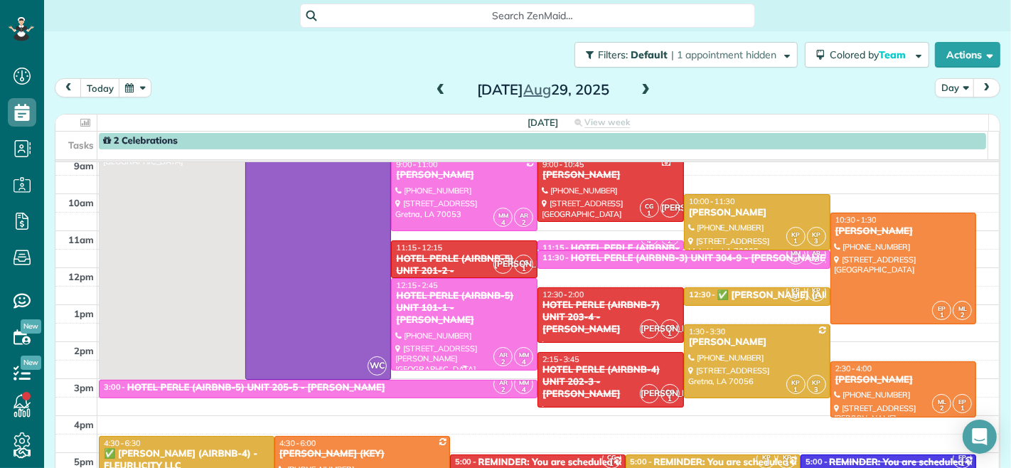
scroll to position [158, 0]
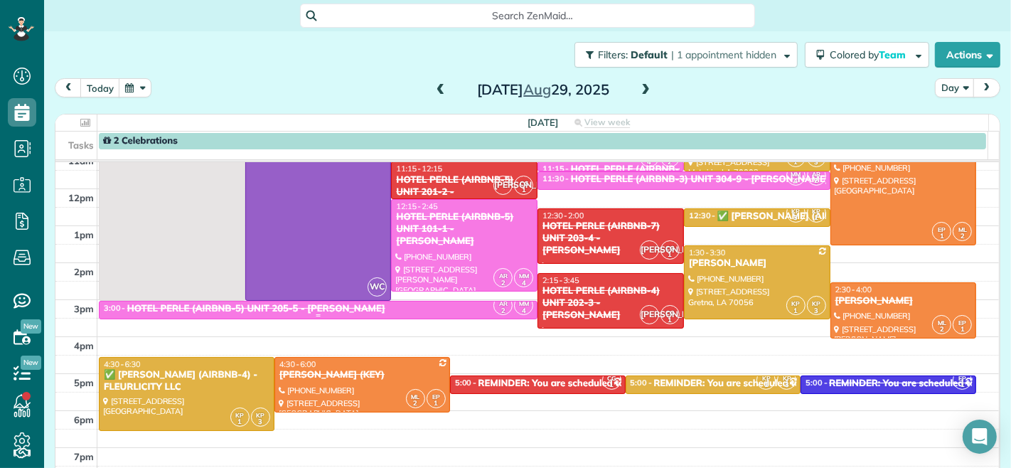
click at [451, 307] on div "3:00 - 3:30 HOTEL PERLE (AIRBNB-5) UNIT 205-5 - [PERSON_NAME]" at bounding box center [318, 309] width 430 height 12
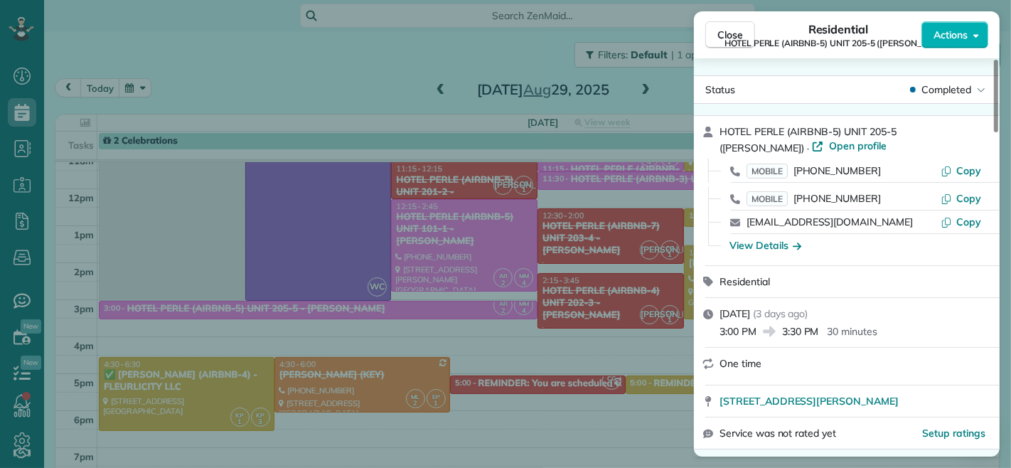
scroll to position [317, 0]
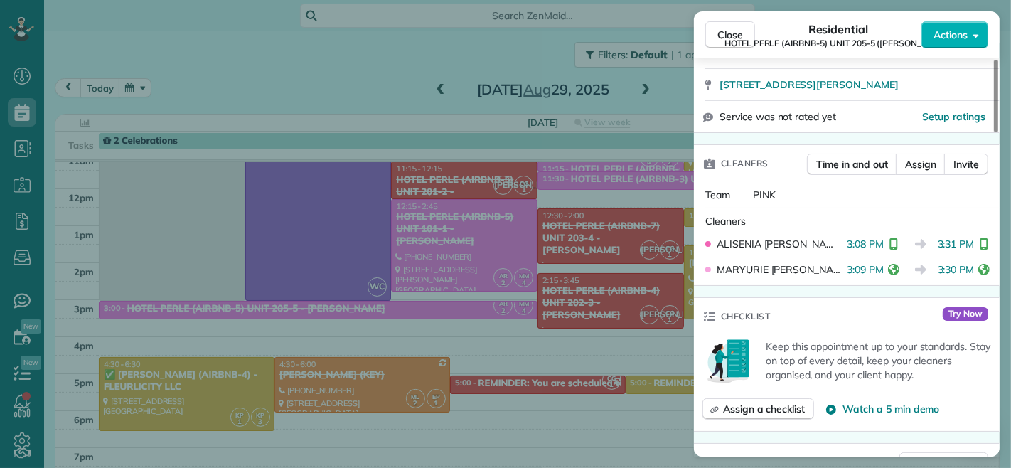
click at [720, 33] on span "Close" at bounding box center [731, 35] width 26 height 14
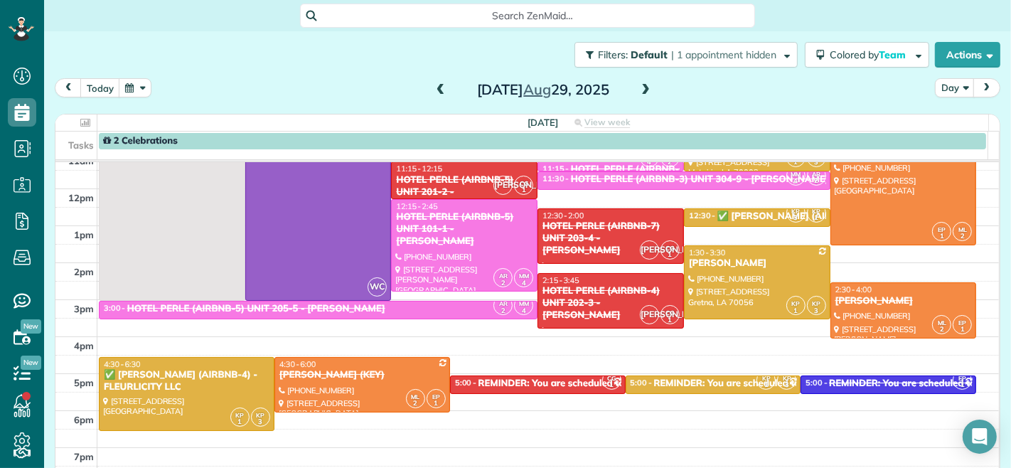
click at [639, 87] on span at bounding box center [646, 90] width 16 height 13
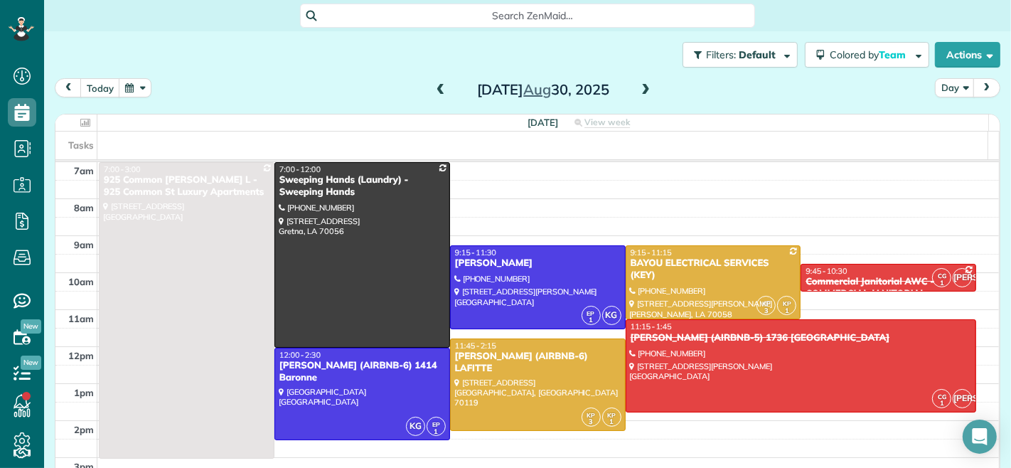
click at [639, 87] on span at bounding box center [646, 90] width 16 height 13
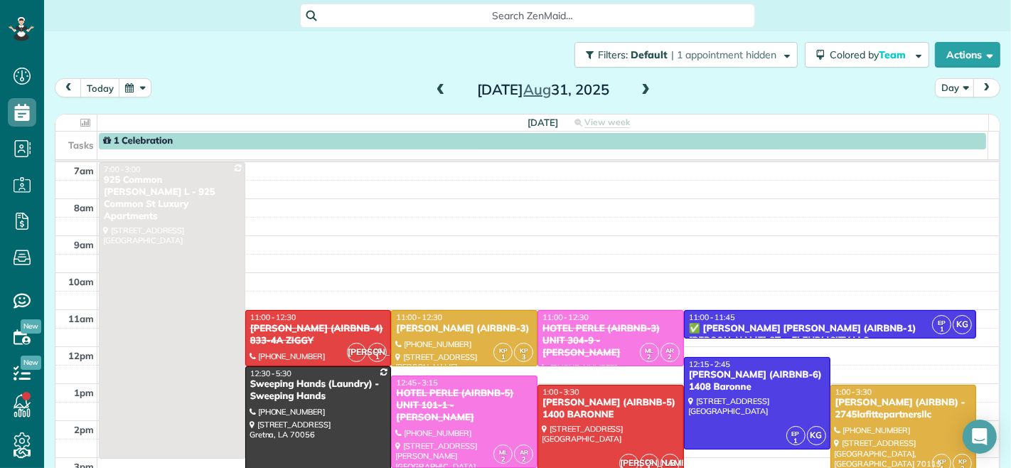
scroll to position [79, 0]
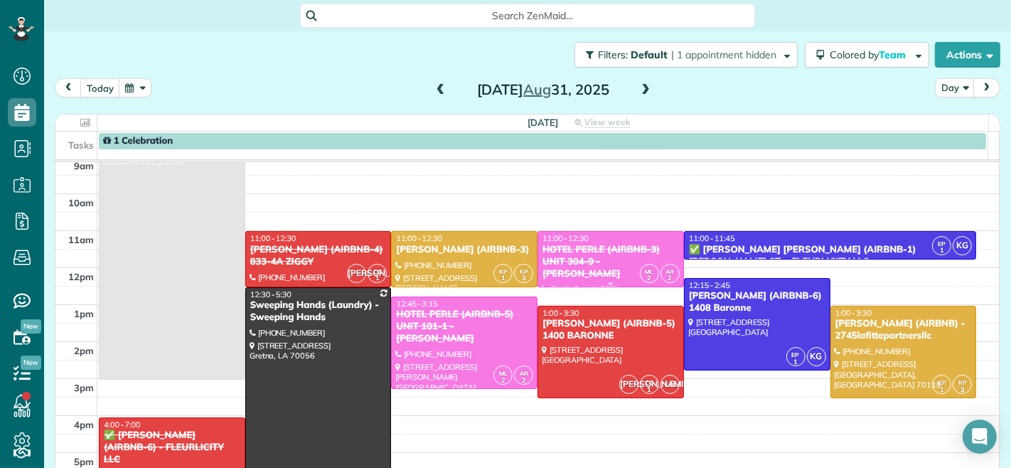
click at [592, 240] on div "11:00 - 12:30" at bounding box center [611, 238] width 138 height 10
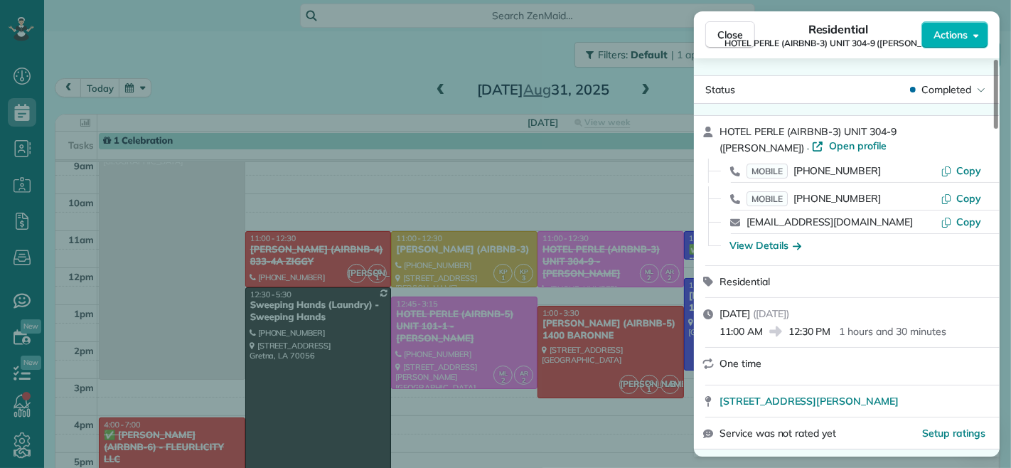
scroll to position [159, 0]
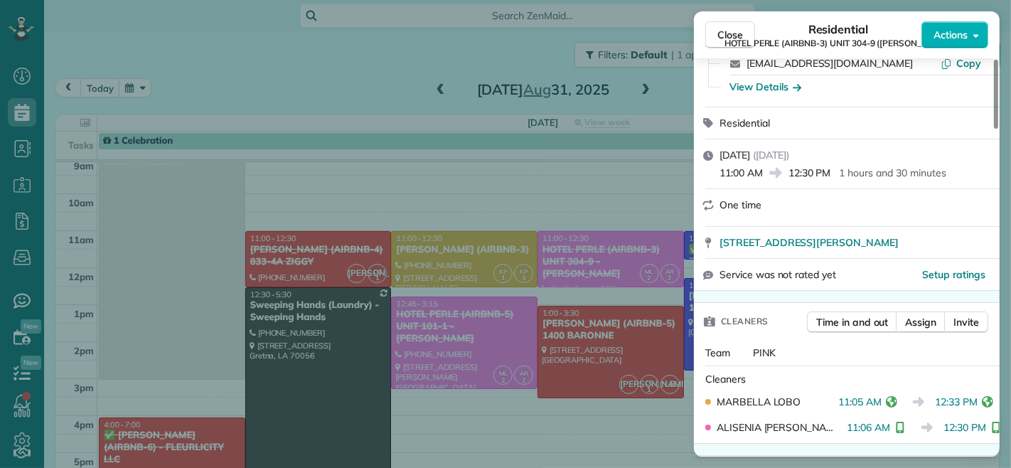
drag, startPoint x: 838, startPoint y: 430, endPoint x: 881, endPoint y: 430, distance: 42.7
click at [881, 430] on span "11:06 AM" at bounding box center [868, 427] width 43 height 14
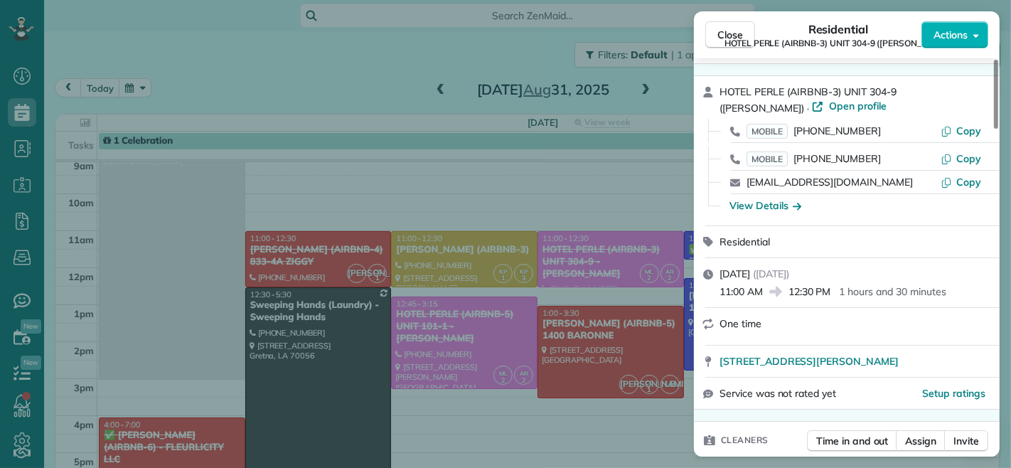
scroll to position [1, 0]
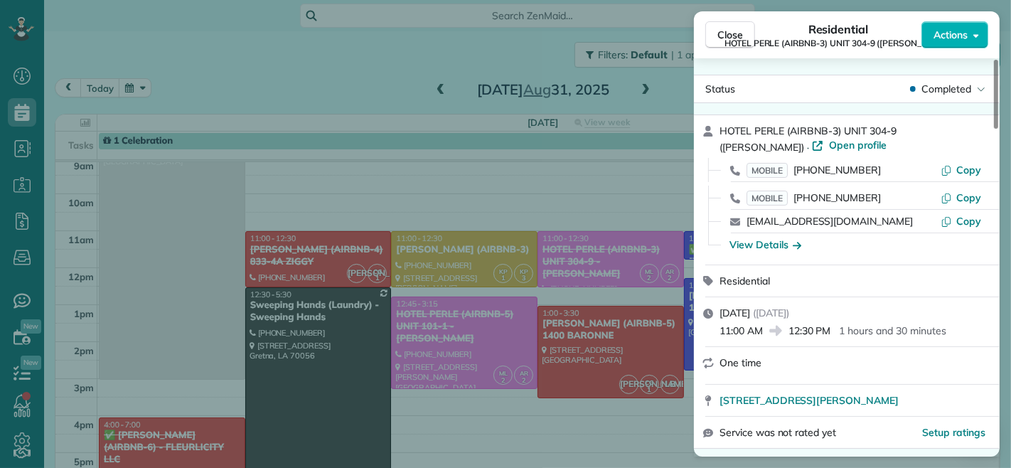
drag, startPoint x: 761, startPoint y: 331, endPoint x: 716, endPoint y: 335, distance: 45.7
click at [716, 335] on div "[DATE] ( [DATE] ) 11:00 AM 12:30 PM 1 hours and 30 minutes" at bounding box center [847, 321] width 306 height 48
drag, startPoint x: 724, startPoint y: 38, endPoint x: 455, endPoint y: 326, distance: 393.5
click at [724, 38] on span "Close" at bounding box center [731, 35] width 26 height 14
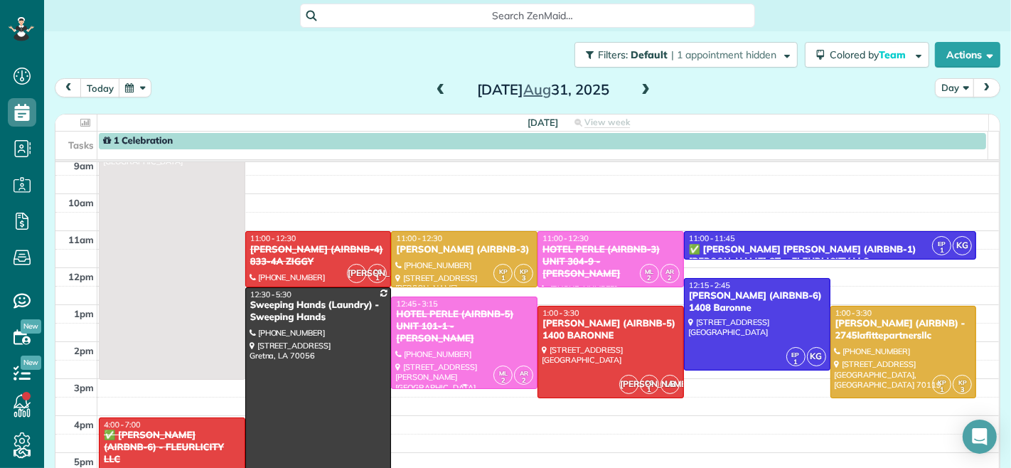
click at [455, 329] on div "HOTEL PERLE (AIRBNB-5) UNIT 101-1 - [PERSON_NAME]" at bounding box center [464, 327] width 138 height 36
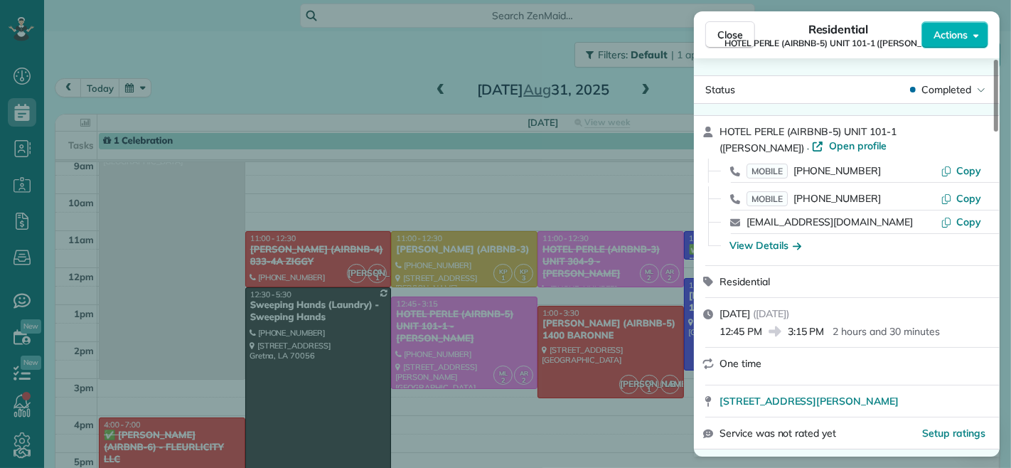
drag, startPoint x: 789, startPoint y: 331, endPoint x: 825, endPoint y: 334, distance: 35.7
click at [825, 334] on span "3:15 PM" at bounding box center [806, 331] width 37 height 14
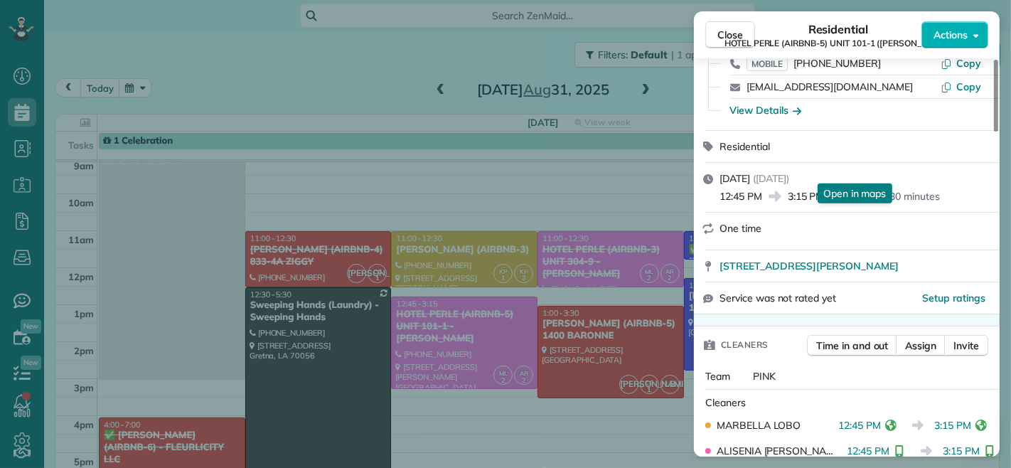
scroll to position [316, 0]
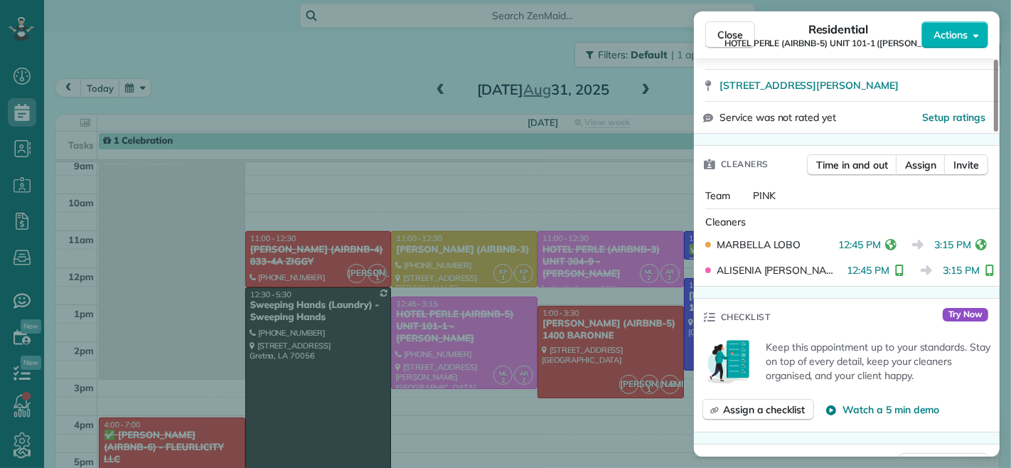
drag, startPoint x: 937, startPoint y: 245, endPoint x: 974, endPoint y: 250, distance: 37.2
click at [974, 250] on div "3:15 PM" at bounding box center [963, 245] width 57 height 14
click at [813, 220] on div "Cleaners" at bounding box center [850, 222] width 289 height 14
click at [730, 36] on span "Close" at bounding box center [731, 35] width 26 height 14
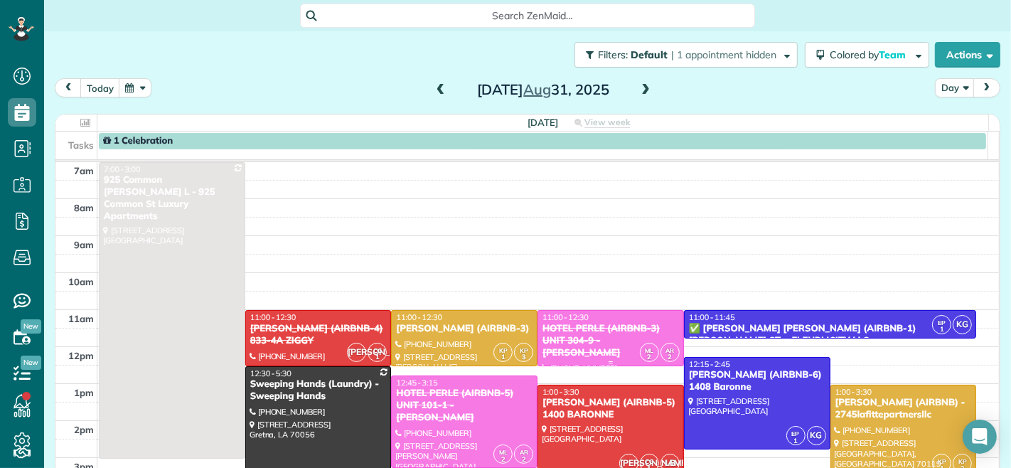
click at [590, 332] on div "HOTEL PERLE (AIRBNB-3) UNIT 304-9 - [PERSON_NAME]" at bounding box center [611, 341] width 138 height 36
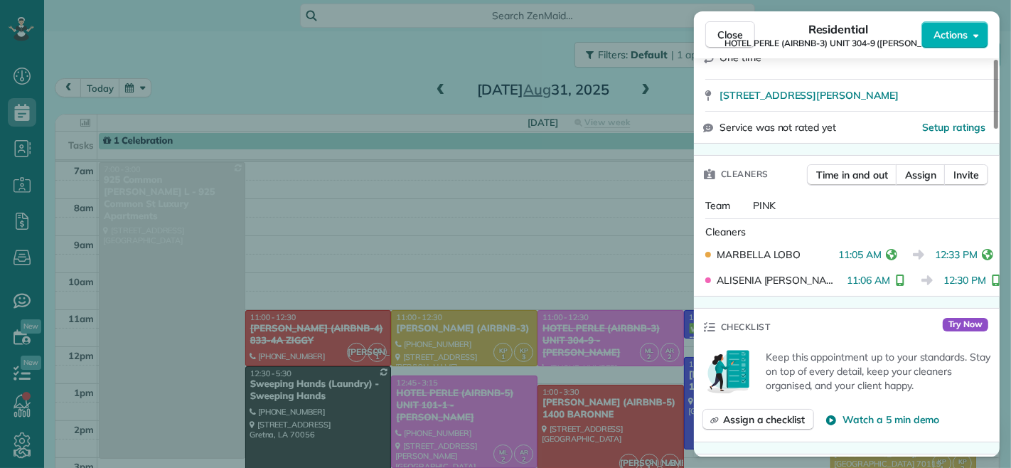
scroll to position [316, 0]
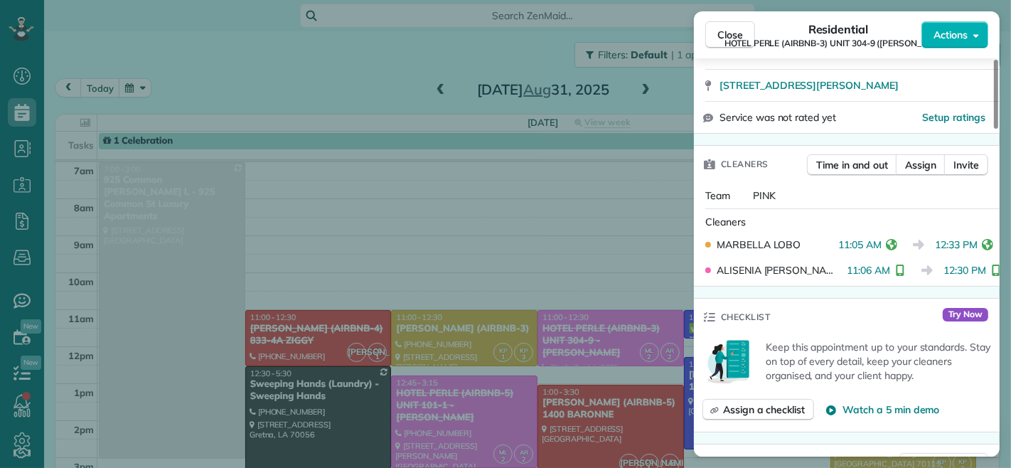
drag, startPoint x: 838, startPoint y: 242, endPoint x: 883, endPoint y: 246, distance: 45.0
click at [882, 246] on span "11:05 AM" at bounding box center [860, 245] width 43 height 14
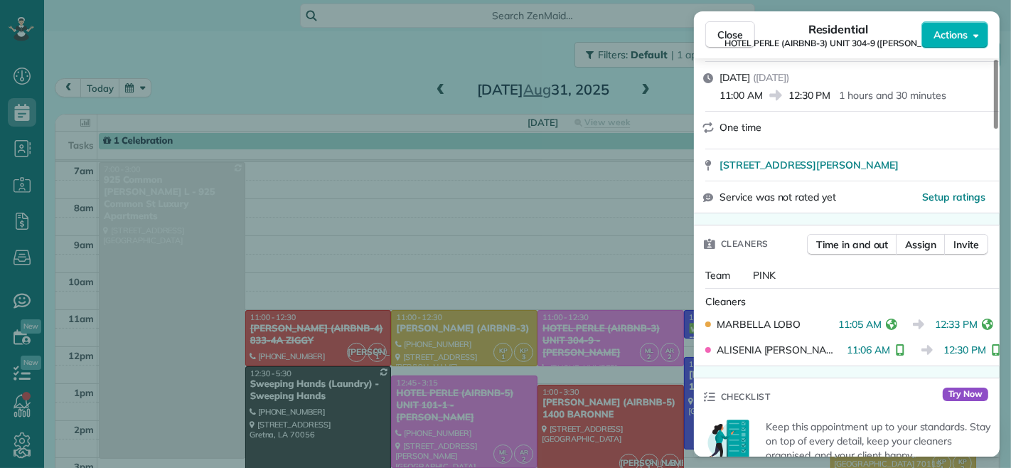
drag, startPoint x: 757, startPoint y: 100, endPoint x: 710, endPoint y: 101, distance: 47.7
click at [710, 101] on div "[DATE] ( [DATE] ) 11:00 AM 12:30 PM 1 hours and 30 minutes" at bounding box center [847, 86] width 306 height 48
click at [733, 36] on span "Close" at bounding box center [731, 35] width 26 height 14
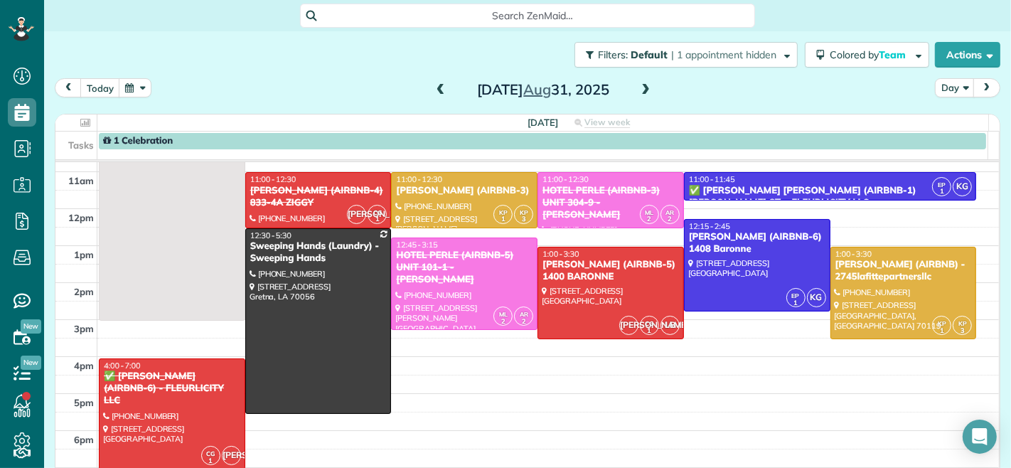
scroll to position [158, 0]
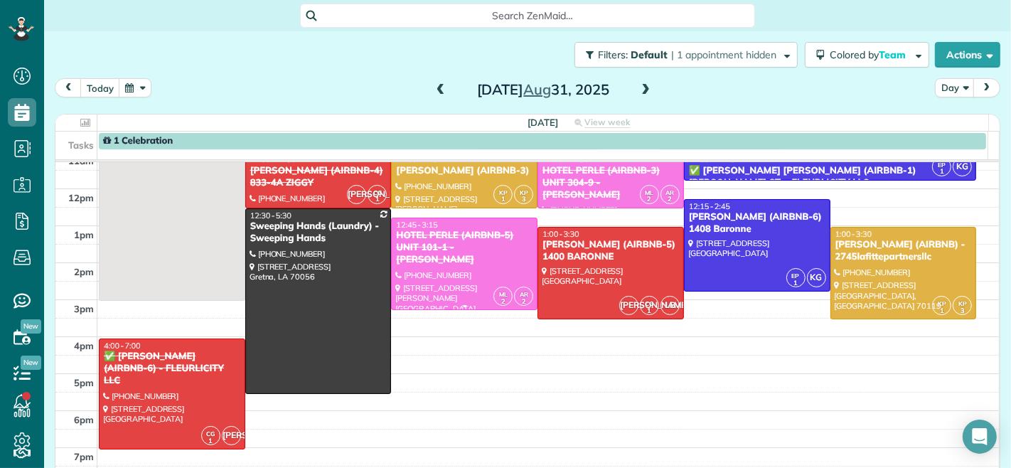
click at [435, 261] on div at bounding box center [464, 264] width 145 height 92
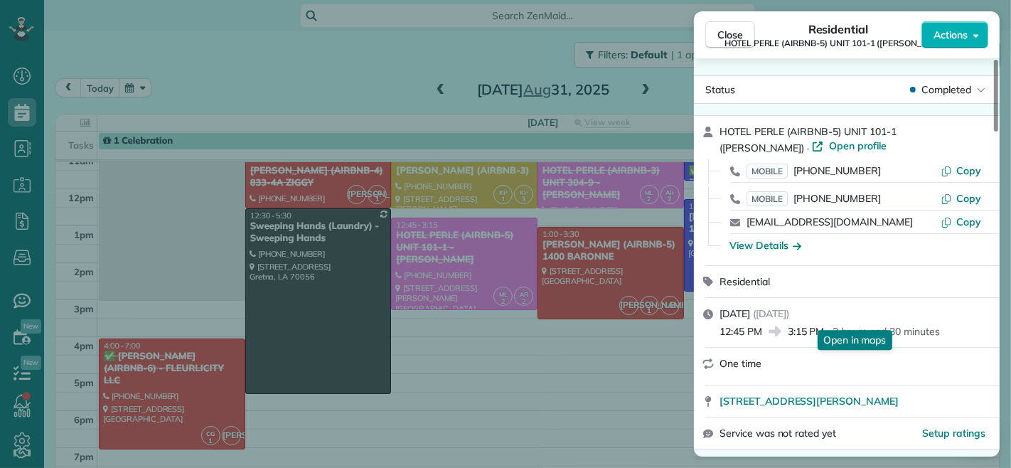
scroll to position [158, 0]
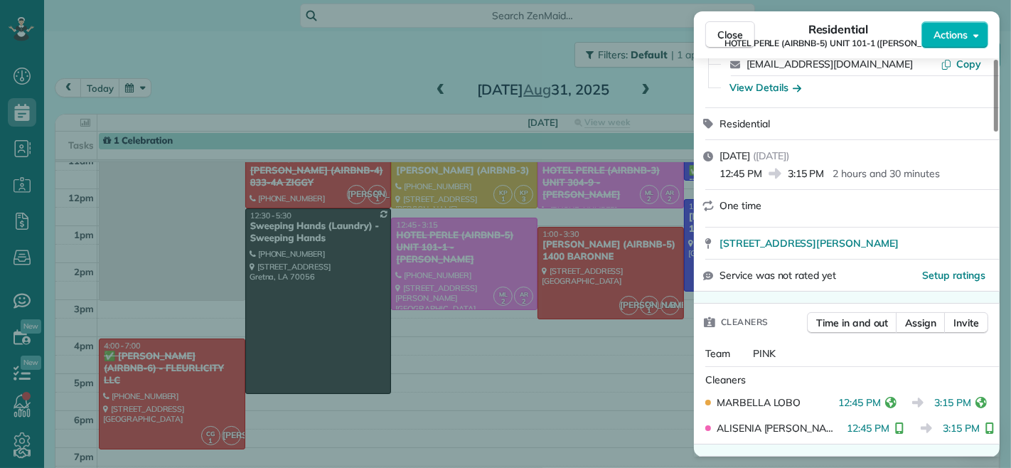
drag, startPoint x: 790, startPoint y: 173, endPoint x: 826, endPoint y: 175, distance: 35.6
click at [825, 175] on span "3:15 PM" at bounding box center [806, 173] width 37 height 14
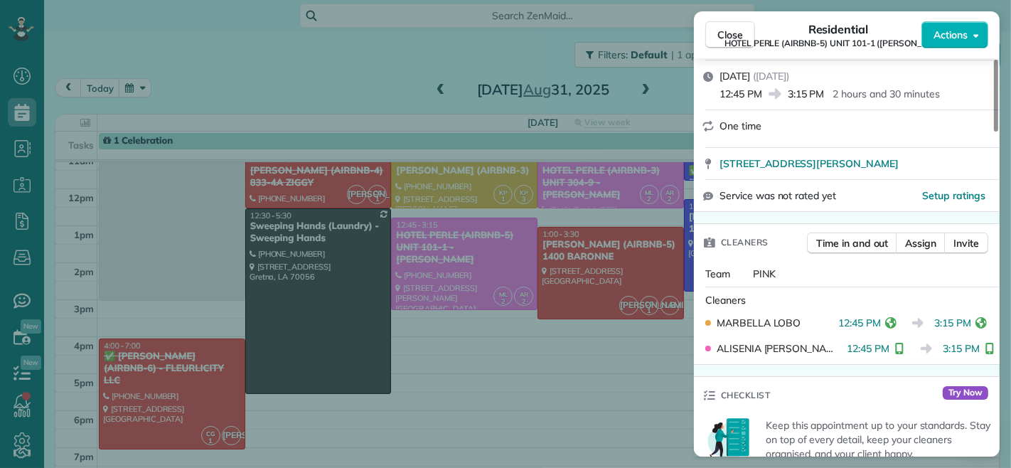
drag, startPoint x: 715, startPoint y: 41, endPoint x: 969, endPoint y: 117, distance: 265.1
click at [715, 41] on button "Close" at bounding box center [731, 34] width 50 height 27
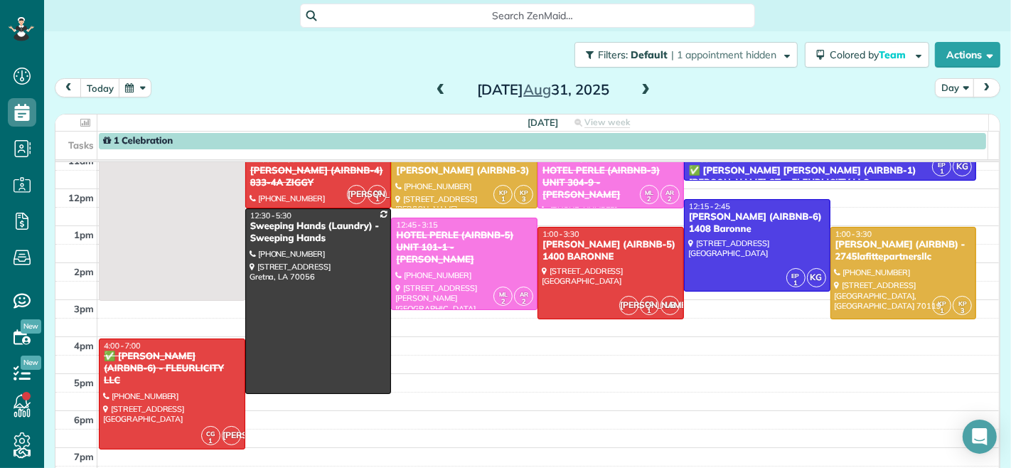
click at [433, 94] on span at bounding box center [441, 90] width 16 height 13
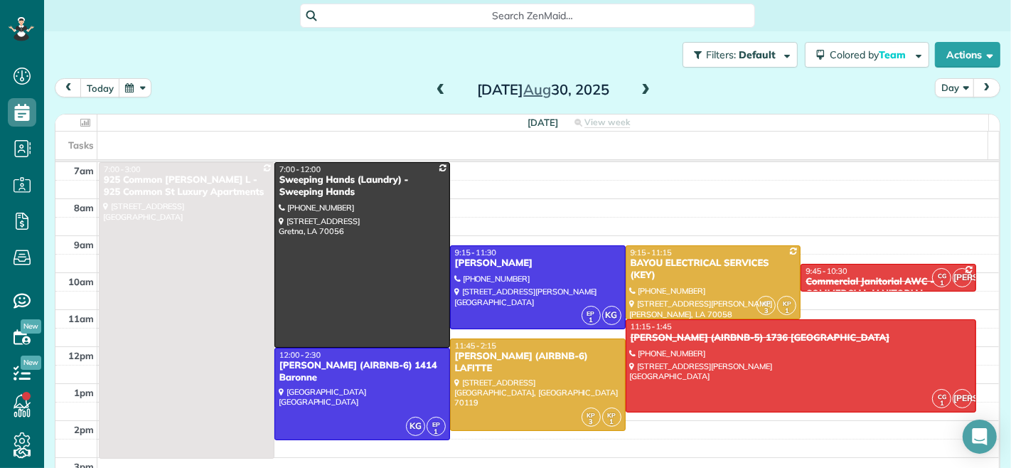
click at [640, 95] on span at bounding box center [646, 90] width 16 height 13
